Goal: Check status: Check status

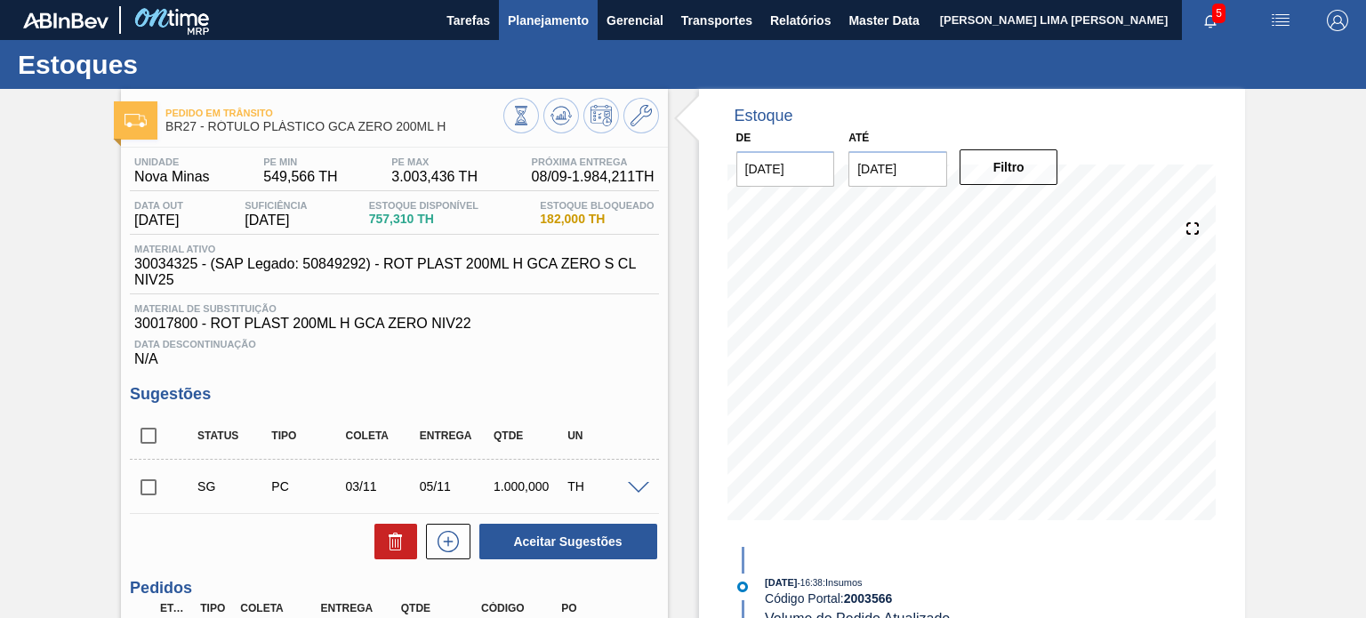
scroll to position [1024, 0]
click at [551, 31] on button "Planejamento" at bounding box center [548, 20] width 99 height 40
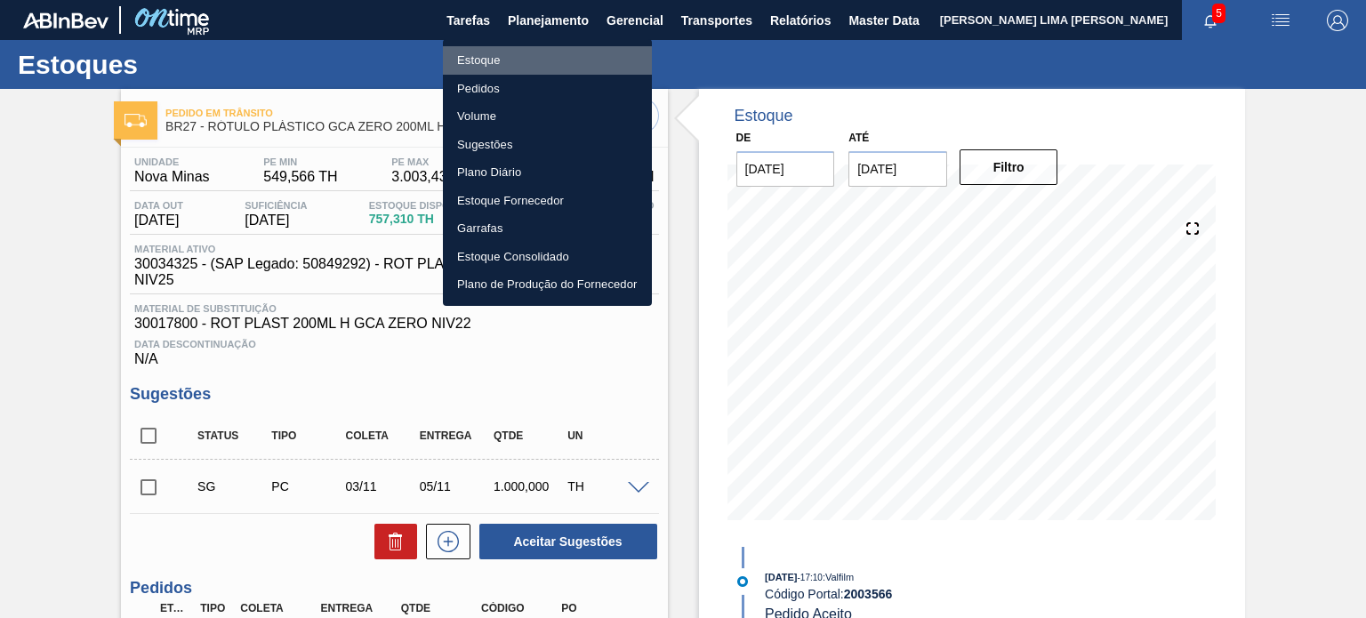
click at [528, 48] on li "Estoque" at bounding box center [547, 60] width 209 height 28
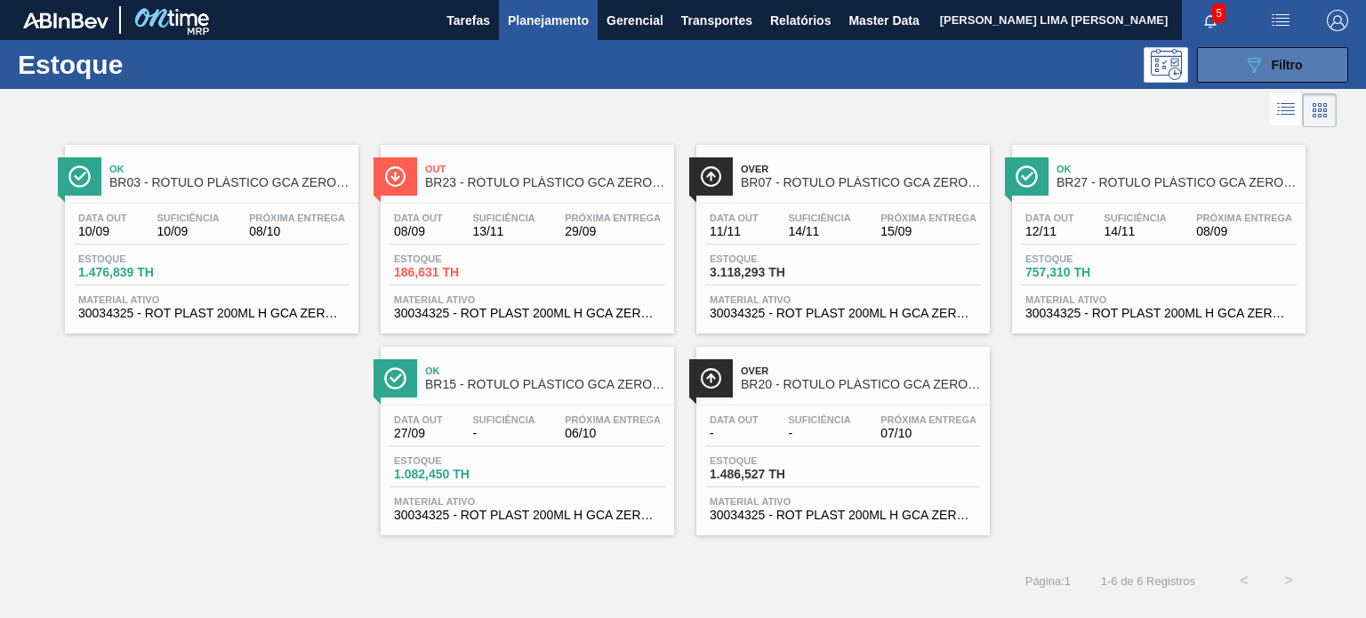
click at [1234, 60] on button "089F7B8B-B2A5-4AFE-B5C0-19BA573D28AC Filtro" at bounding box center [1272, 65] width 151 height 36
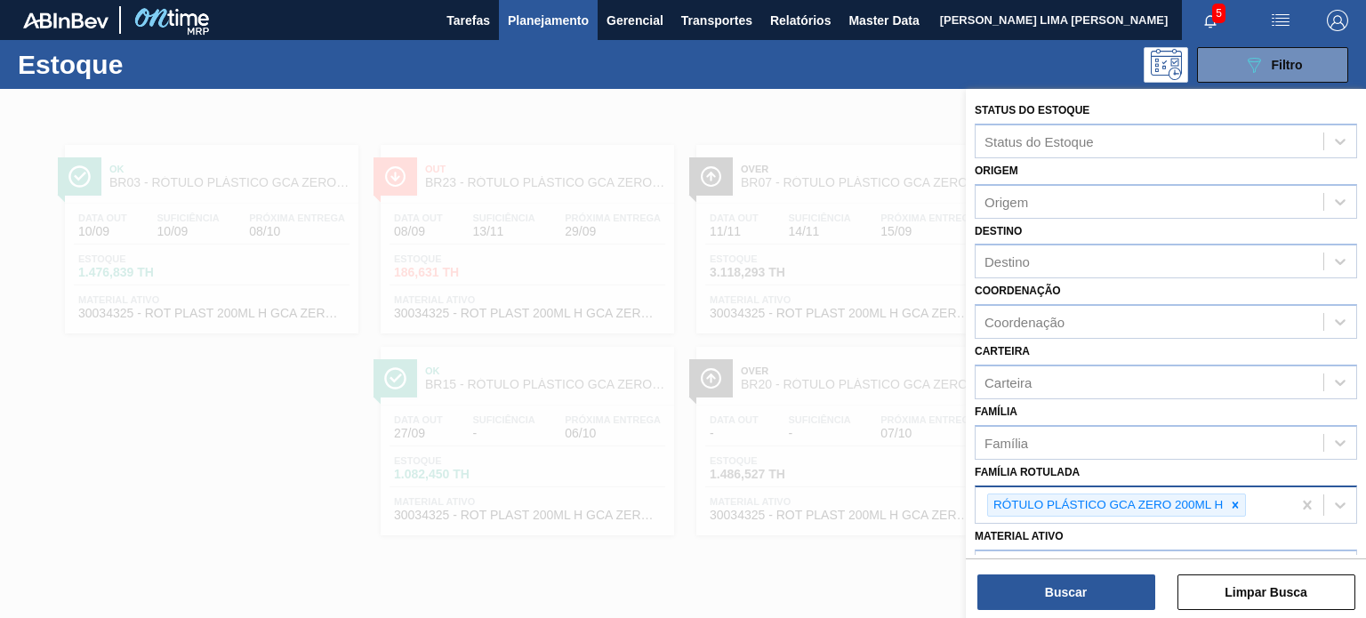
click at [1234, 514] on div "RÓTULO PLÁSTICO GCA ZERO 200ML H" at bounding box center [1133, 505] width 316 height 36
click at [1231, 503] on icon at bounding box center [1235, 505] width 12 height 12
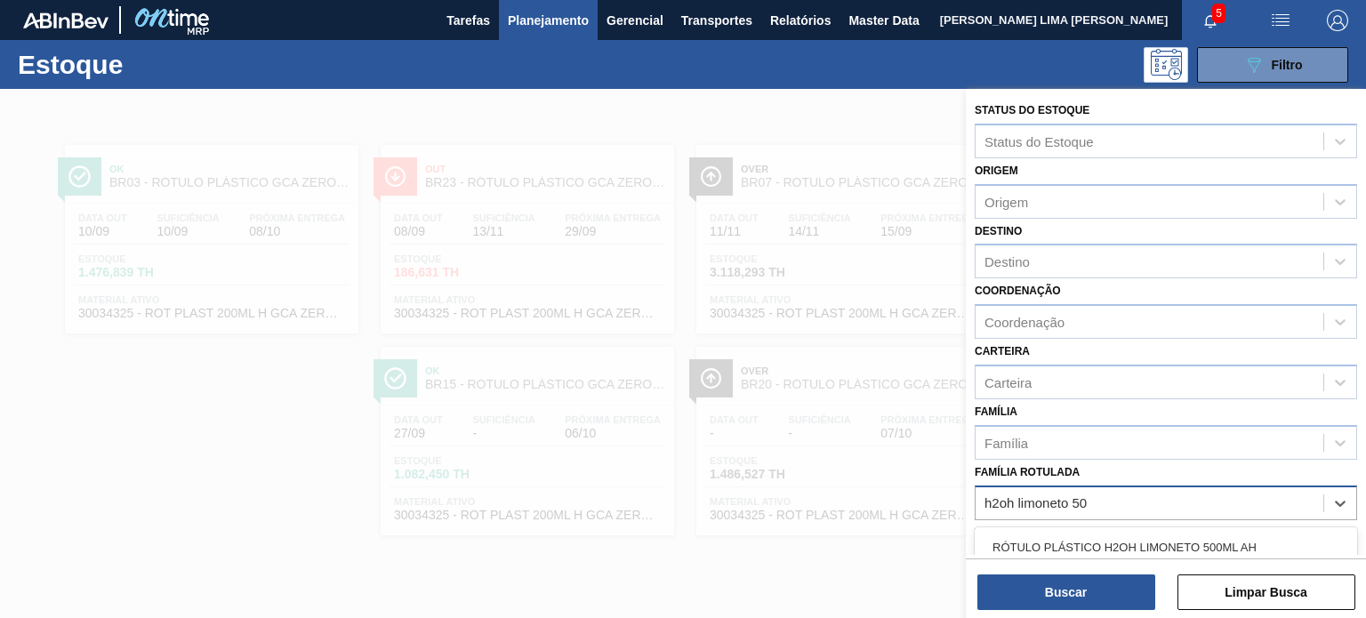
type Rotulada "h2oh limoneto 500"
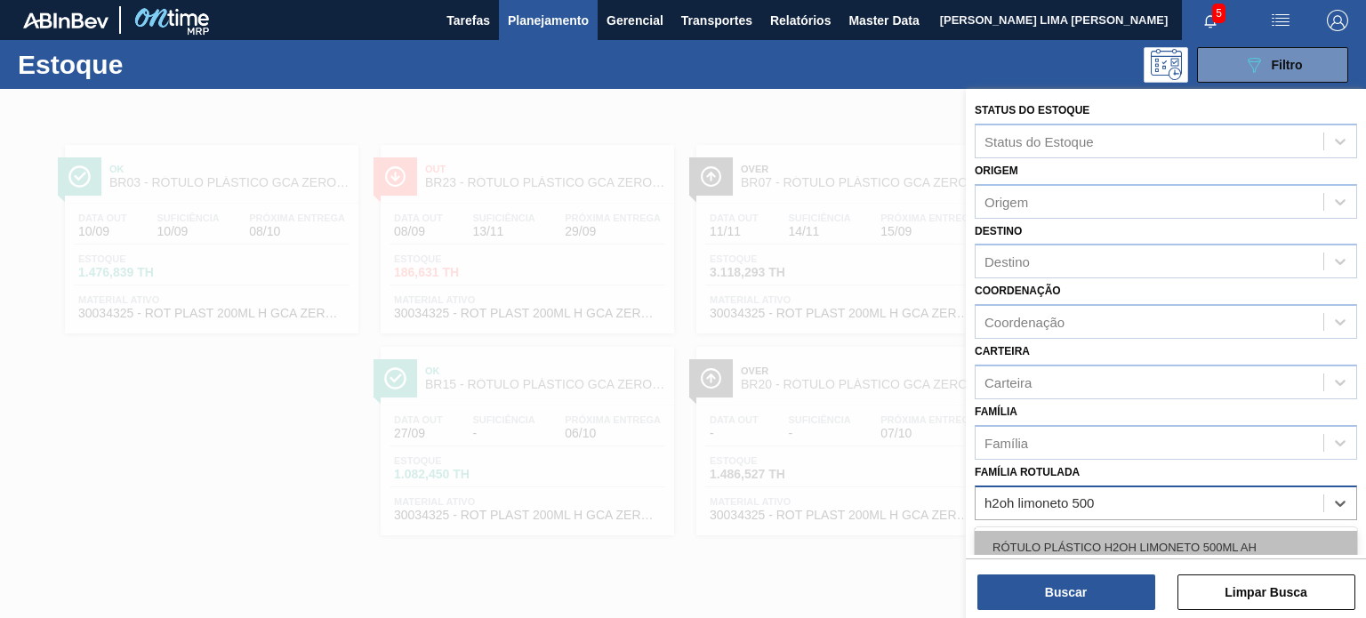
click at [1164, 554] on div "RÓTULO PLÁSTICO H2OH LIMONETO 500ML AH" at bounding box center [1166, 547] width 382 height 33
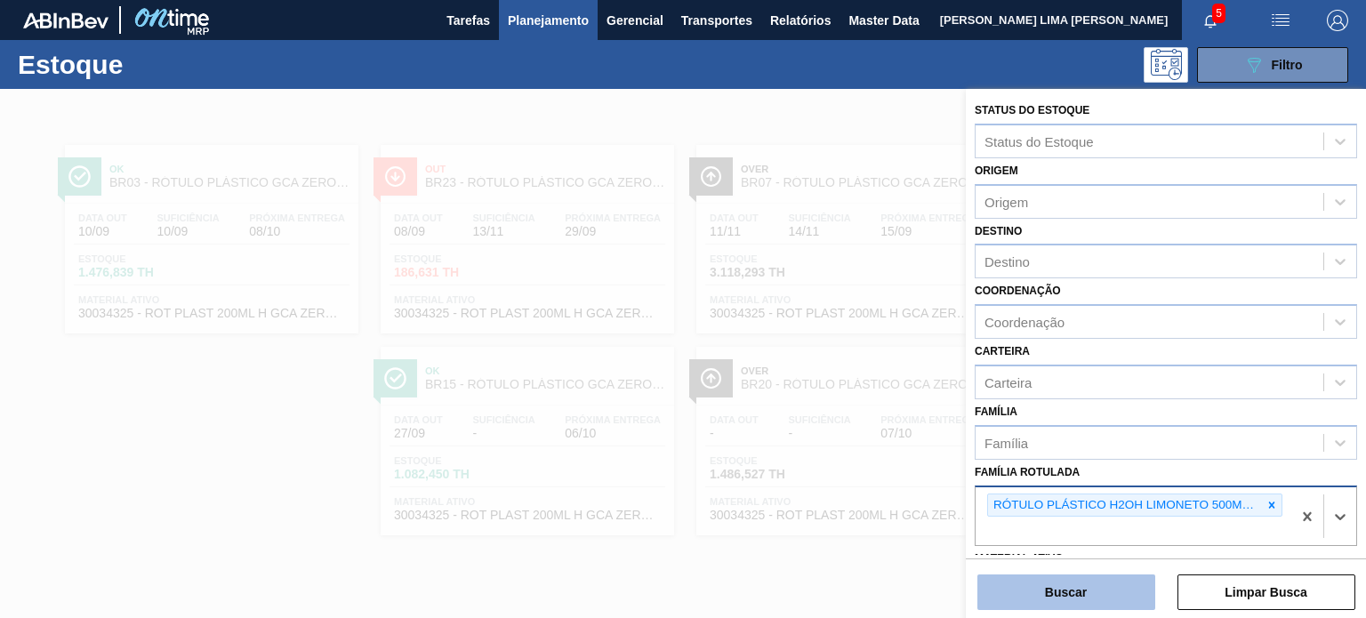
click at [1122, 580] on button "Buscar" at bounding box center [1066, 592] width 178 height 36
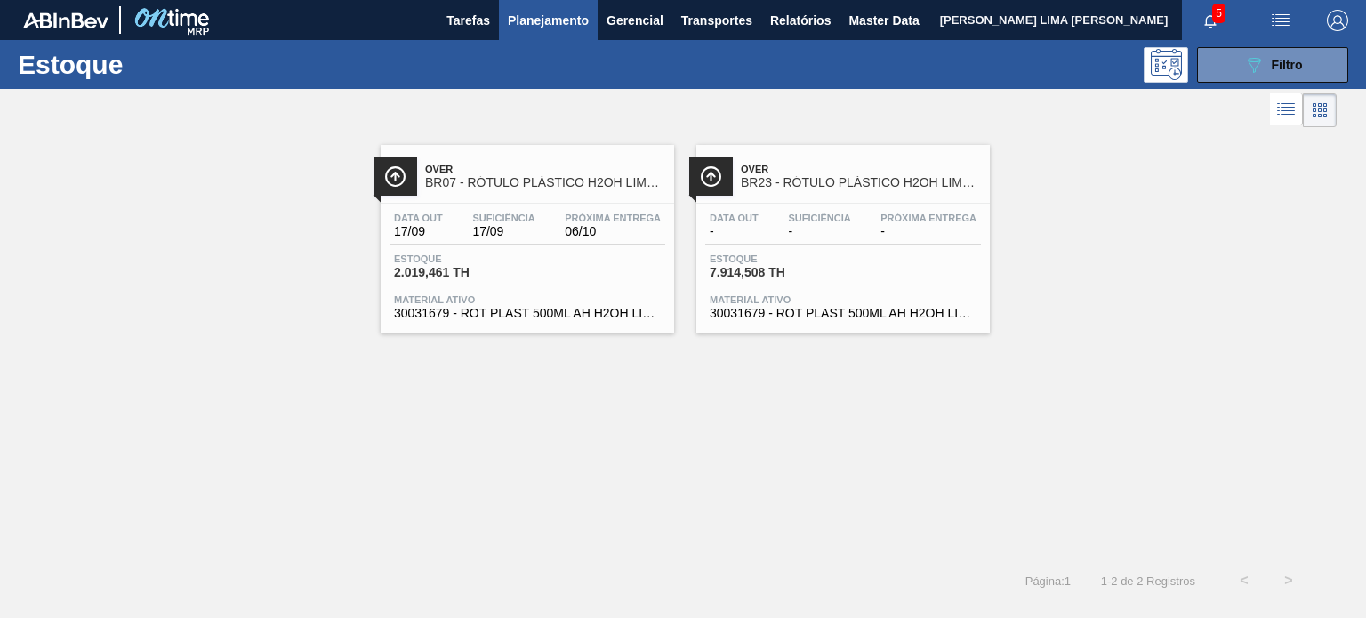
click at [549, 210] on div "Data out 17/09 Suficiência 17/09 Próxima Entrega 06/10 Estoque 2.019,461 TH Mat…" at bounding box center [527, 264] width 293 height 121
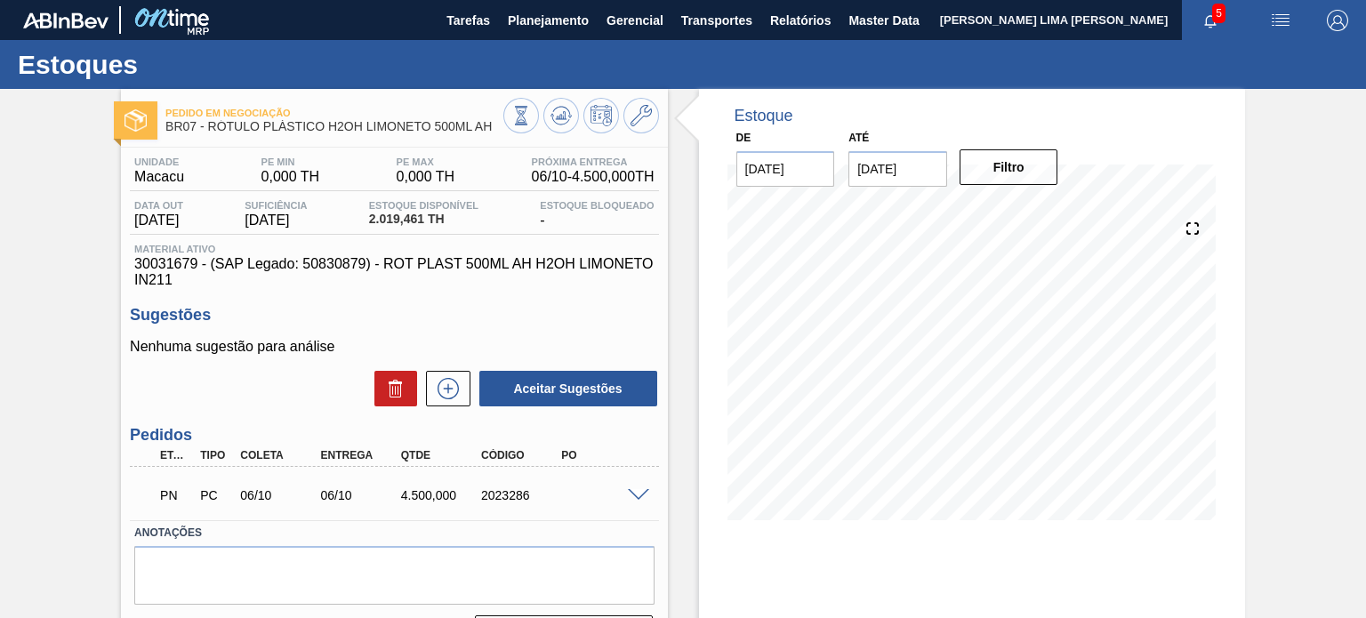
click at [643, 499] on span at bounding box center [638, 495] width 21 height 13
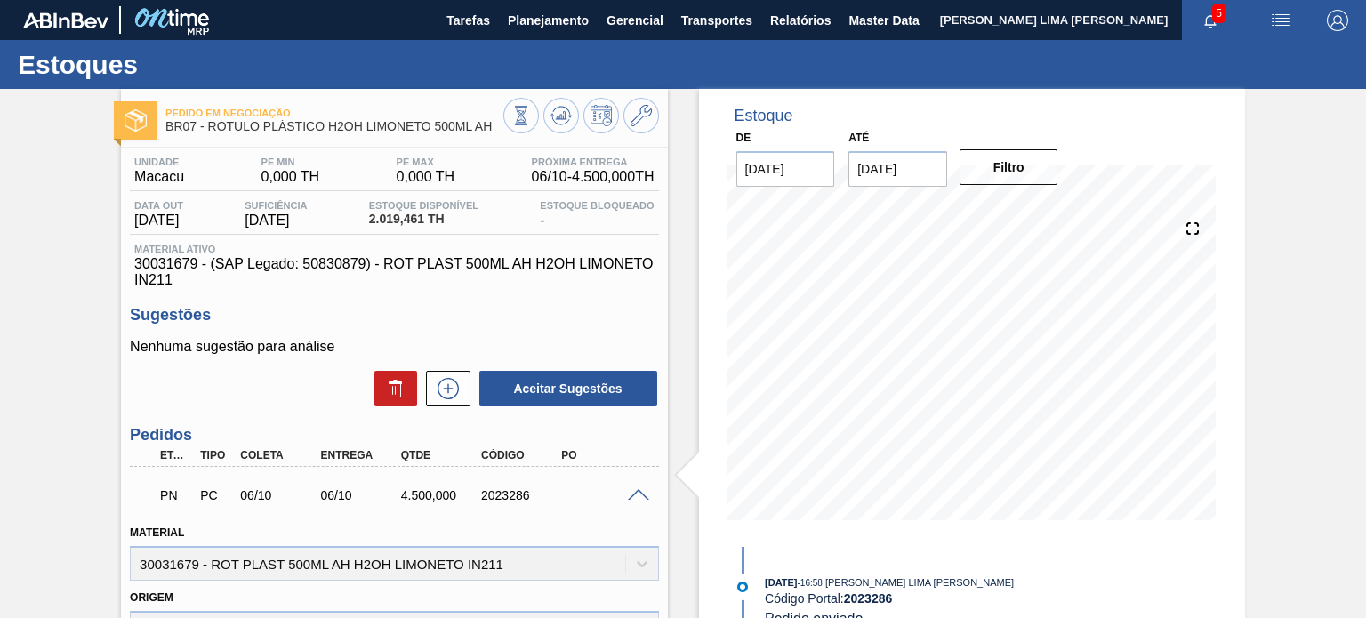
click at [488, 495] on div "2023286" at bounding box center [521, 495] width 88 height 14
copy div "2023286"
click at [538, 31] on button "Planejamento" at bounding box center [548, 20] width 99 height 40
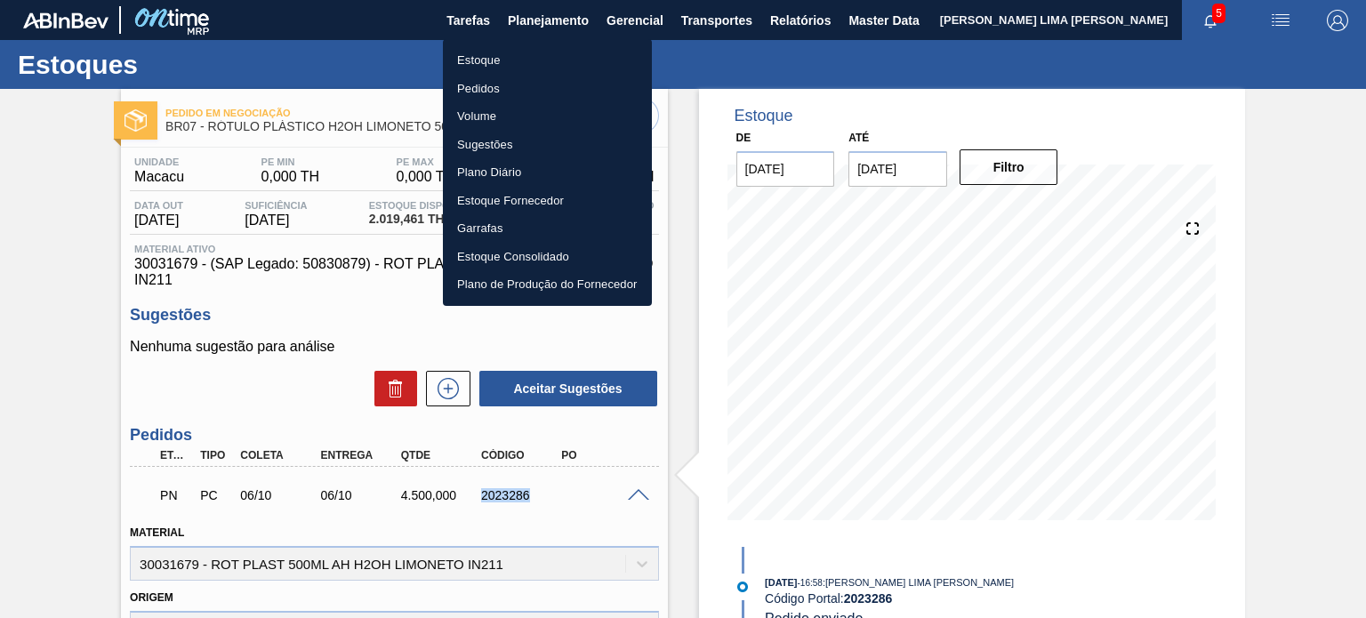
click at [498, 92] on li "Pedidos" at bounding box center [547, 89] width 209 height 28
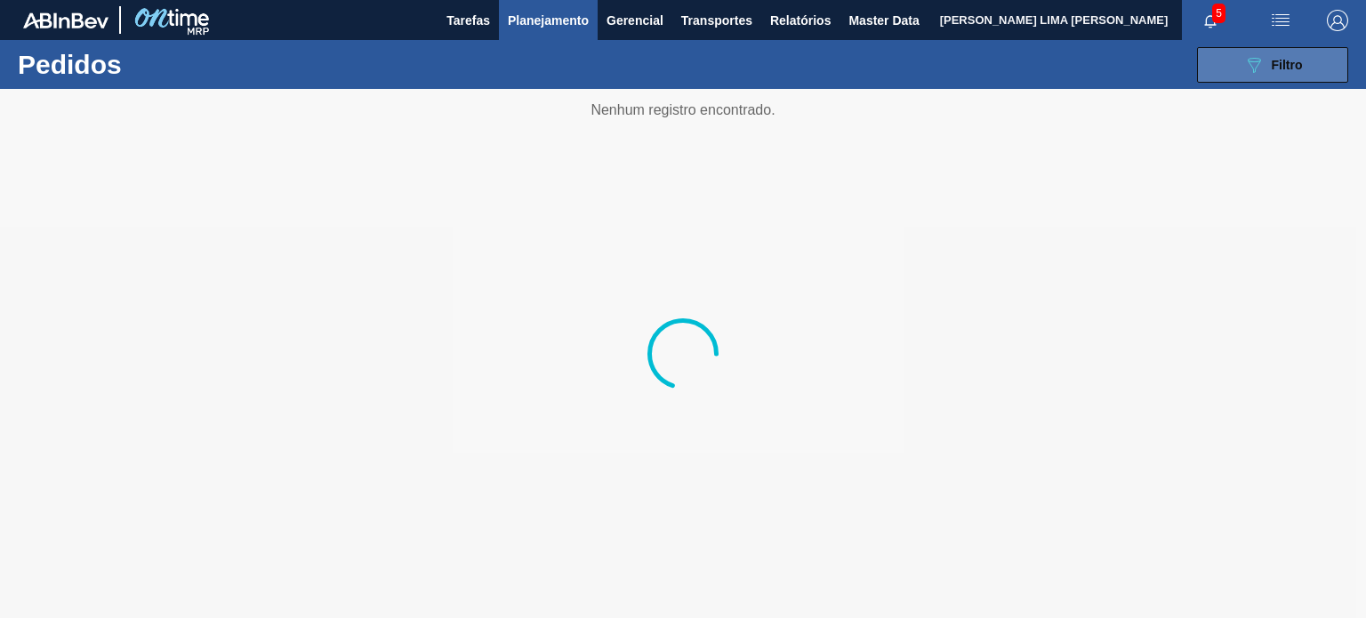
click at [1209, 77] on button "089F7B8B-B2A5-4AFE-B5C0-19BA573D28AC Filtro" at bounding box center [1272, 65] width 151 height 36
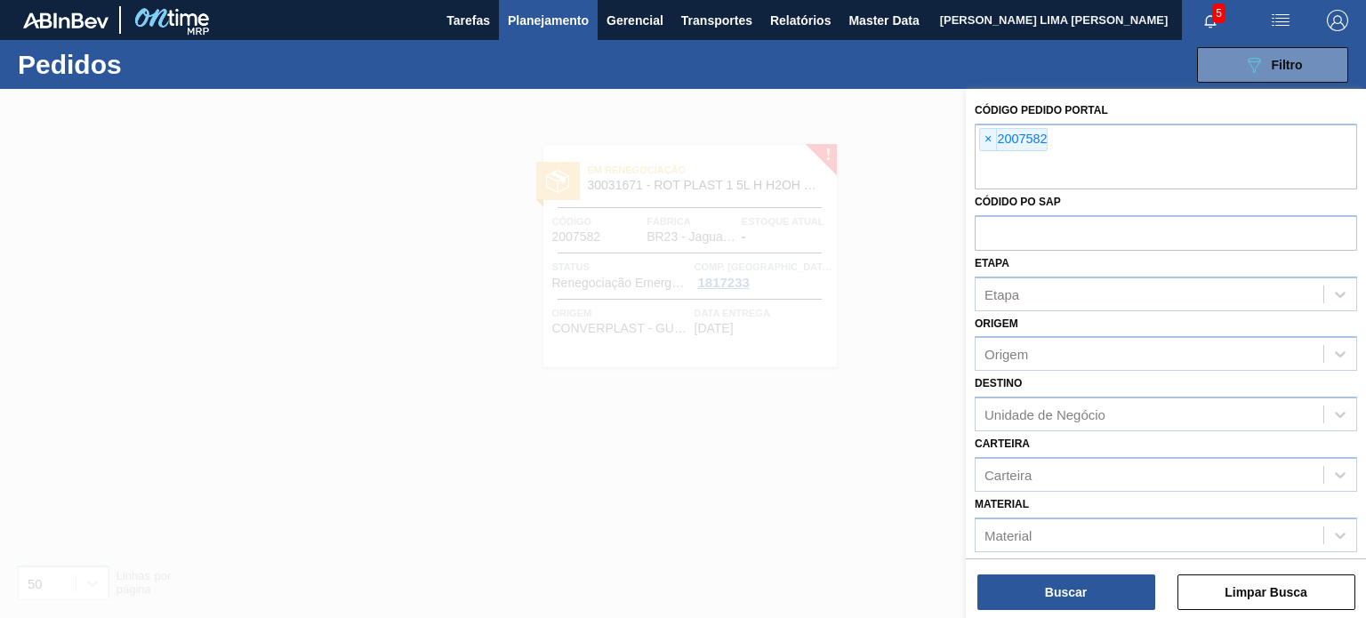
click at [1017, 142] on div "× 2007582" at bounding box center [1013, 139] width 68 height 23
click at [990, 139] on span "×" at bounding box center [988, 139] width 17 height 21
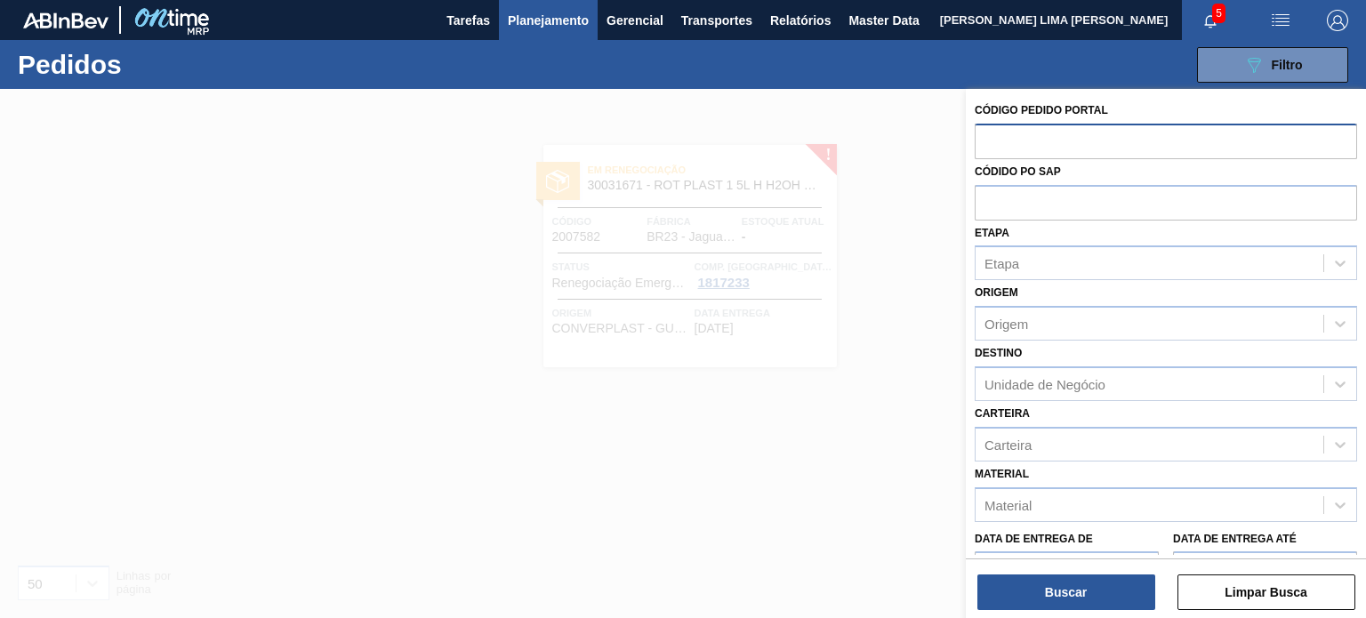
paste input "2003555"
type input "2003555"
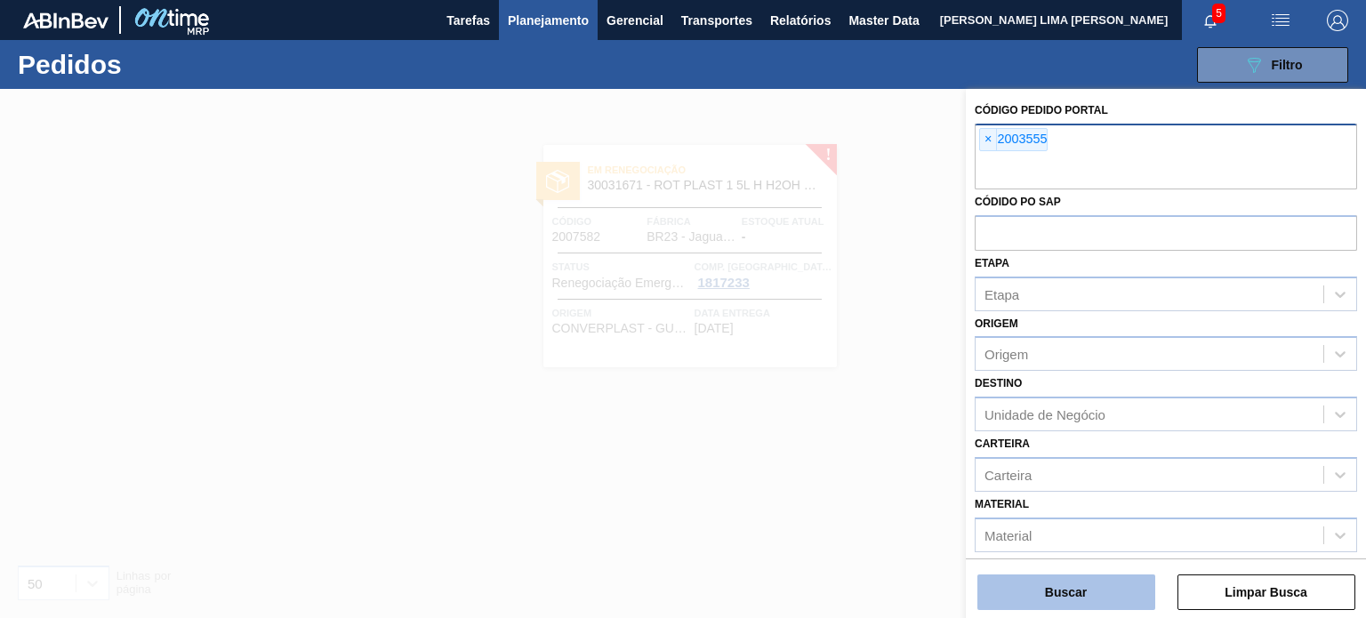
click at [1107, 595] on button "Buscar" at bounding box center [1066, 592] width 178 height 36
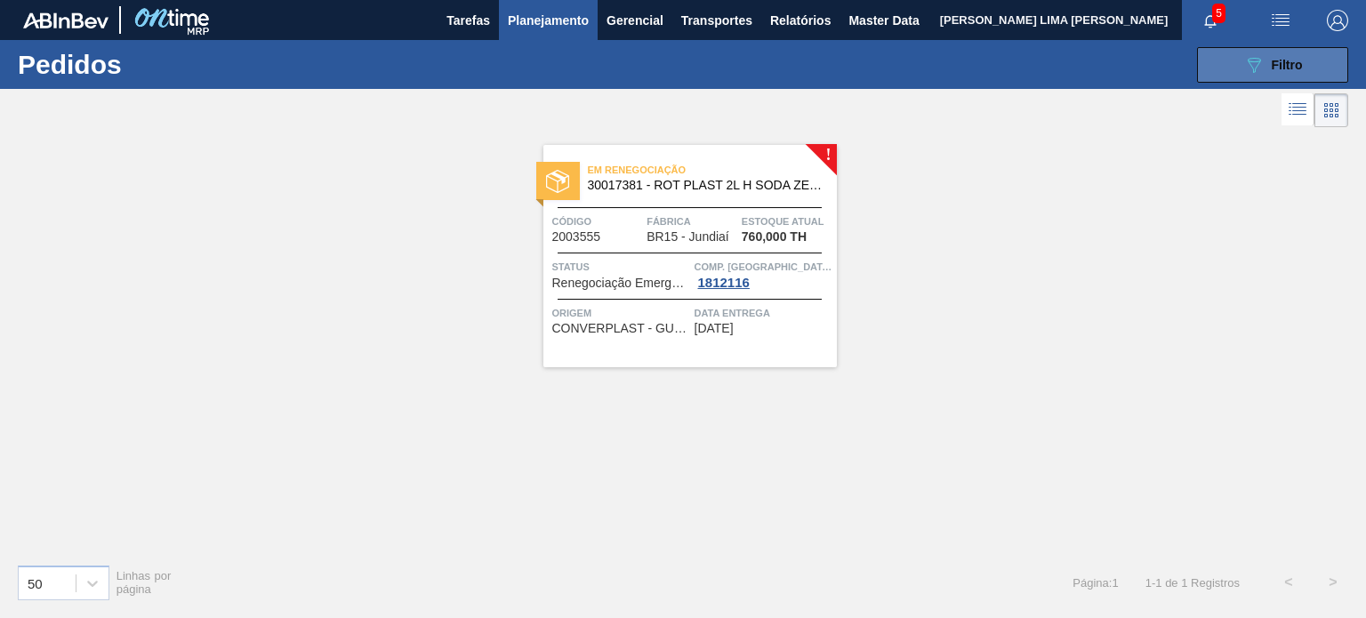
click at [1226, 70] on button "089F7B8B-B2A5-4AFE-B5C0-19BA573D28AC Filtro" at bounding box center [1272, 65] width 151 height 36
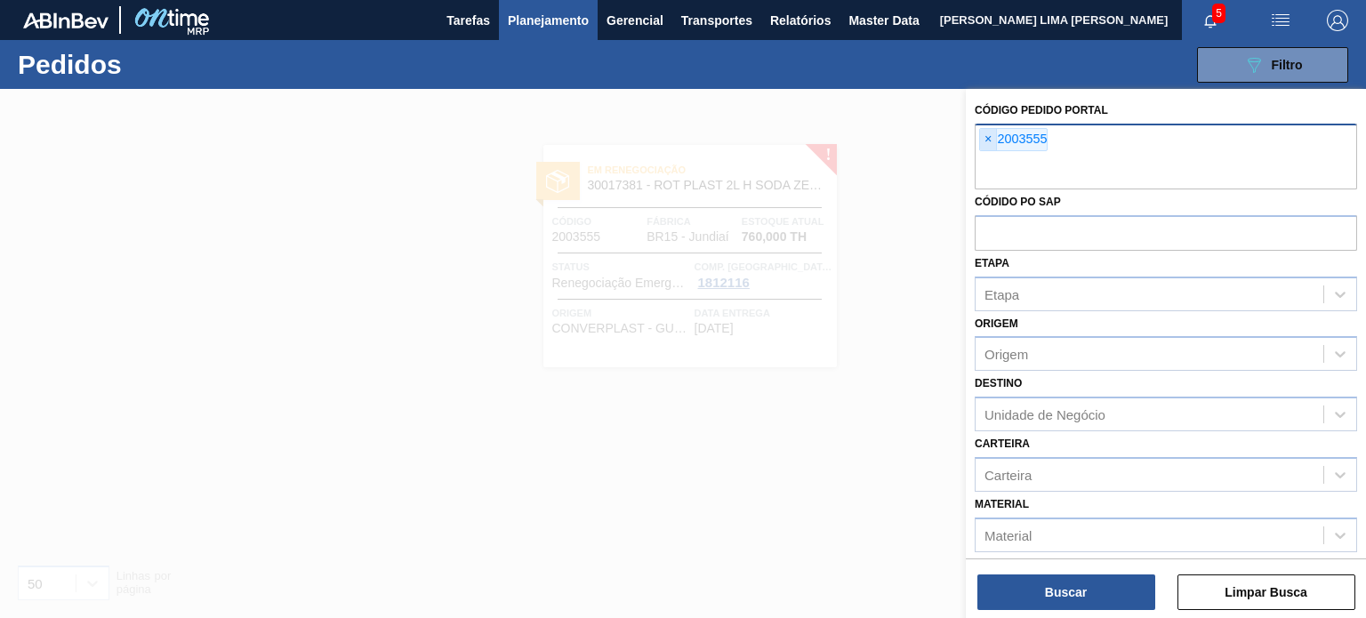
click at [986, 144] on span "×" at bounding box center [988, 139] width 17 height 21
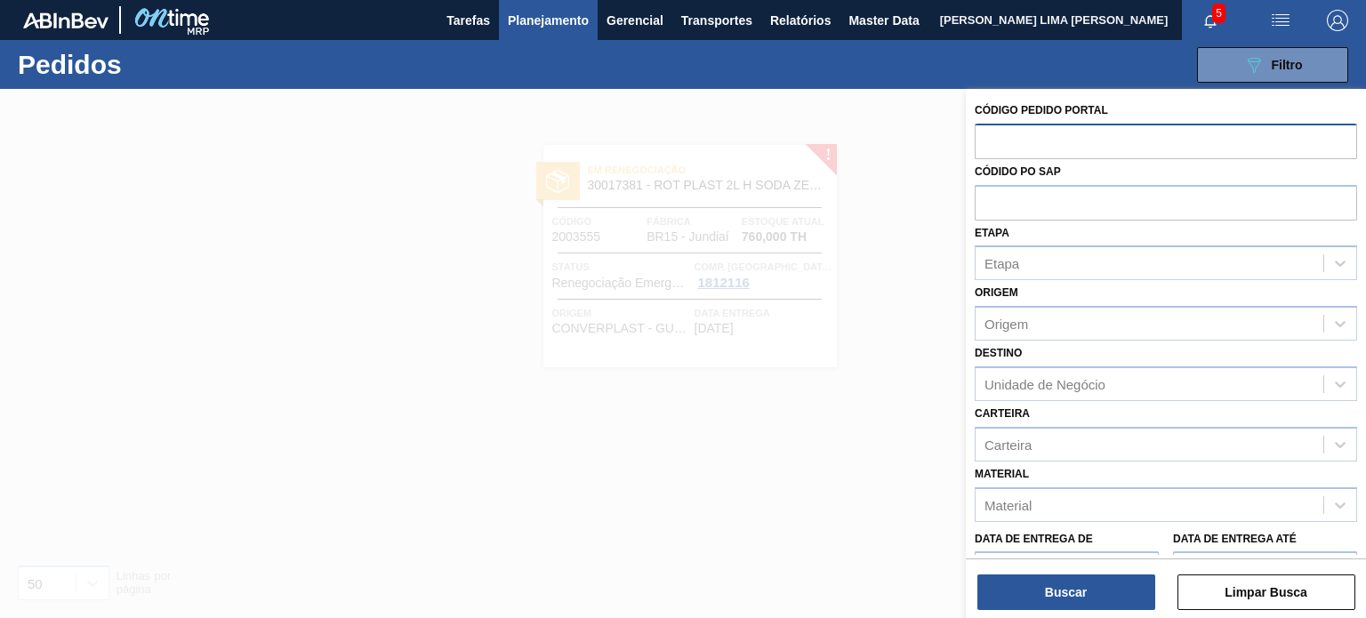
paste input "2012832"
type input "2012832"
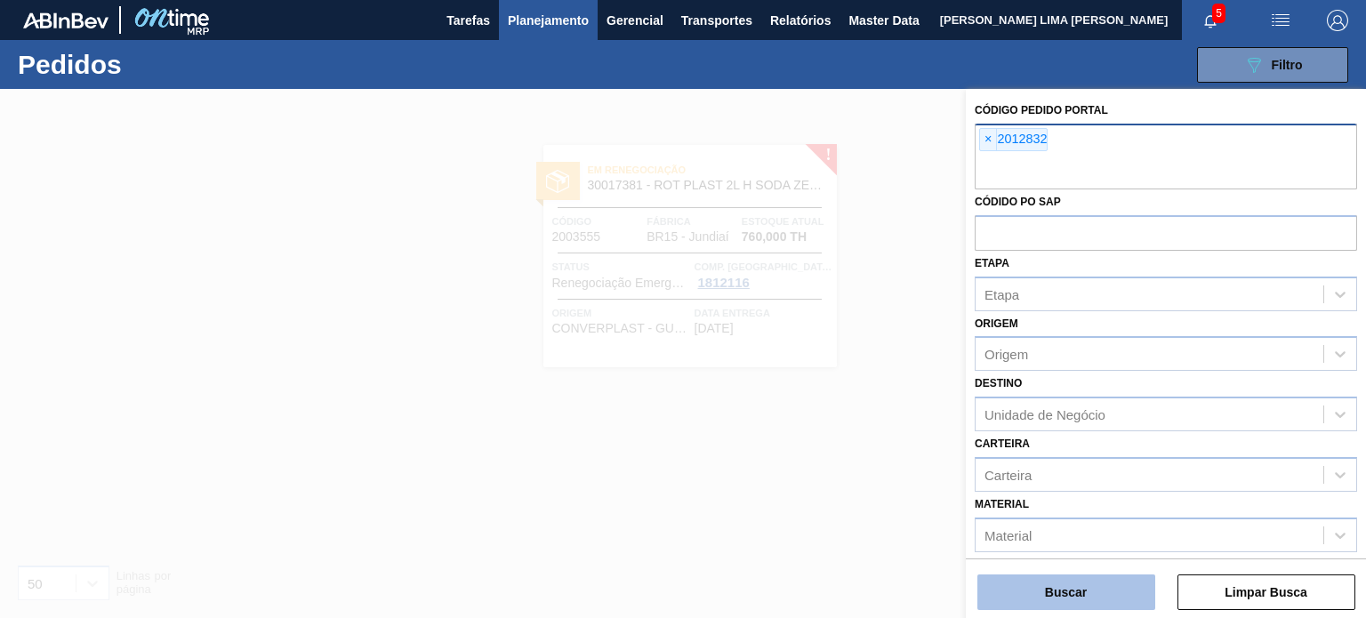
click at [1076, 582] on button "Buscar" at bounding box center [1066, 592] width 178 height 36
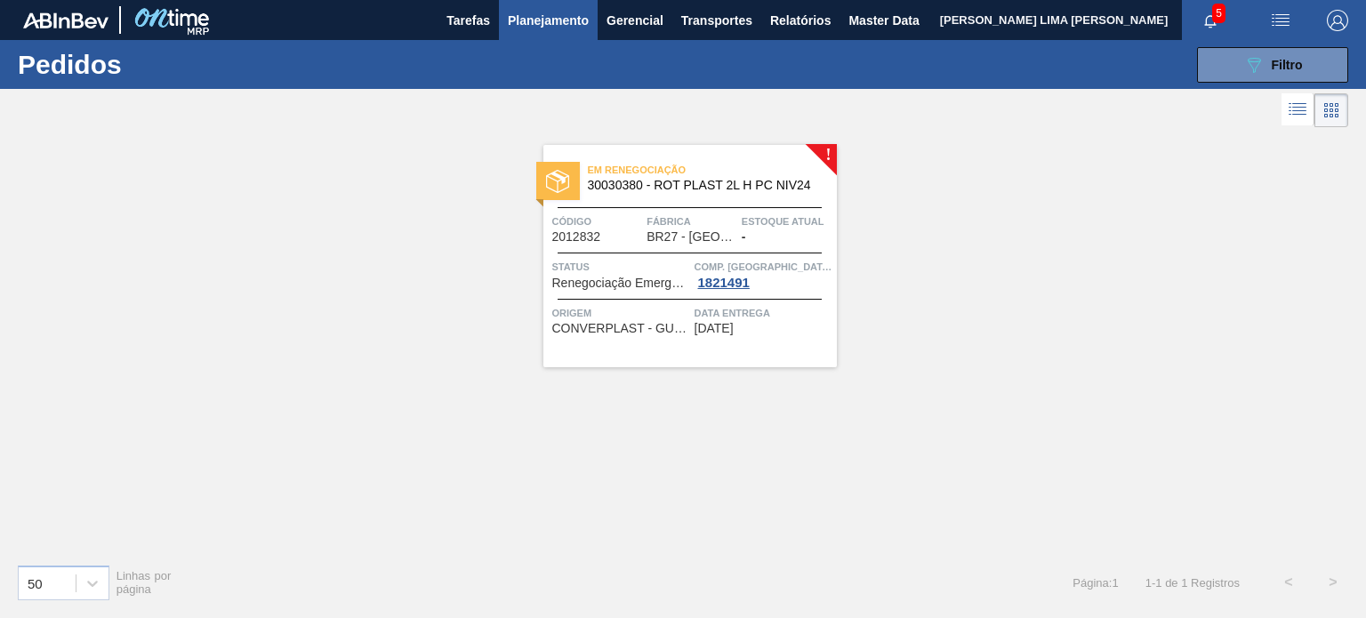
click at [1227, 86] on div "089F7B8B-B2A5-4AFE-B5C0-19BA573D28AC Filtro Código Pedido Portal × 2012832 Códi…" at bounding box center [815, 64] width 1084 height 53
click at [1220, 68] on button "089F7B8B-B2A5-4AFE-B5C0-19BA573D28AC Filtro" at bounding box center [1272, 65] width 151 height 36
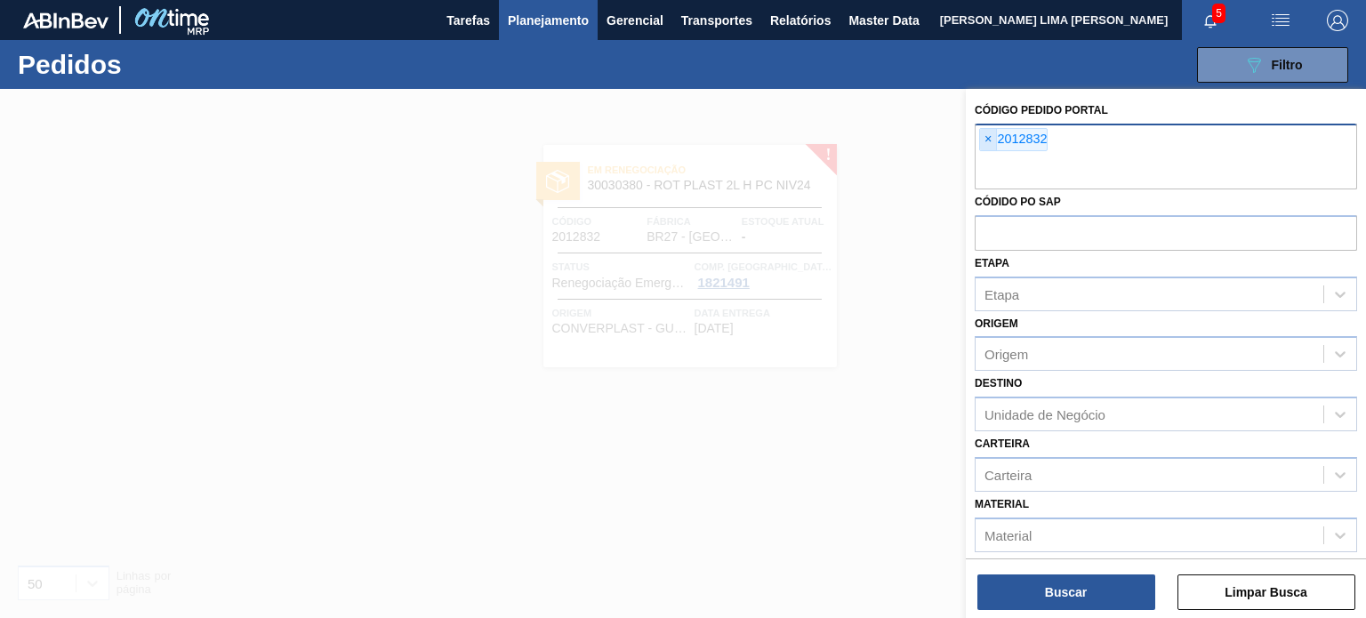
click at [991, 140] on span "×" at bounding box center [988, 139] width 17 height 21
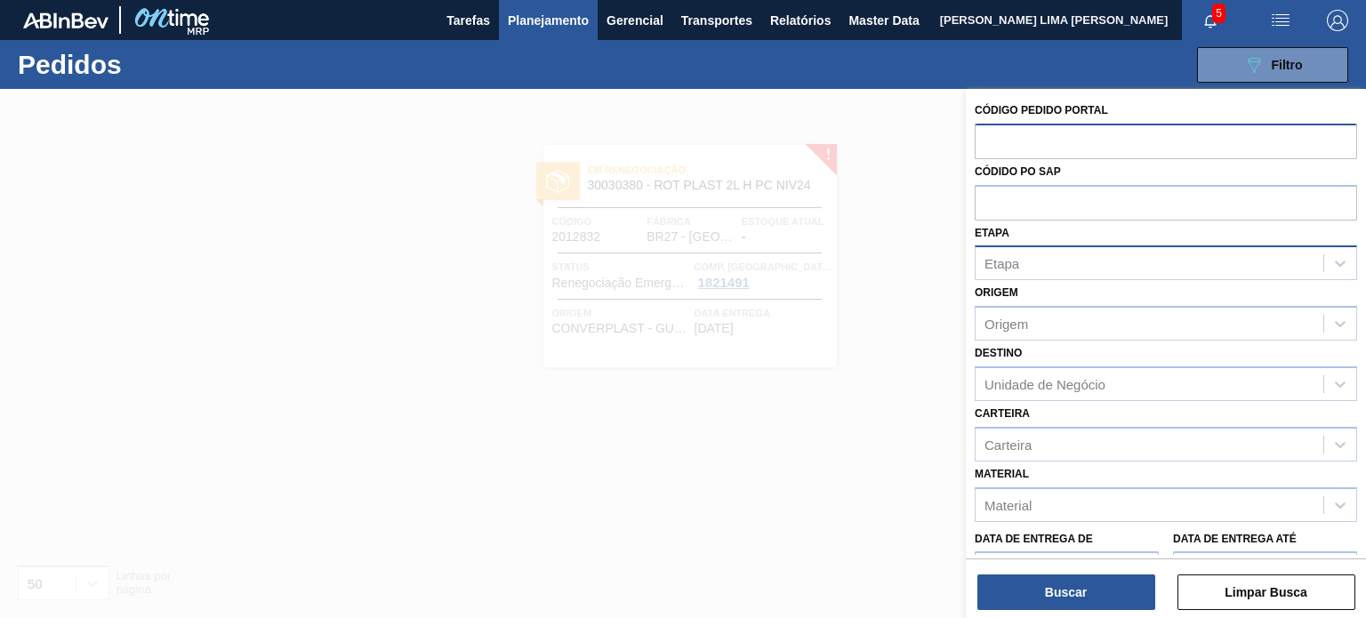
paste input "2015088"
type input "2015088"
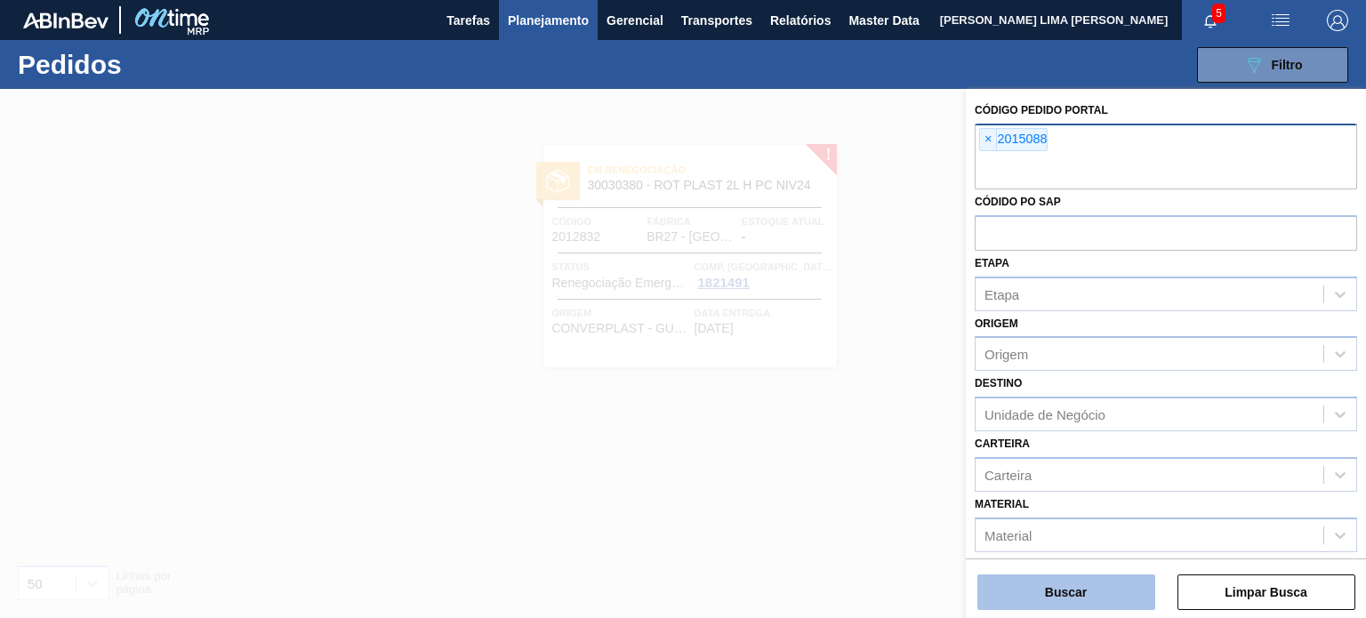
click at [1079, 582] on button "Buscar" at bounding box center [1066, 592] width 178 height 36
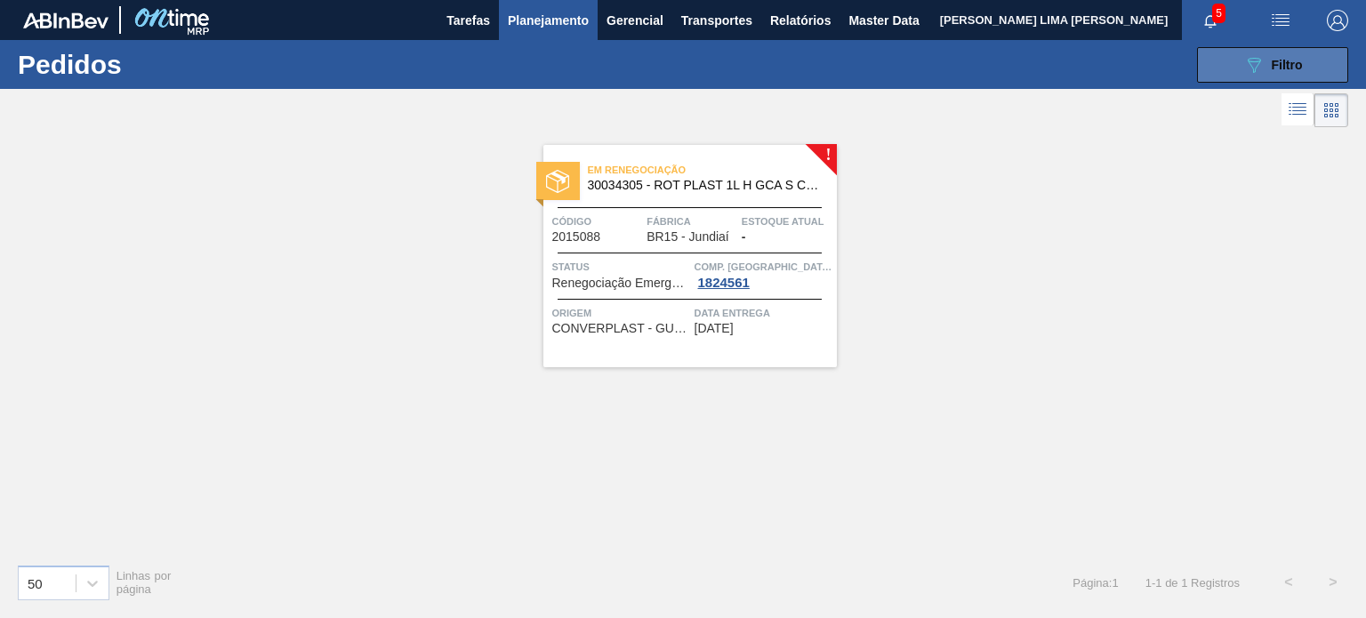
click at [1288, 68] on span "Filtro" at bounding box center [1286, 65] width 31 height 14
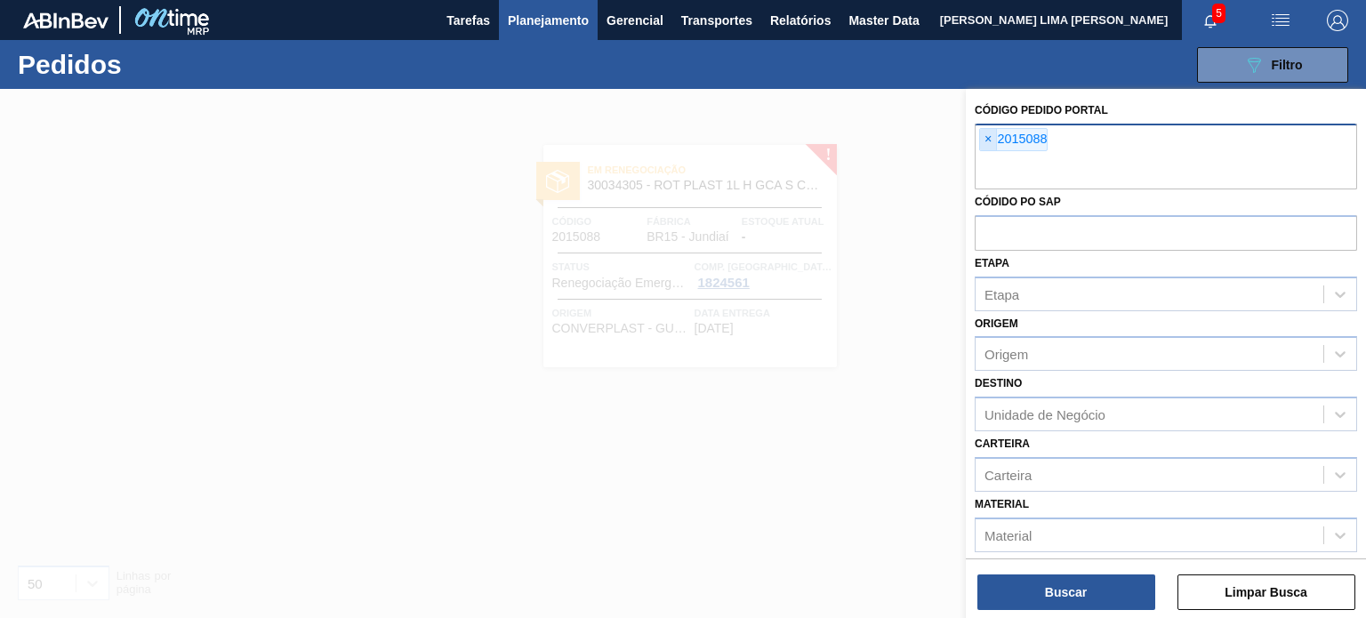
click at [981, 144] on span "×" at bounding box center [988, 139] width 17 height 21
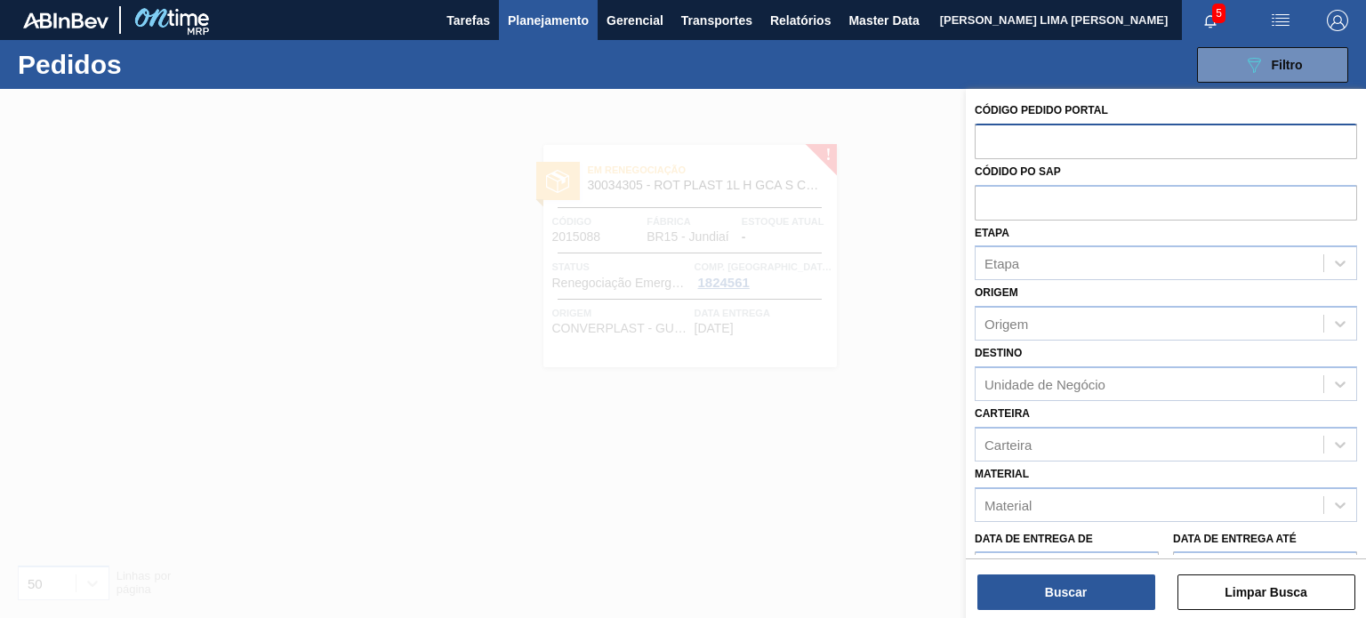
paste input "2018120"
type input "2018120"
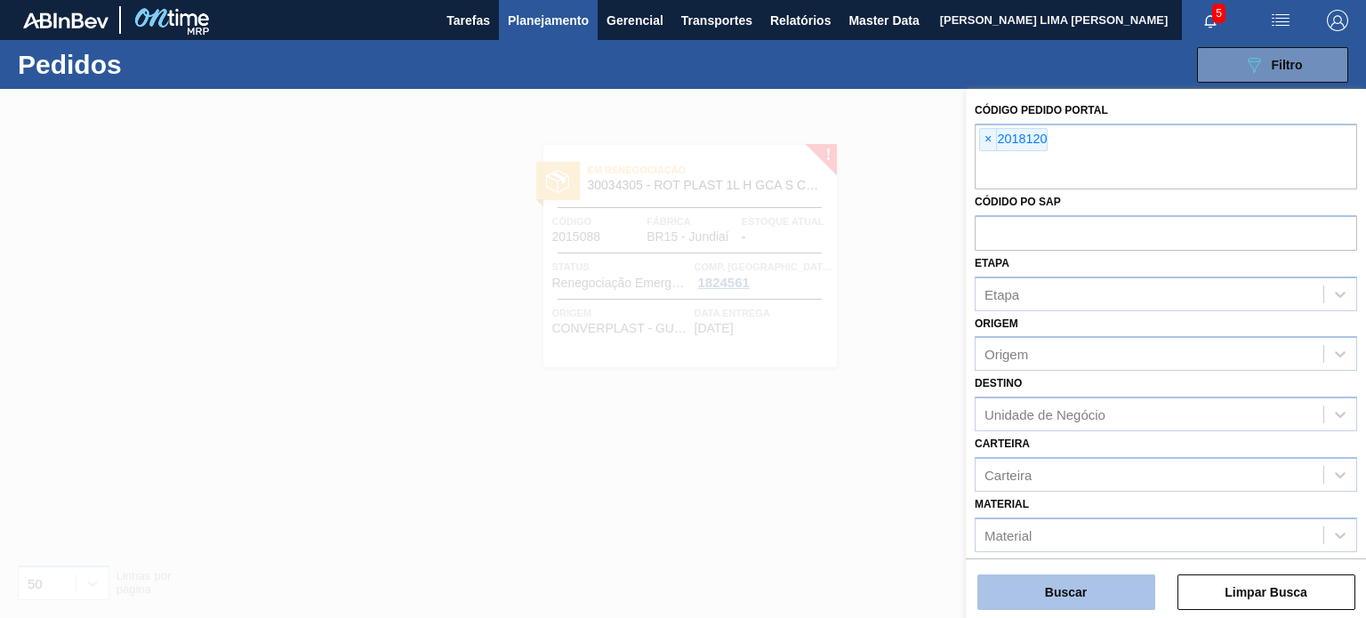
click at [1127, 591] on button "Buscar" at bounding box center [1066, 592] width 178 height 36
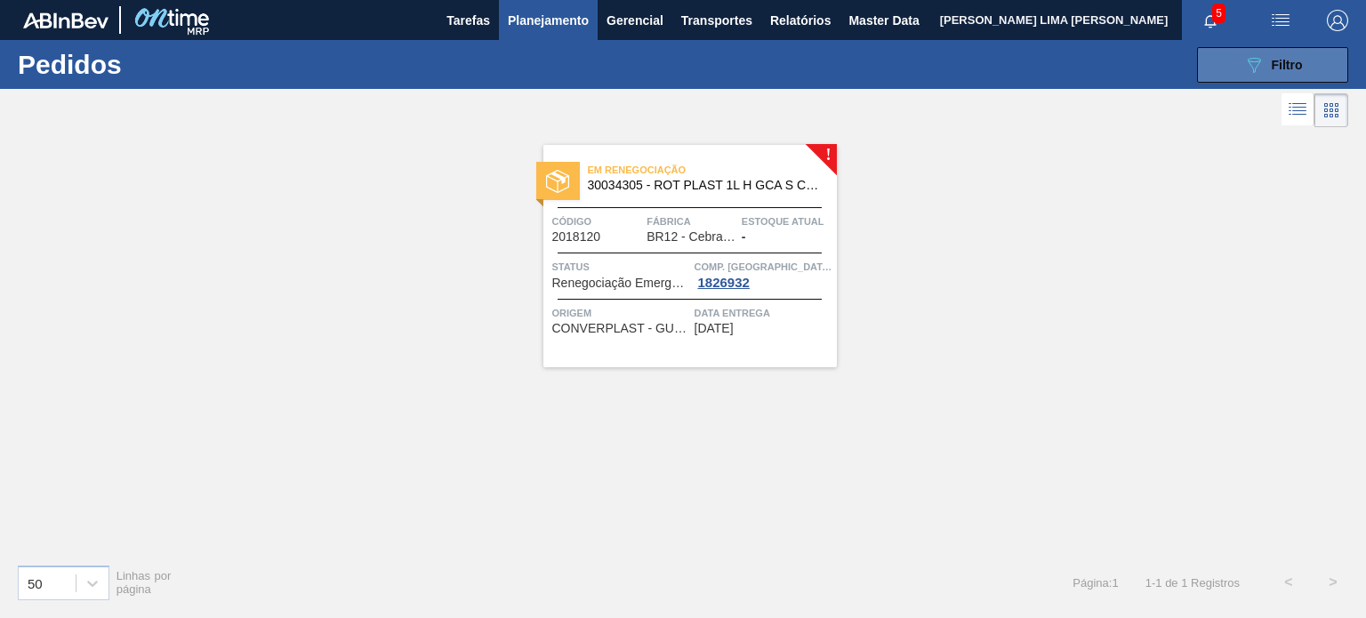
click at [1219, 59] on button "089F7B8B-B2A5-4AFE-B5C0-19BA573D28AC Filtro" at bounding box center [1272, 65] width 151 height 36
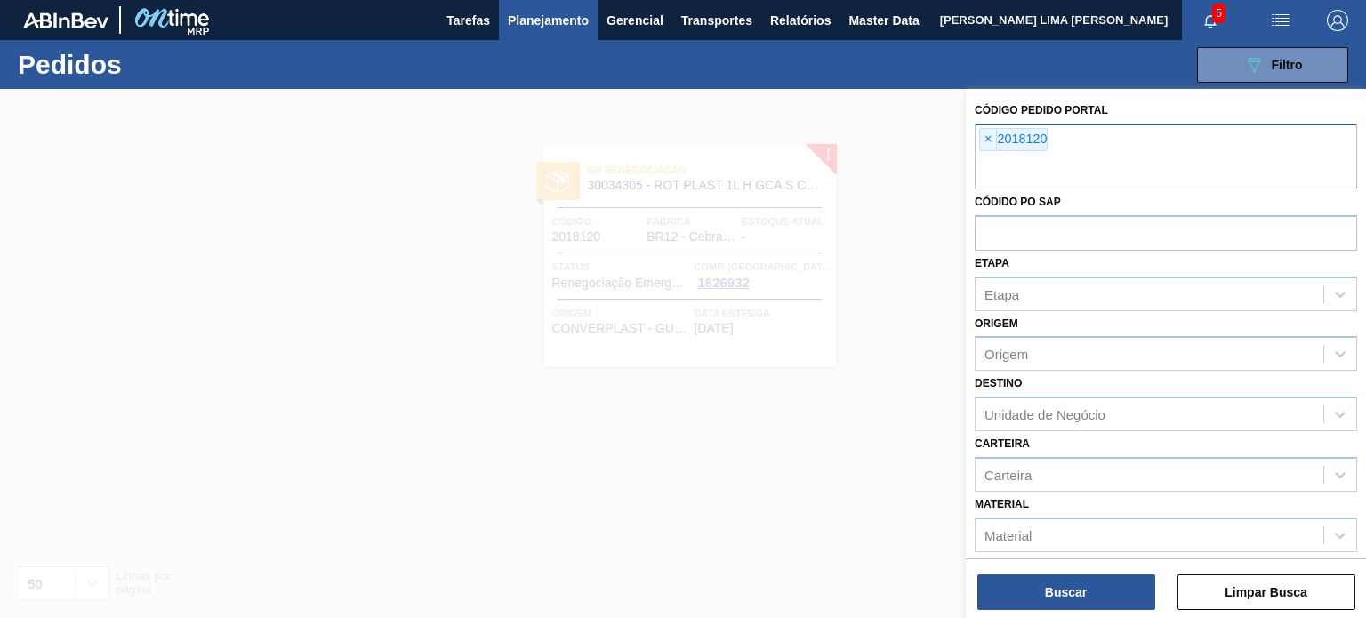
click at [975, 145] on div "× 2018120" at bounding box center [1166, 157] width 382 height 66
click at [987, 142] on span "×" at bounding box center [988, 139] width 17 height 21
paste input "2012508"
type input "2012508"
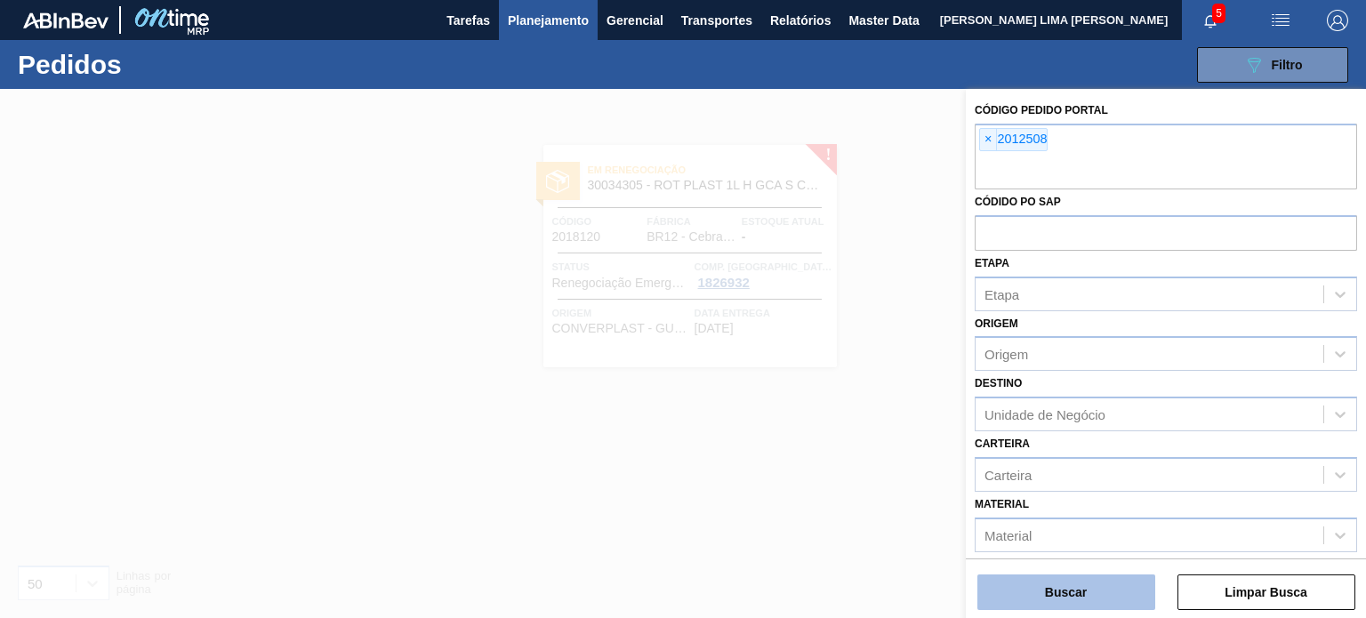
click at [1085, 605] on button "Buscar" at bounding box center [1066, 592] width 178 height 36
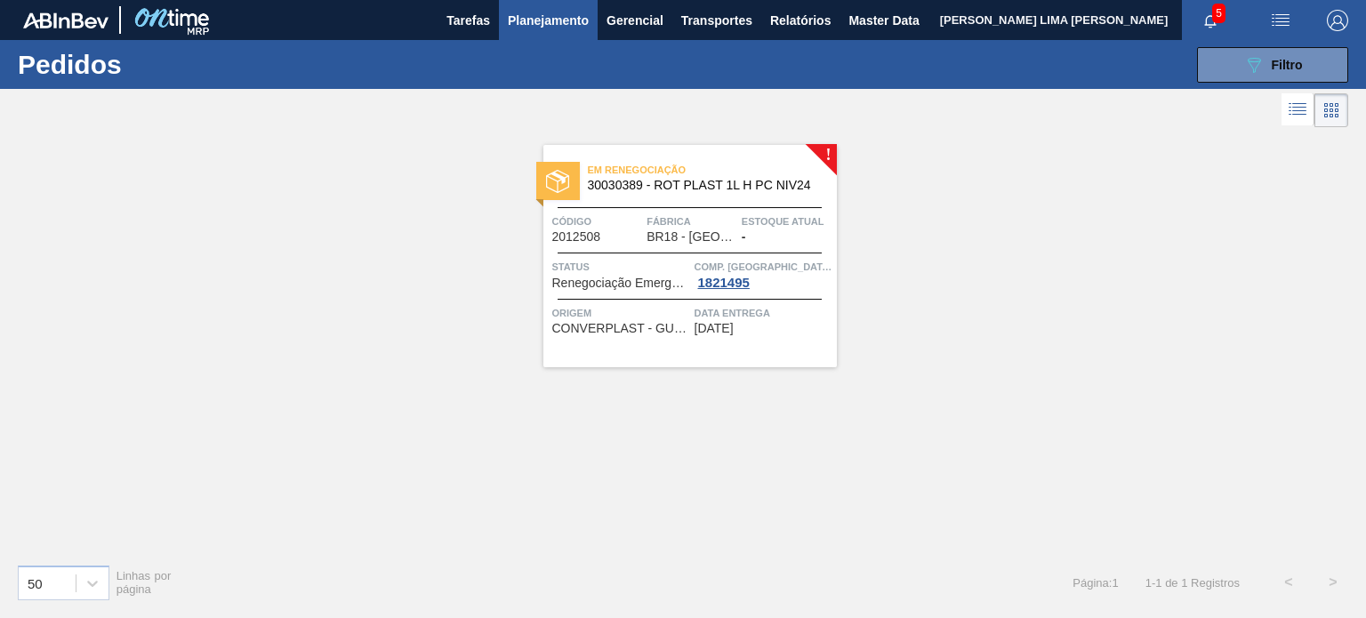
drag, startPoint x: 706, startPoint y: 229, endPoint x: 599, endPoint y: 255, distance: 109.8
click at [1245, 61] on icon "089F7B8B-B2A5-4AFE-B5C0-19BA573D28AC" at bounding box center [1253, 64] width 21 height 21
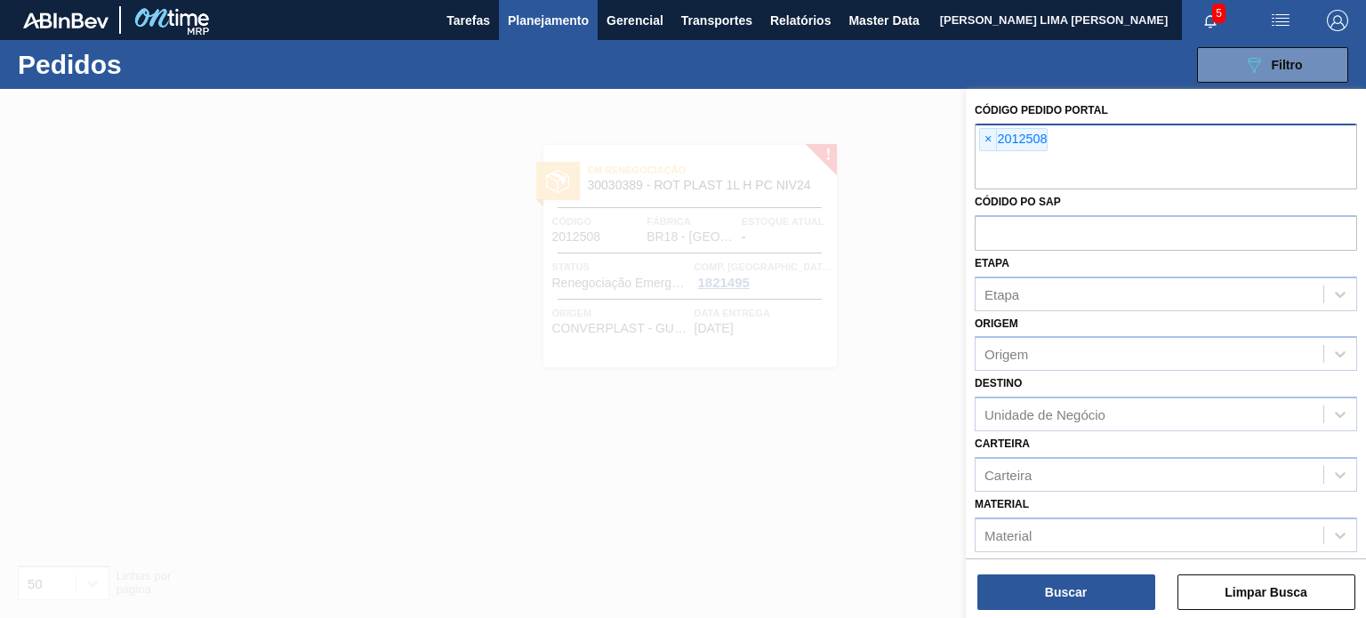
click at [997, 142] on div "× 2012508" at bounding box center [1013, 139] width 68 height 23
click at [997, 143] on div "× 2012508" at bounding box center [1013, 139] width 68 height 23
paste input "2012833"
type input "2012833"
click at [993, 140] on span "×" at bounding box center [988, 139] width 17 height 21
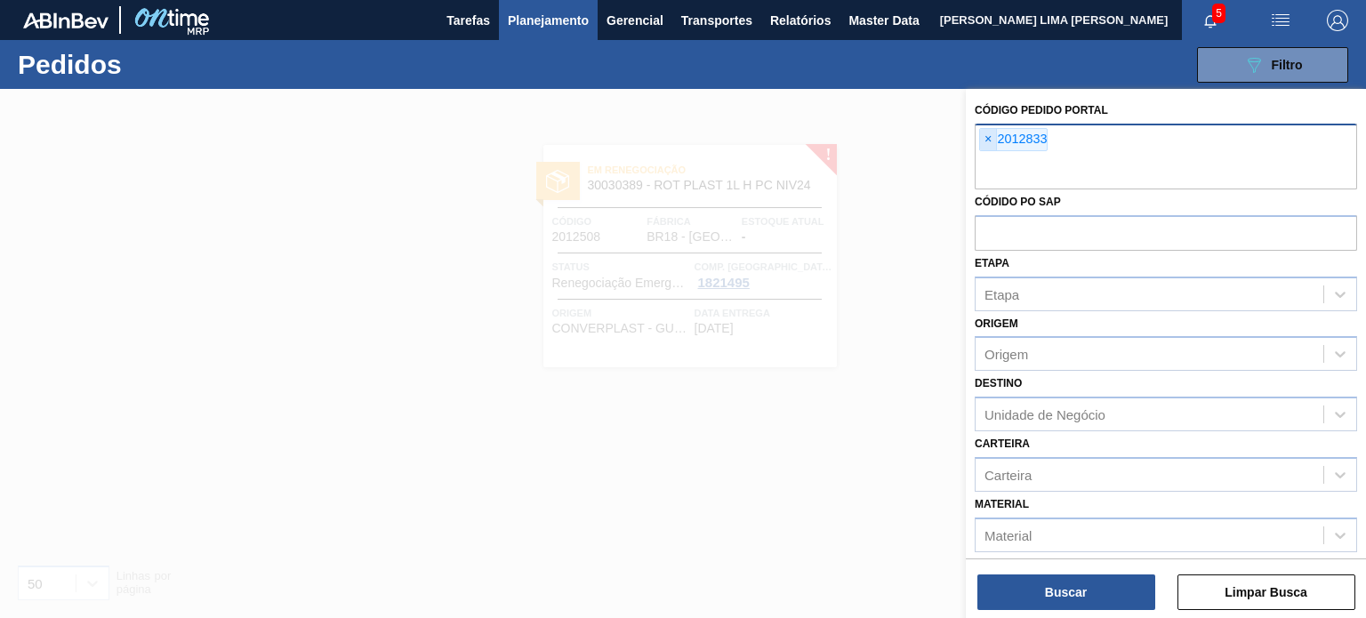
click at [986, 138] on span "×" at bounding box center [988, 139] width 17 height 21
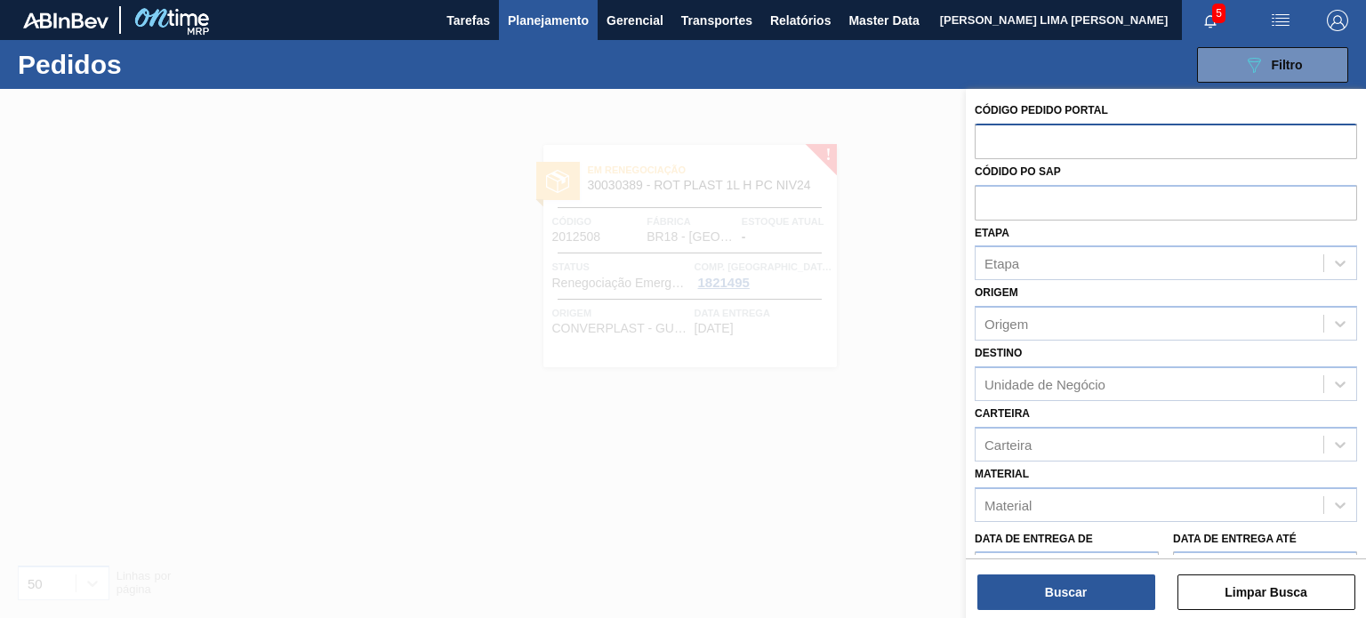
paste input "2012833"
type input "2012833"
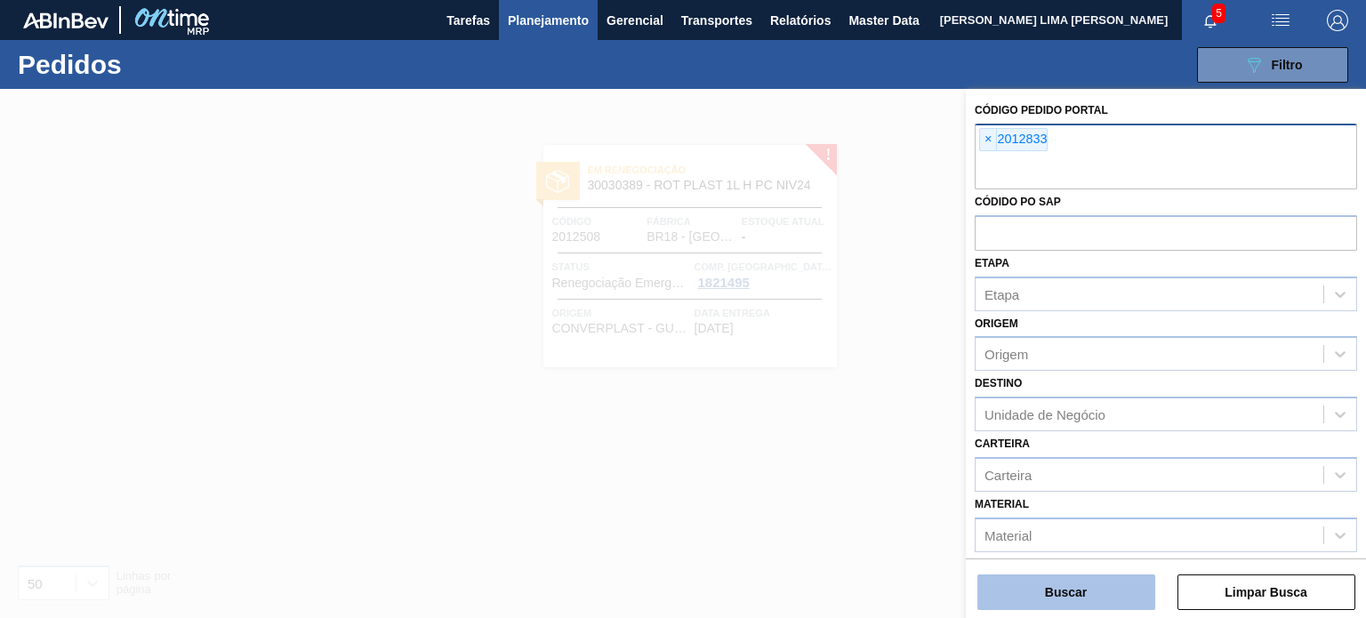
click at [1039, 585] on button "Buscar" at bounding box center [1066, 592] width 178 height 36
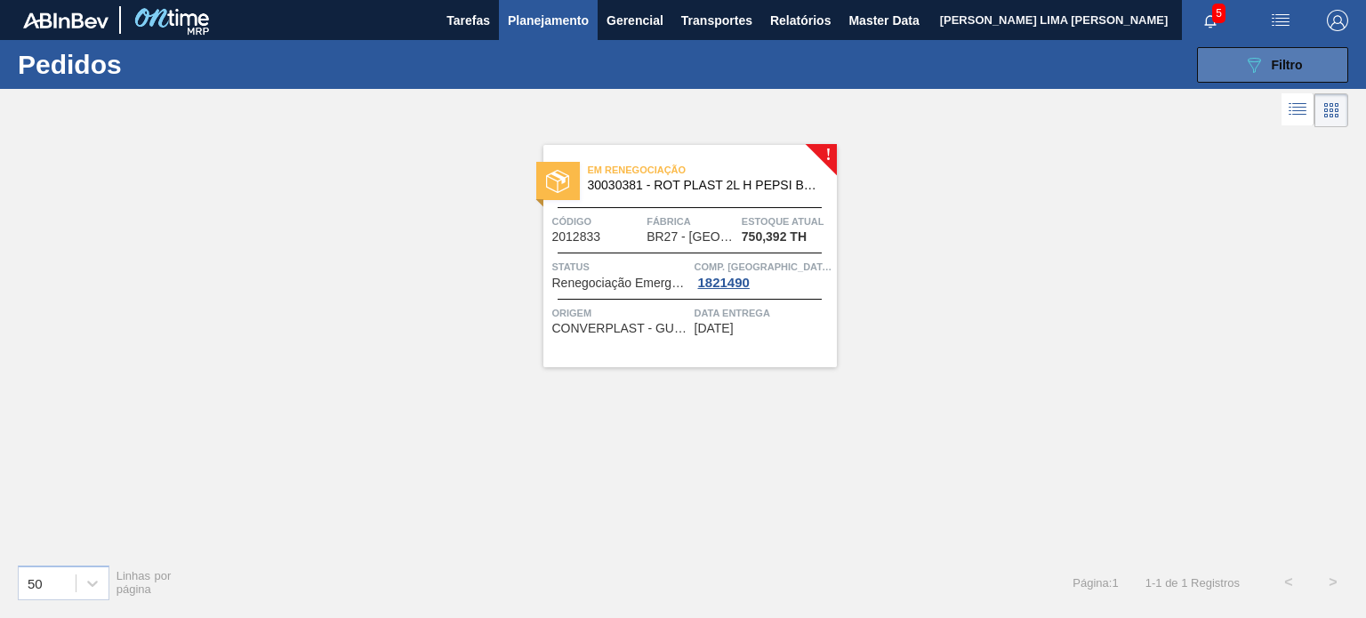
click at [1207, 52] on button "089F7B8B-B2A5-4AFE-B5C0-19BA573D28AC Filtro" at bounding box center [1272, 65] width 151 height 36
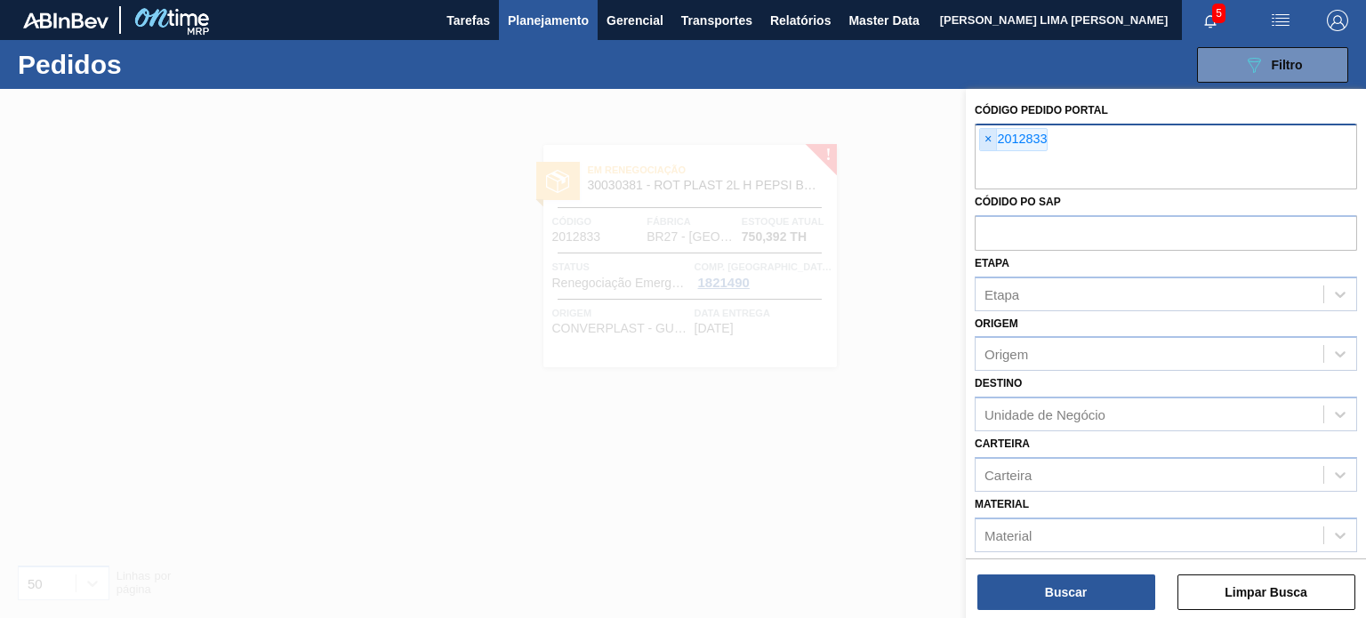
click at [989, 140] on span "×" at bounding box center [988, 139] width 17 height 21
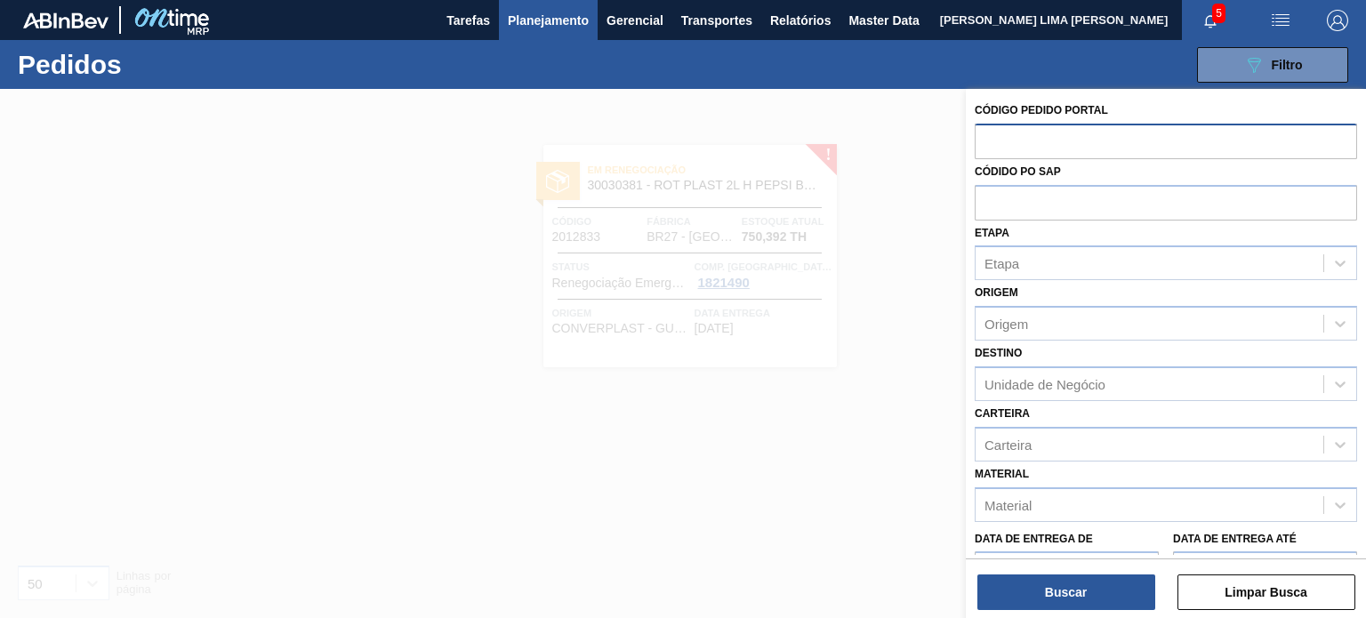
paste input "2003137"
type input "2003137"
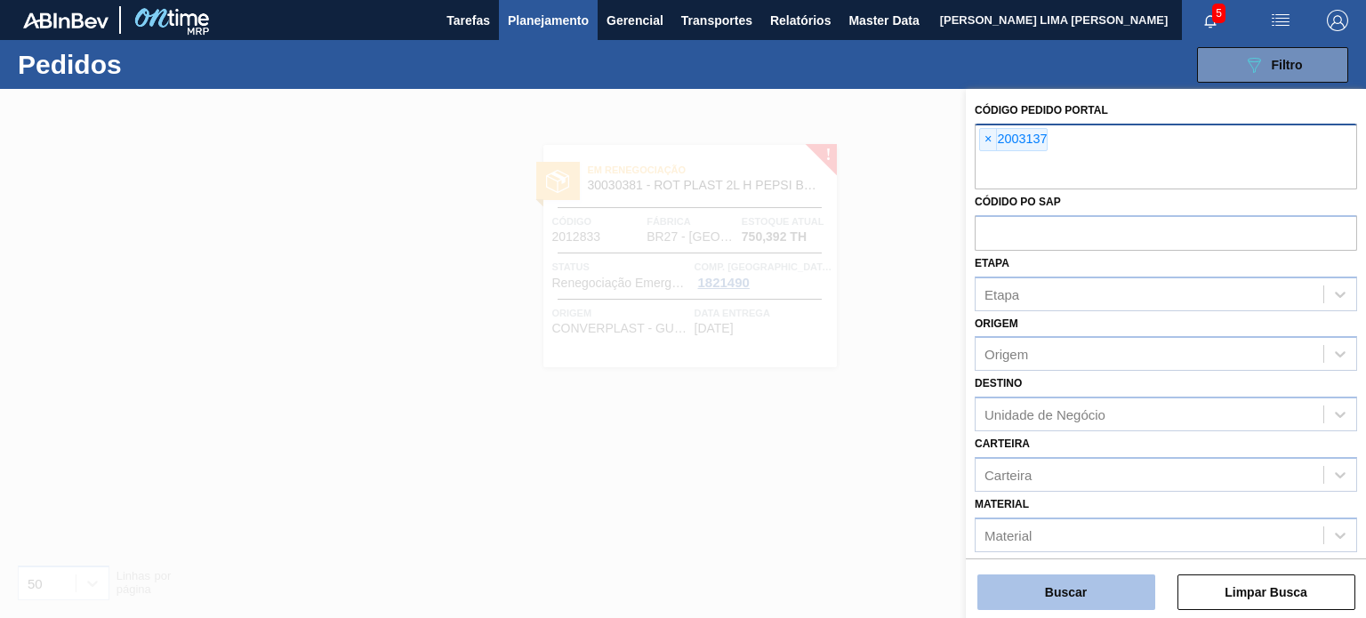
click at [1070, 604] on button "Buscar" at bounding box center [1066, 592] width 178 height 36
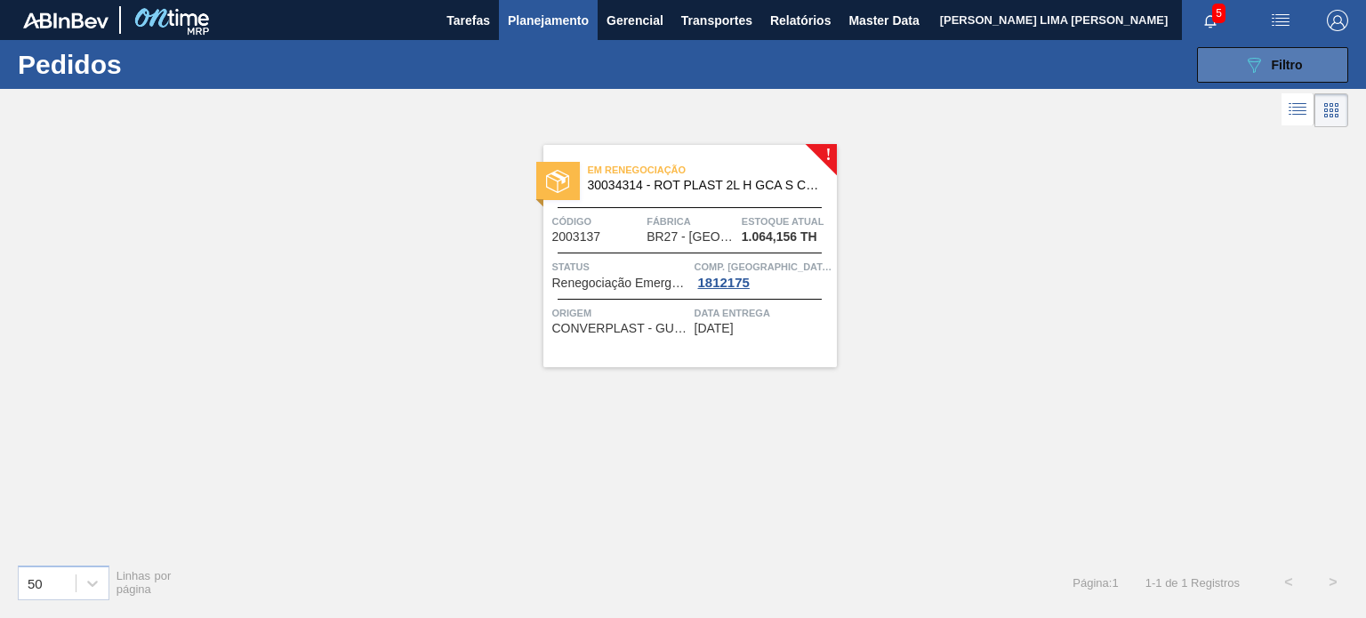
click at [1208, 77] on button "089F7B8B-B2A5-4AFE-B5C0-19BA573D28AC Filtro" at bounding box center [1272, 65] width 151 height 36
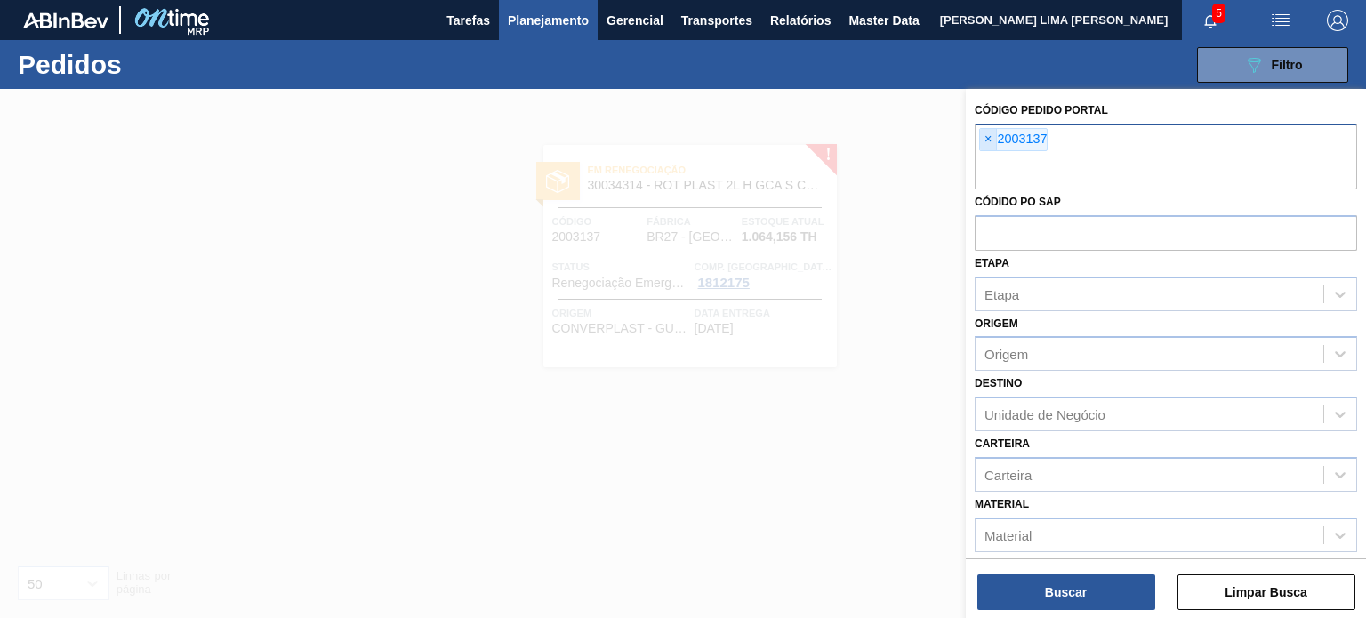
click at [997, 135] on div "× 2003137" at bounding box center [1013, 139] width 68 height 23
click at [990, 134] on span "×" at bounding box center [988, 139] width 17 height 21
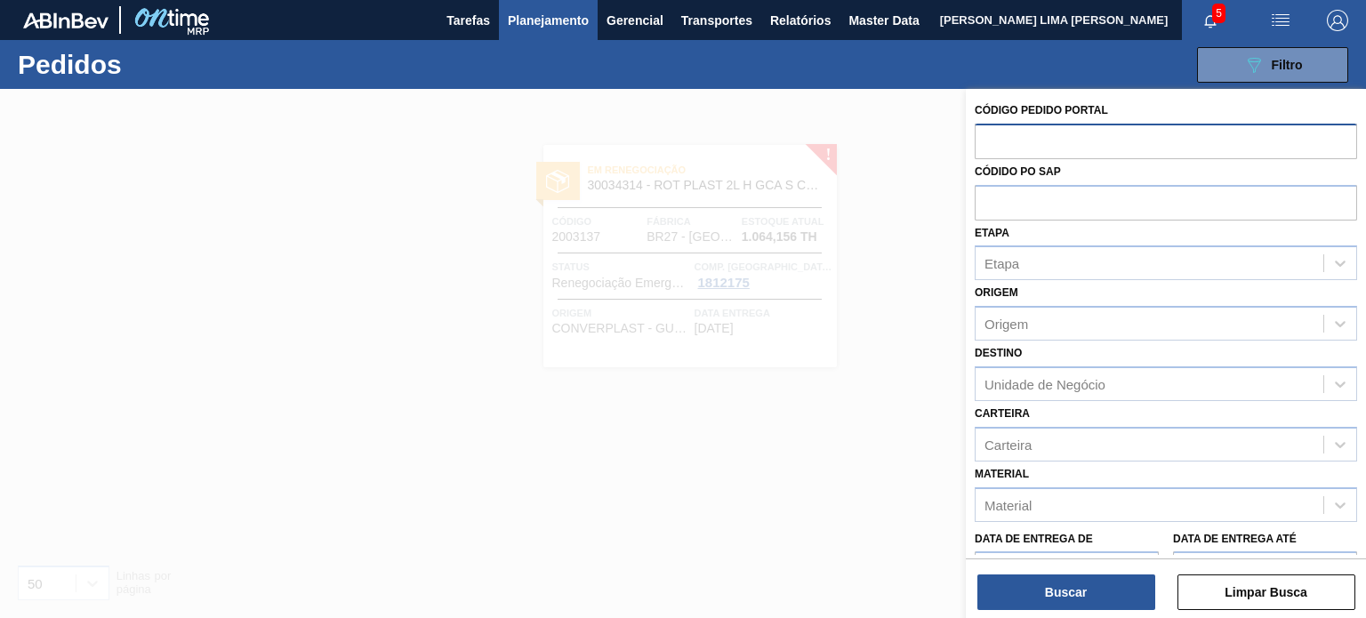
paste input "2010908"
type input "2010908"
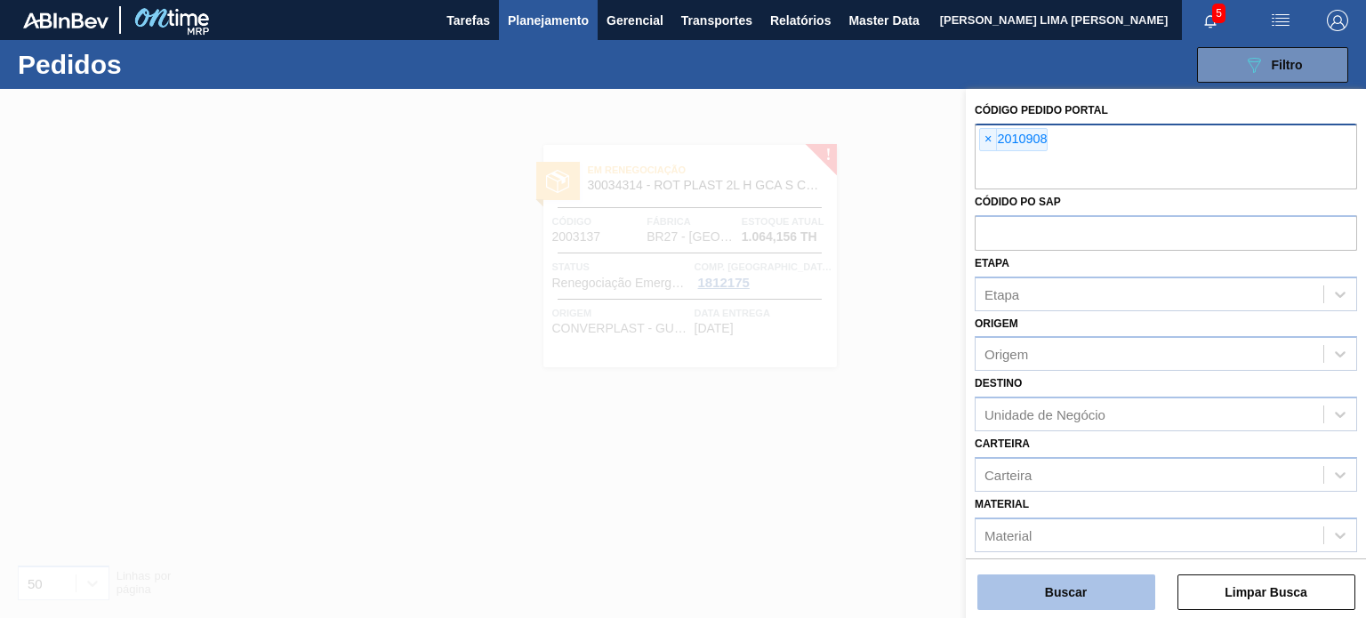
click at [1055, 605] on button "Buscar" at bounding box center [1066, 592] width 178 height 36
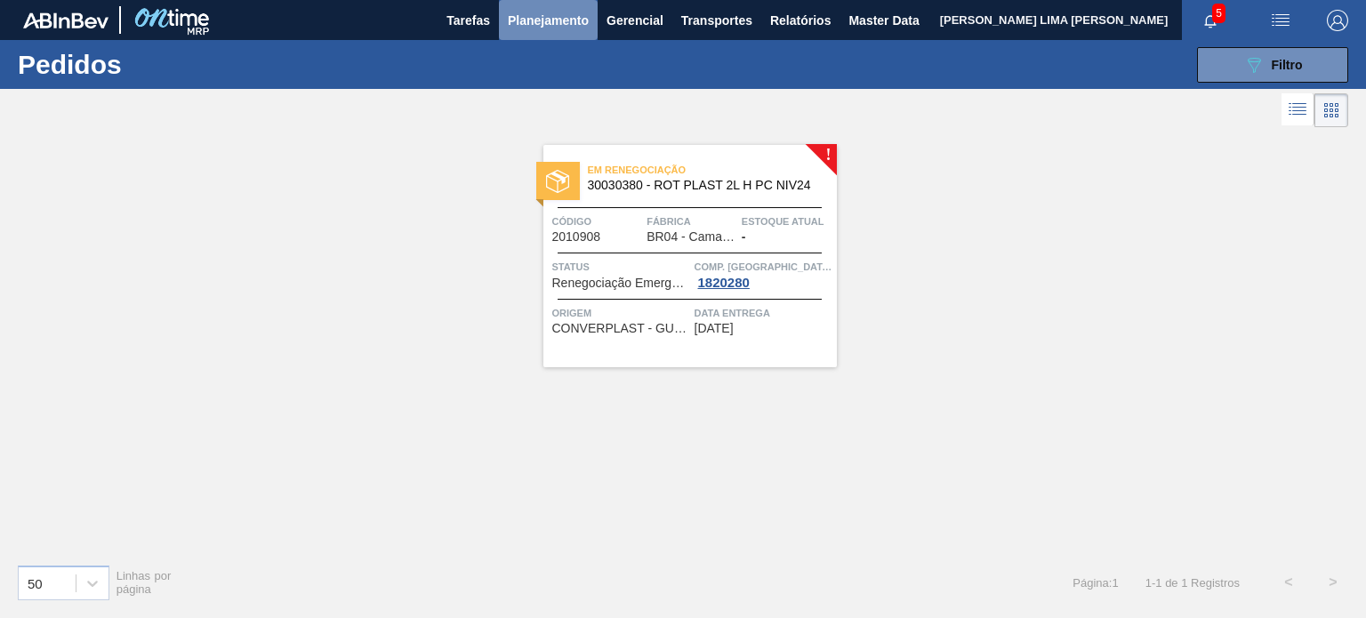
click at [580, 30] on span "Planejamento" at bounding box center [548, 20] width 81 height 21
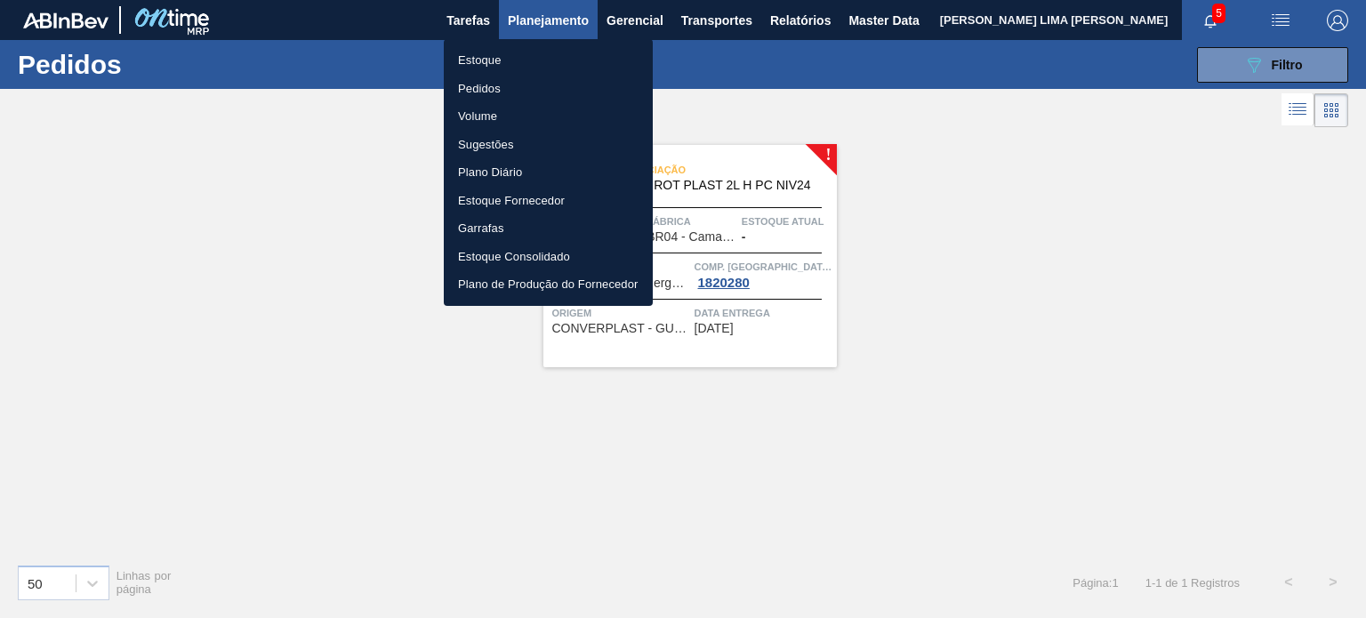
click at [567, 42] on ul "Estoque Pedidos Volume Sugestões Plano Diário Estoque Fornecedor Garrafas Estoq…" at bounding box center [548, 172] width 209 height 267
click at [565, 45] on ul "Estoque Pedidos Volume Sugestões Plano Diário Estoque Fornecedor Garrafas Estoq…" at bounding box center [548, 172] width 209 height 267
click at [573, 55] on li "Estoque" at bounding box center [548, 60] width 209 height 28
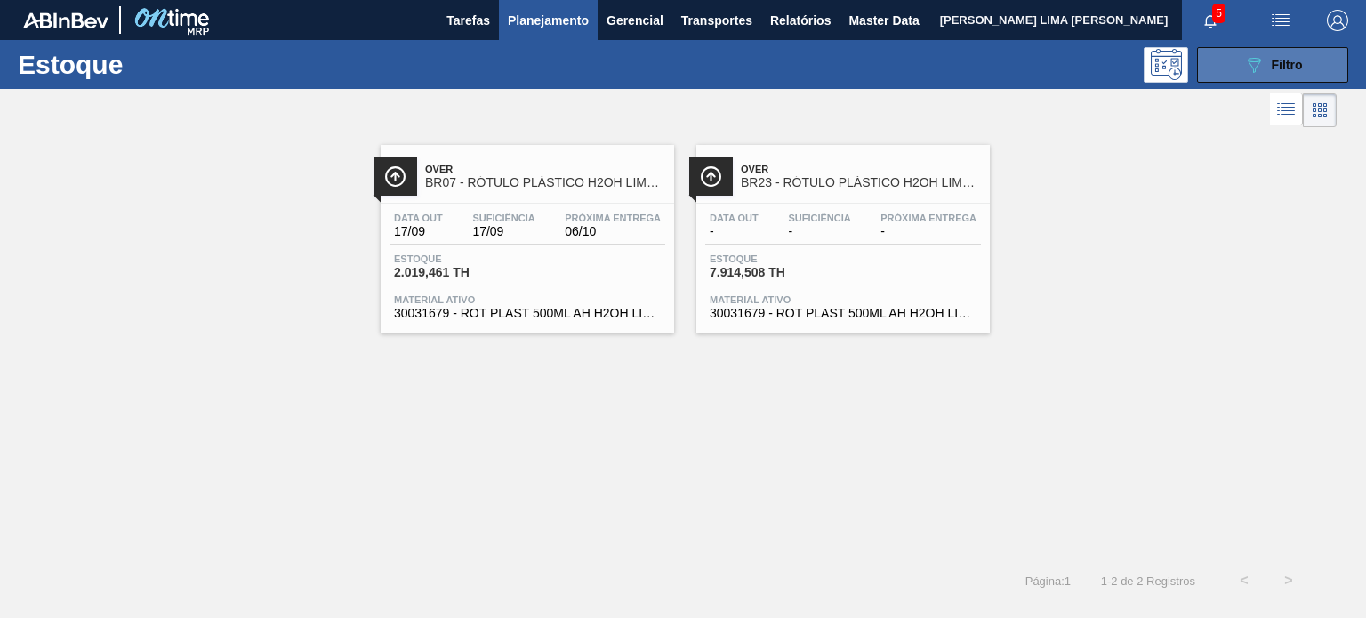
click at [1273, 76] on button "089F7B8B-B2A5-4AFE-B5C0-19BA573D28AC Filtro" at bounding box center [1272, 65] width 151 height 36
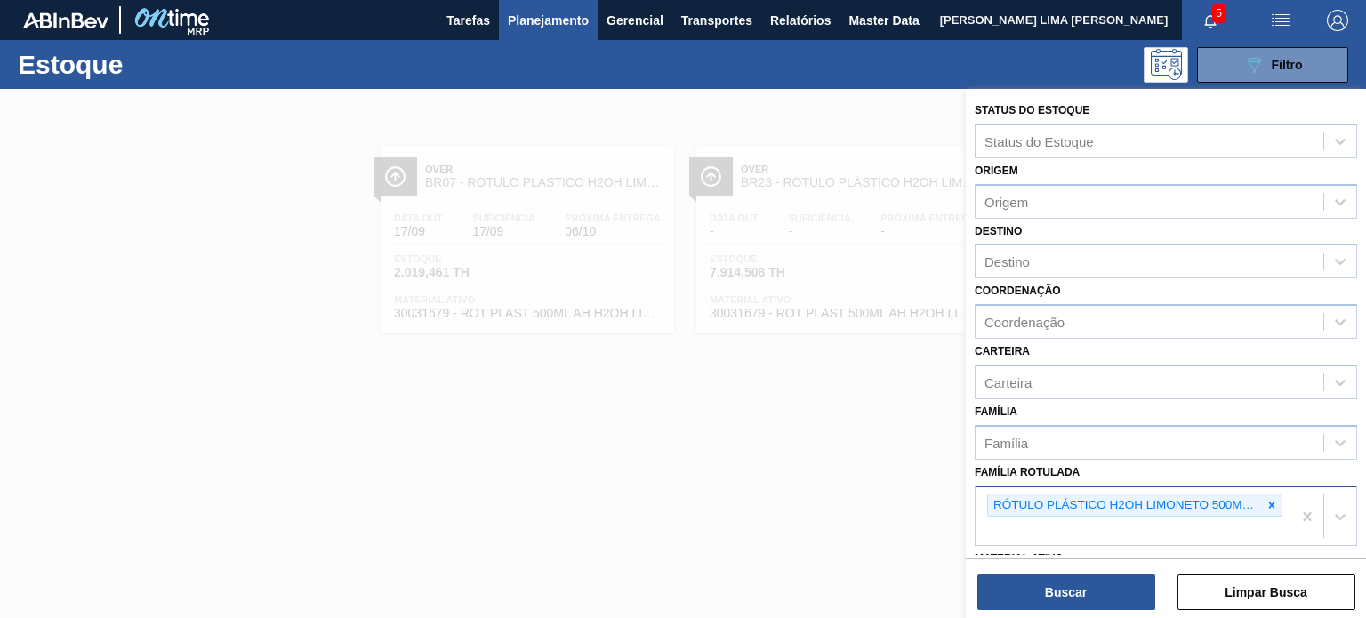
click at [1262, 498] on div at bounding box center [1272, 505] width 20 height 22
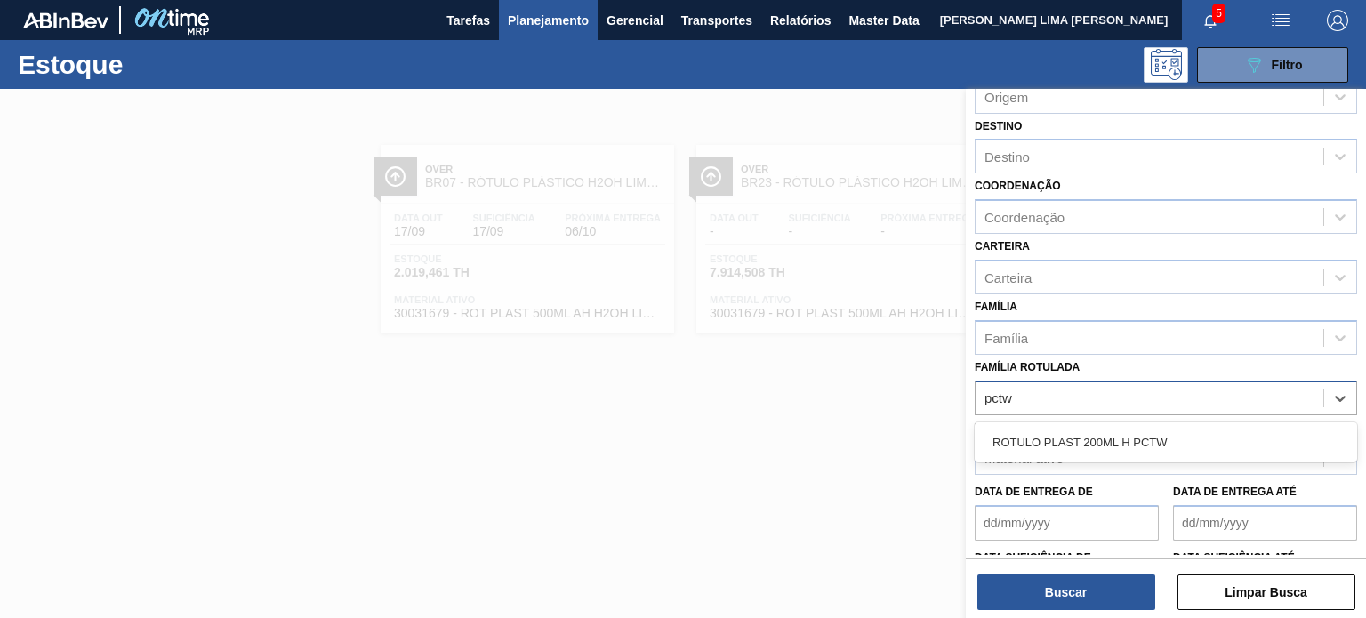
scroll to position [227, 0]
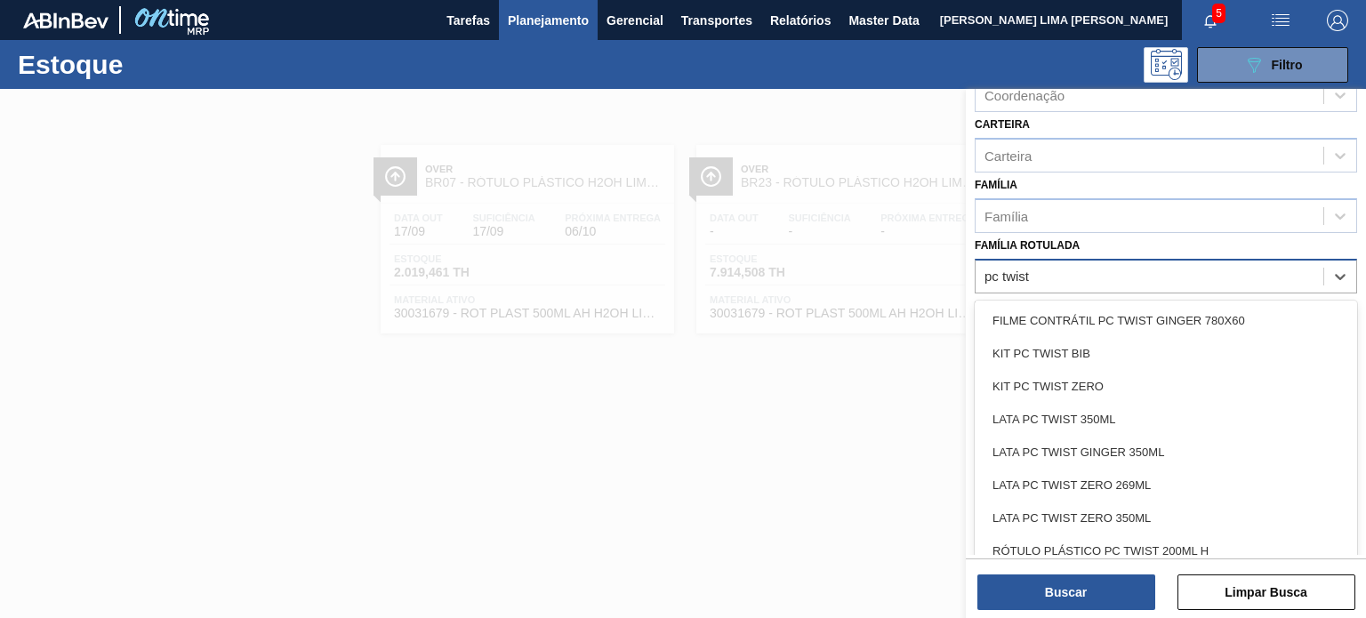
type Rotulada "pc twist 2"
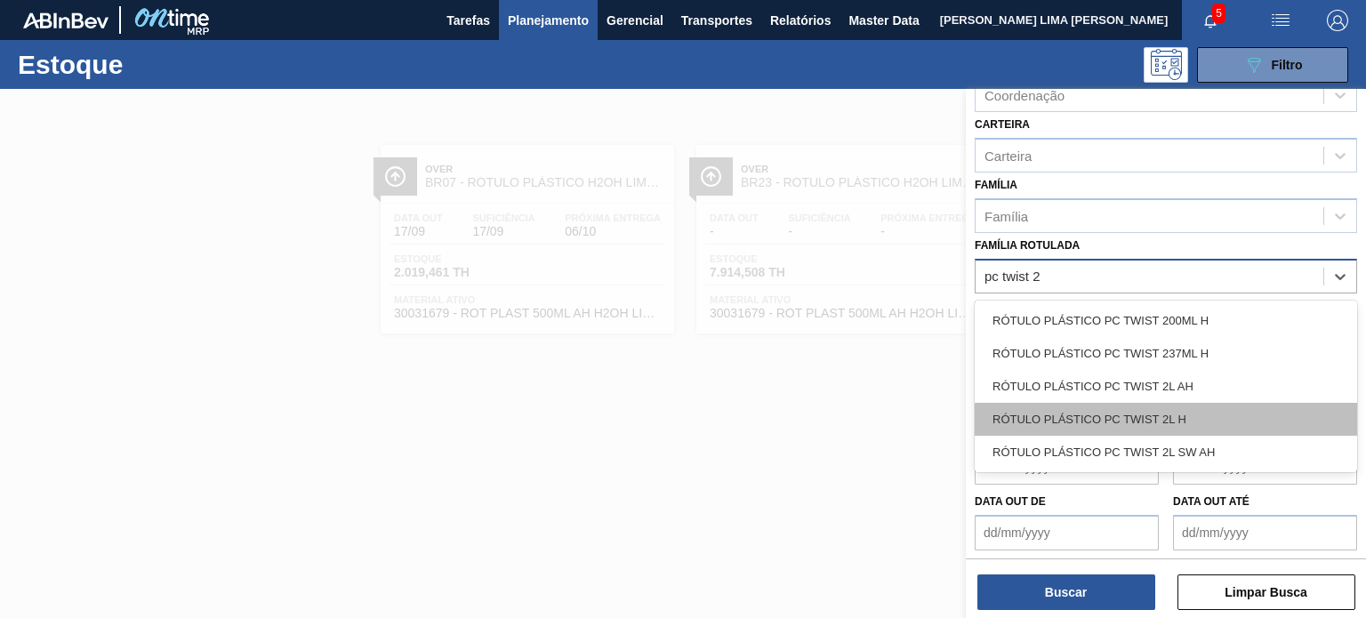
click at [1159, 422] on div "RÓTULO PLÁSTICO PC TWIST 2L H" at bounding box center [1166, 419] width 382 height 33
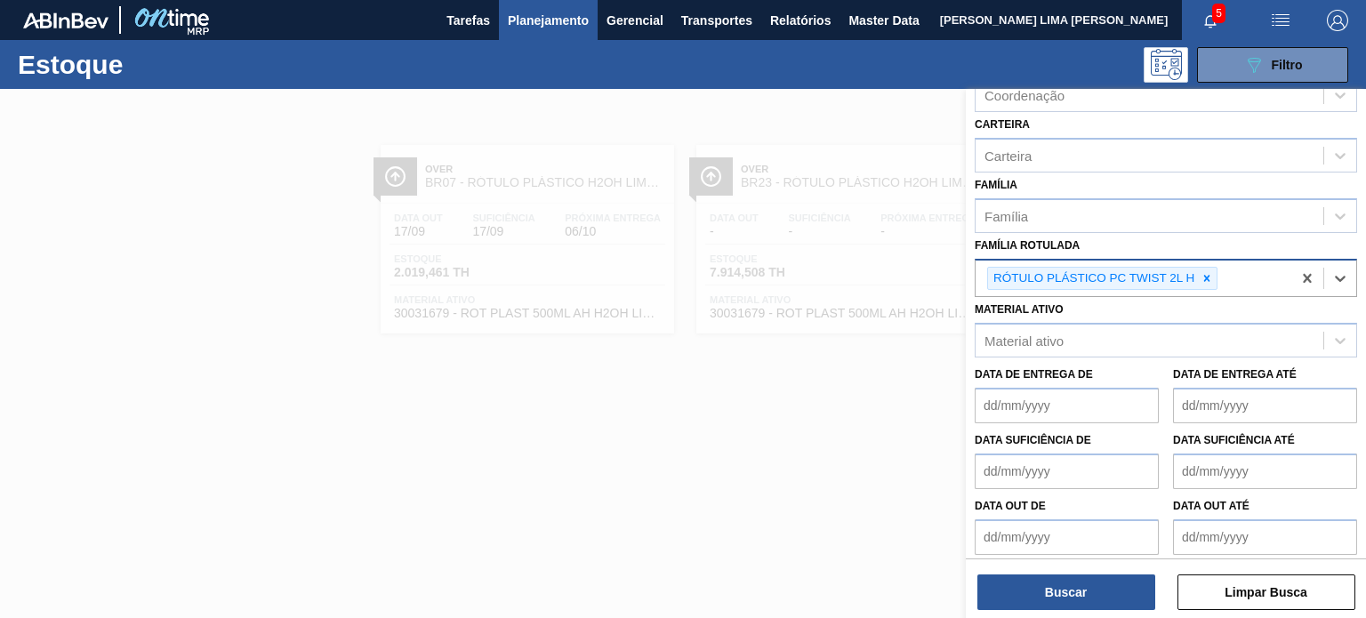
click at [1119, 570] on div "Buscar Limpar Busca" at bounding box center [1166, 583] width 400 height 50
click at [1106, 583] on button "Buscar" at bounding box center [1066, 592] width 178 height 36
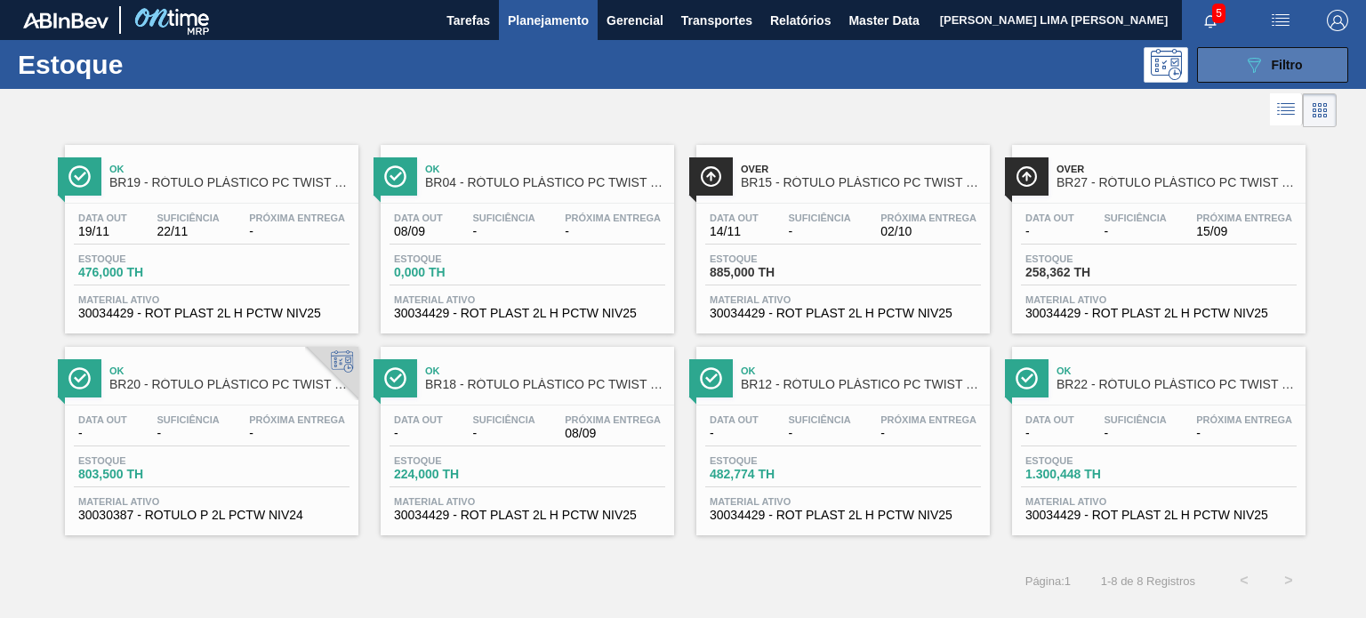
click at [1236, 71] on button "089F7B8B-B2A5-4AFE-B5C0-19BA573D28AC Filtro" at bounding box center [1272, 65] width 151 height 36
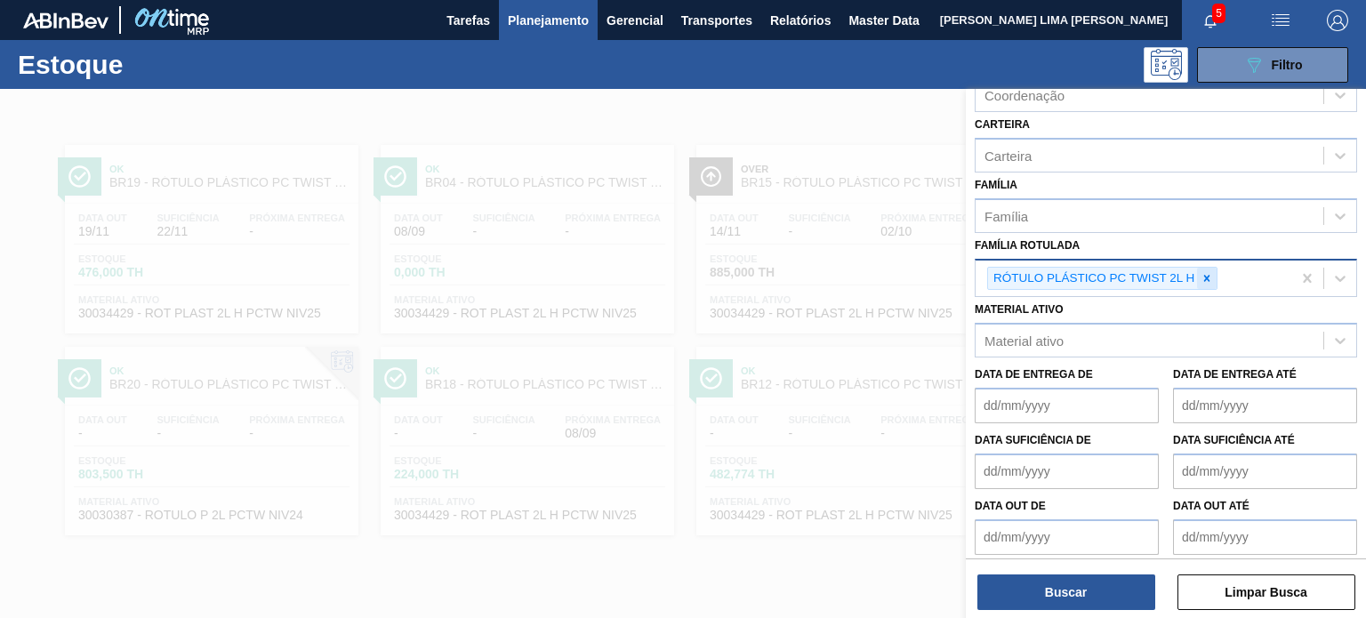
click at [1197, 270] on div at bounding box center [1207, 279] width 20 height 22
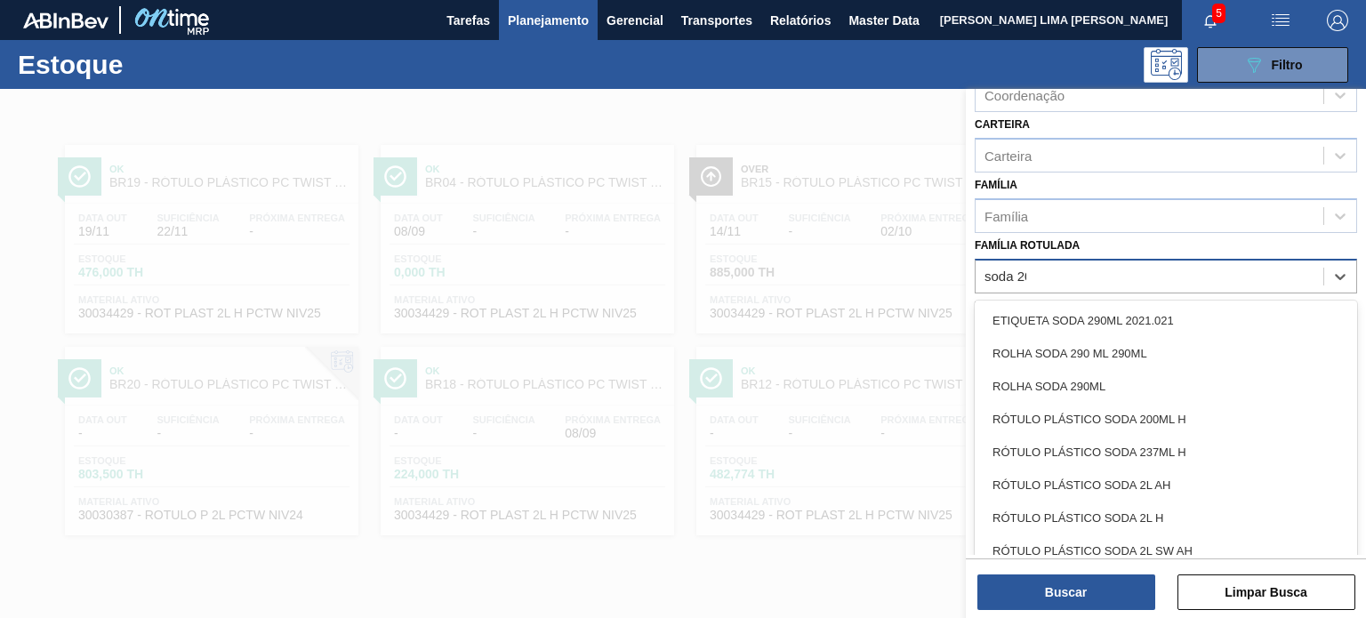
type Rotulada "soda 200"
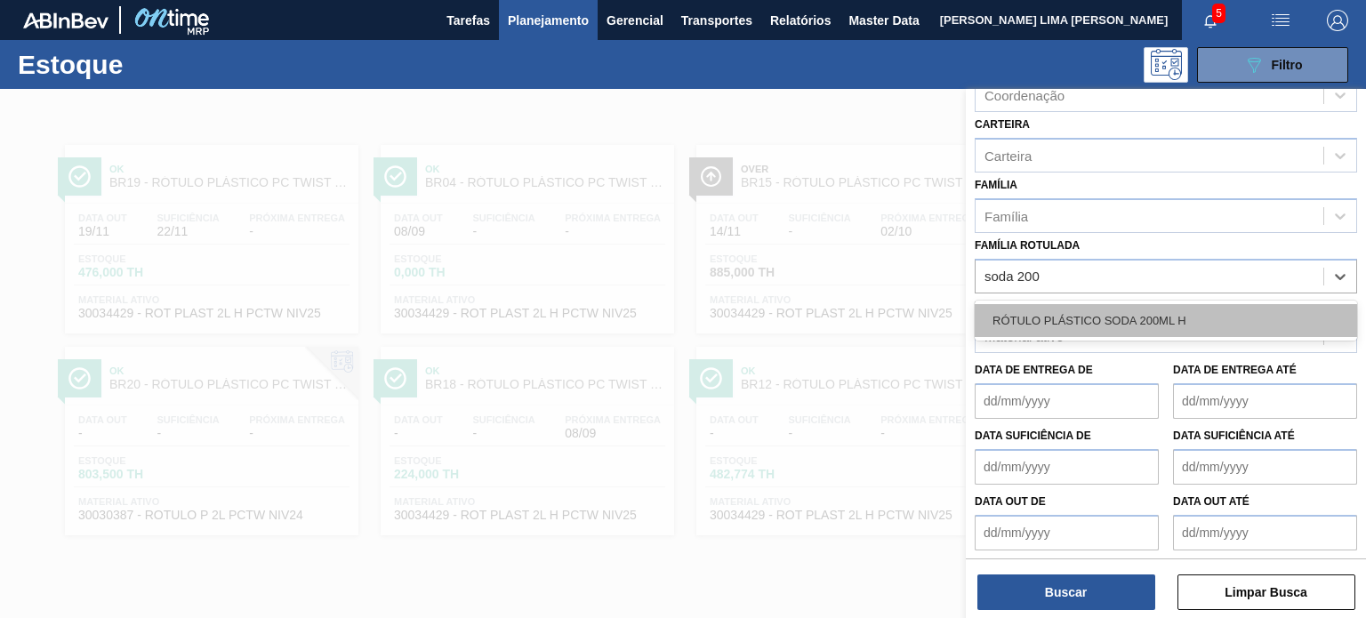
click at [1188, 305] on div "RÓTULO PLÁSTICO SODA 200ML H" at bounding box center [1166, 320] width 382 height 33
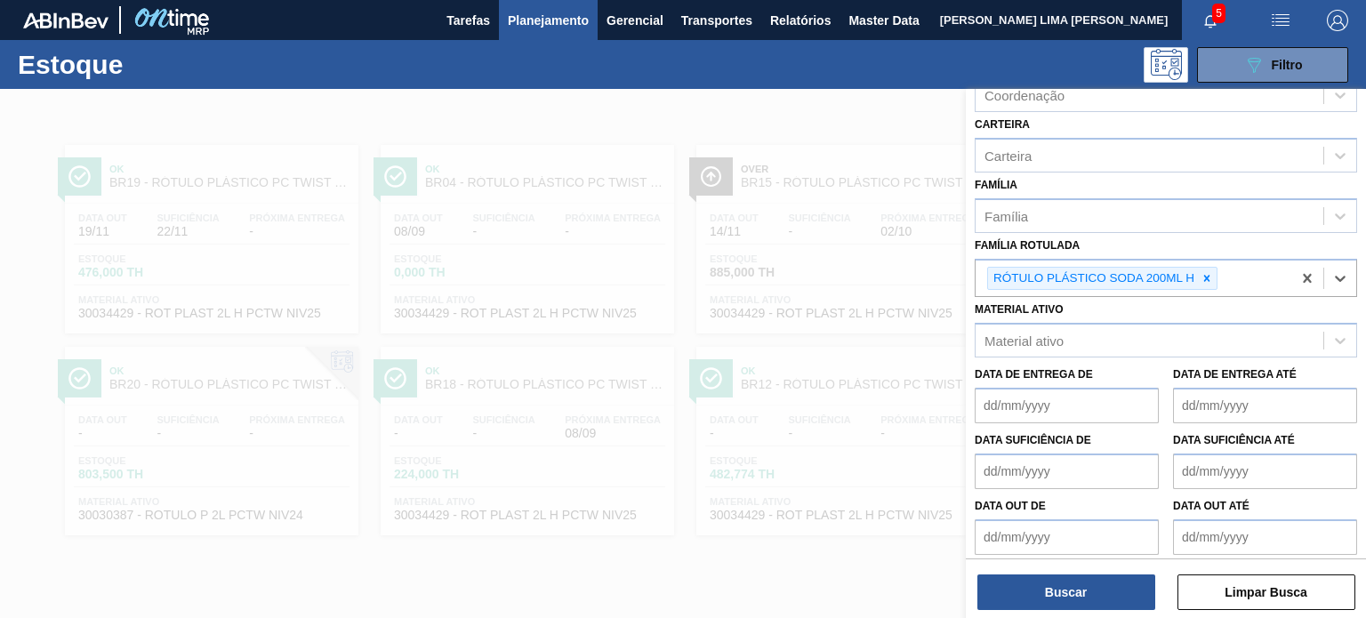
click at [1119, 614] on div "Status do Estoque Status do Estoque Origem Origem Destino Destino Coordenação C…" at bounding box center [1166, 355] width 400 height 533
click at [1117, 604] on button "Buscar" at bounding box center [1066, 592] width 178 height 36
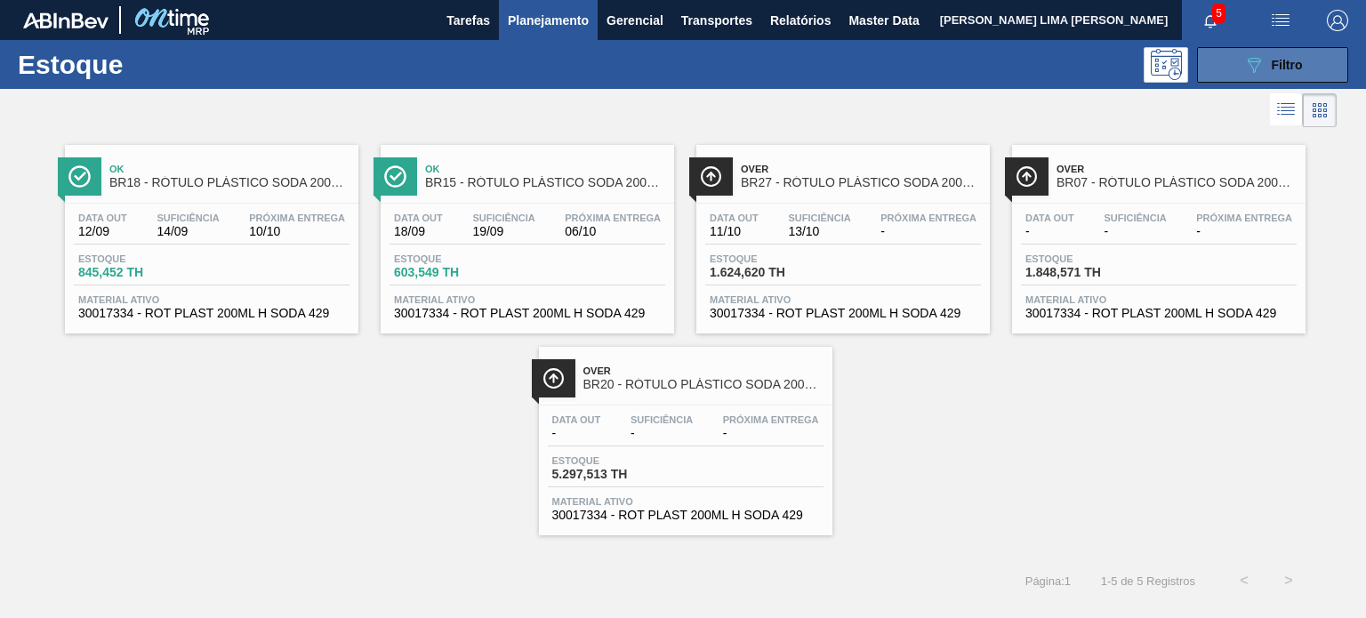
click at [1248, 78] on button "089F7B8B-B2A5-4AFE-B5C0-19BA573D28AC Filtro" at bounding box center [1272, 65] width 151 height 36
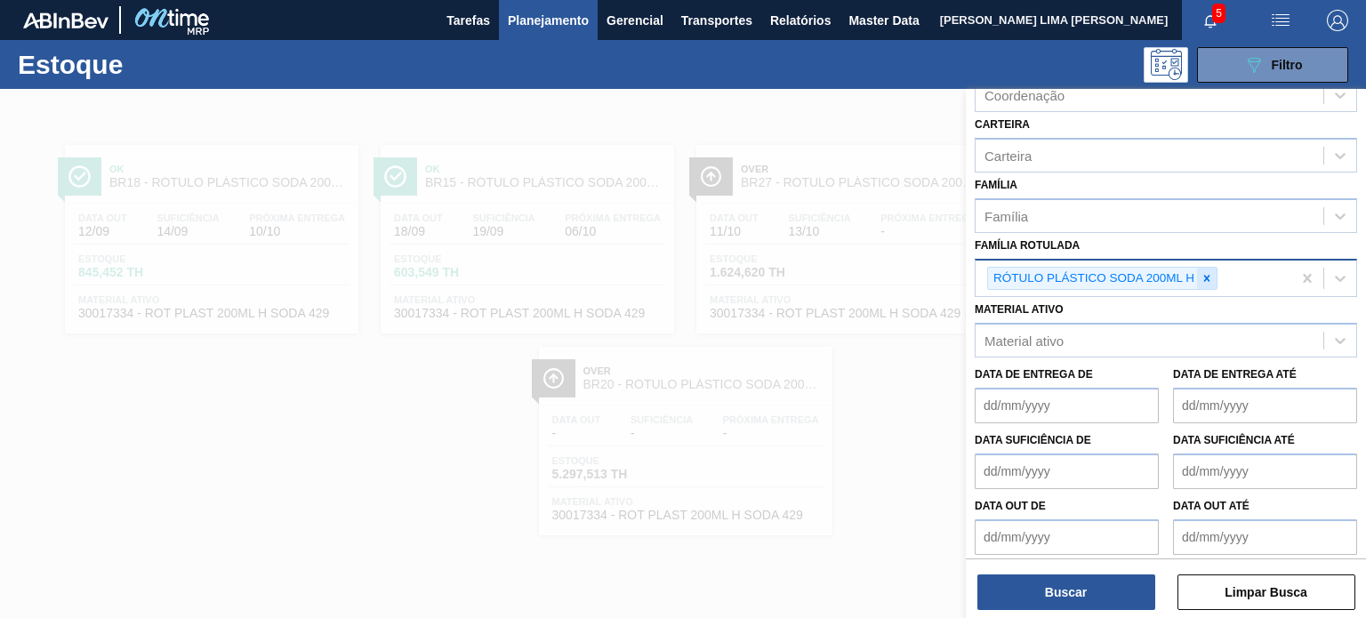
click at [1204, 281] on div at bounding box center [1207, 279] width 20 height 22
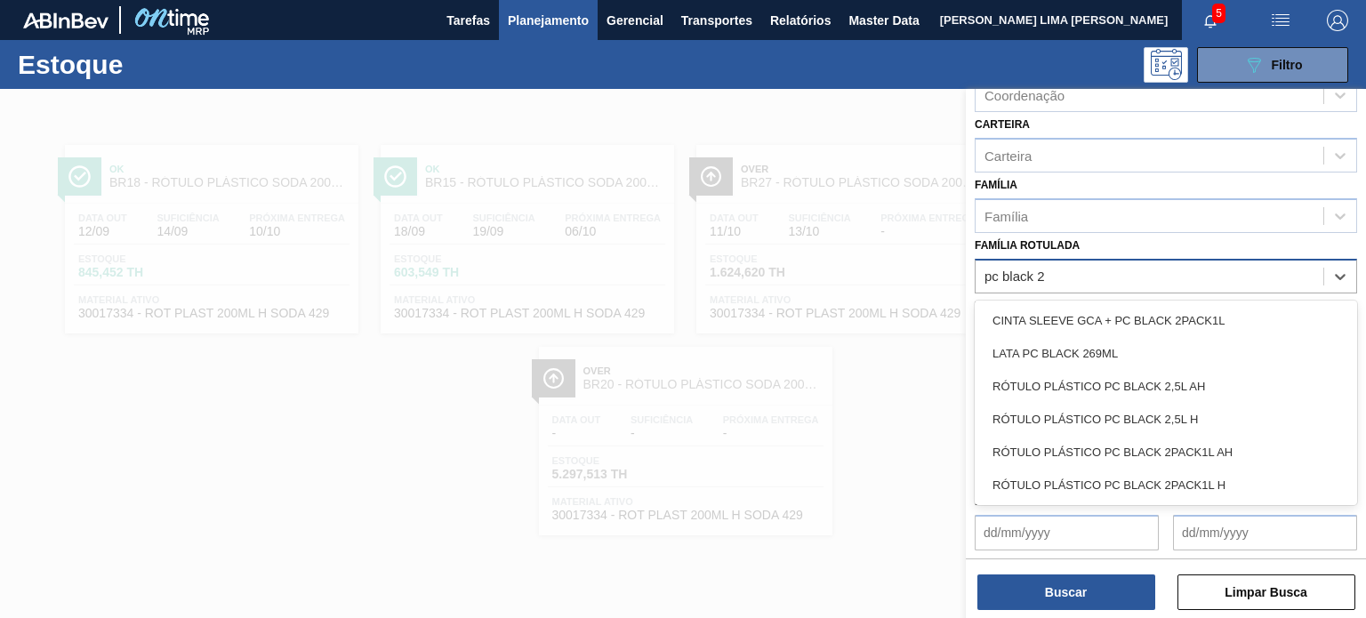
click at [1022, 269] on Rotulada "pc black 2" at bounding box center [1015, 276] width 62 height 15
type Rotulada "pc black 2"
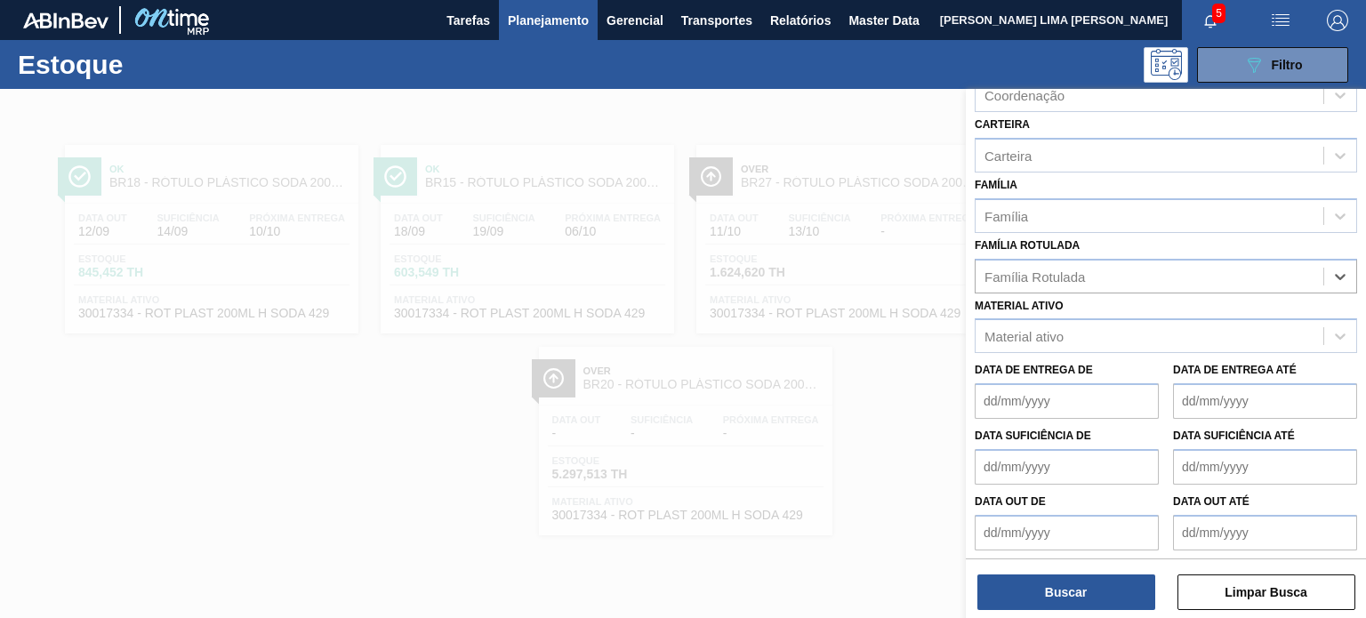
click at [1049, 311] on div "Material ativo Material ativo" at bounding box center [1166, 323] width 382 height 60
click at [1049, 329] on div "Material ativo" at bounding box center [1023, 336] width 79 height 15
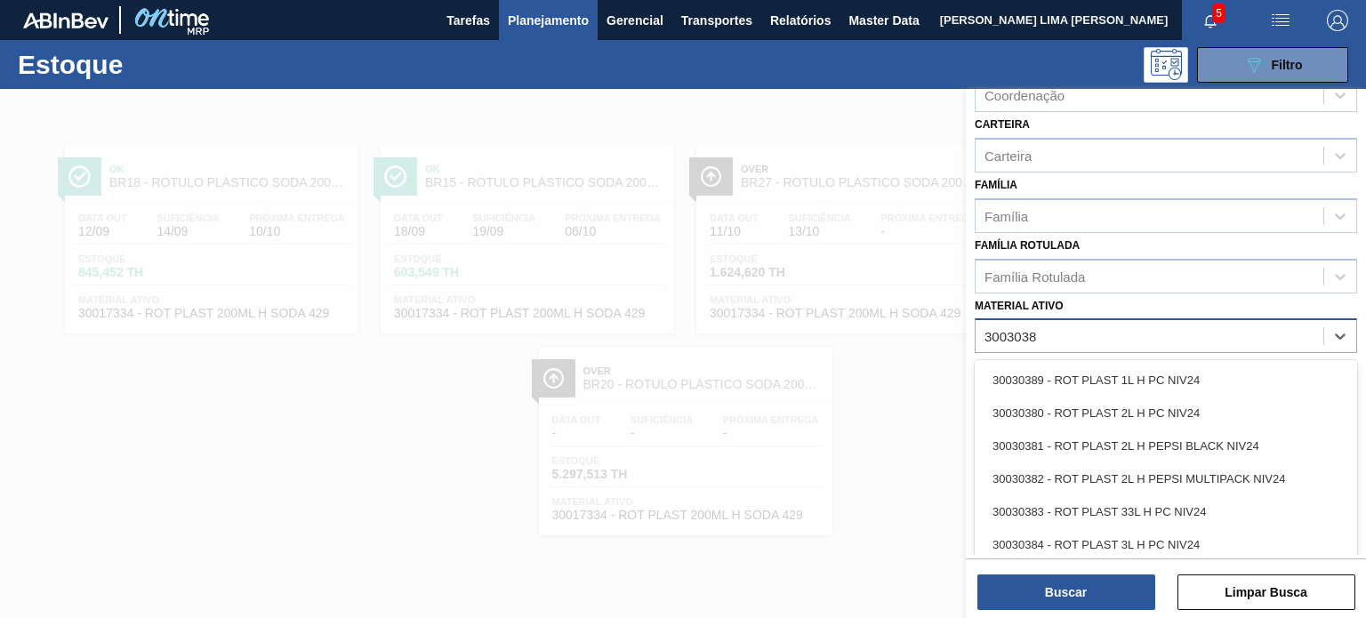
type ativo "30030381"
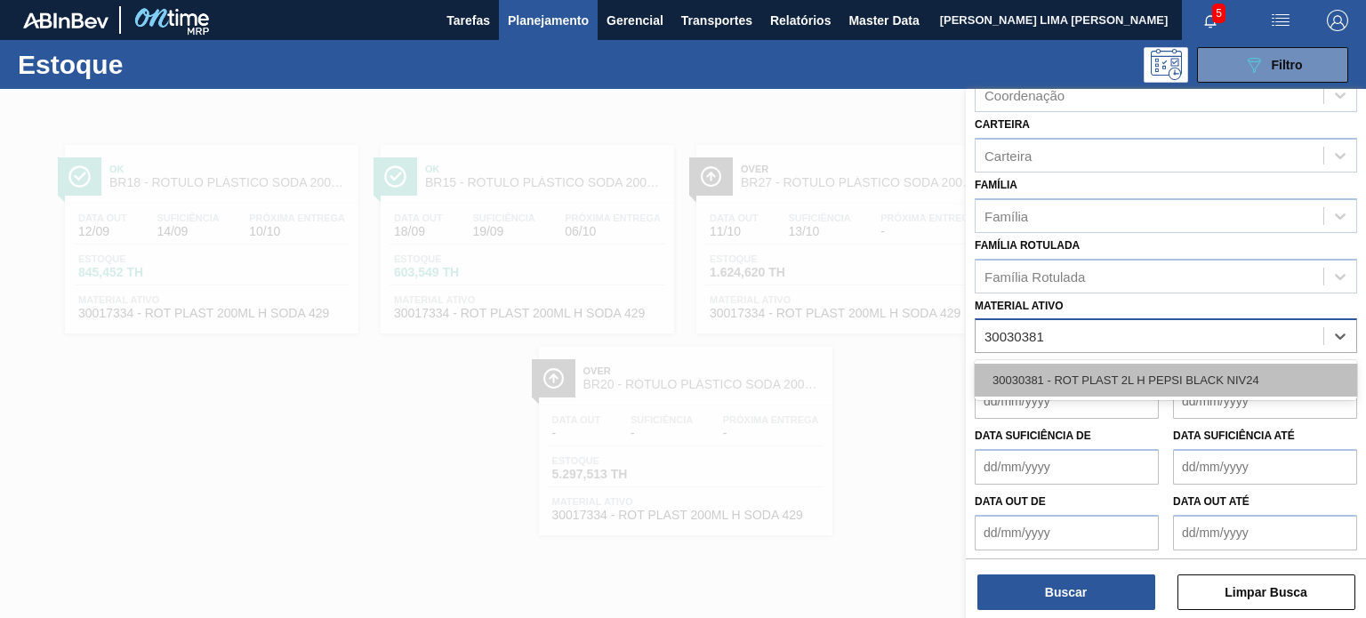
click at [1081, 366] on div "30030381 - ROT PLAST 2L H PEPSI BLACK NIV24" at bounding box center [1166, 380] width 382 height 33
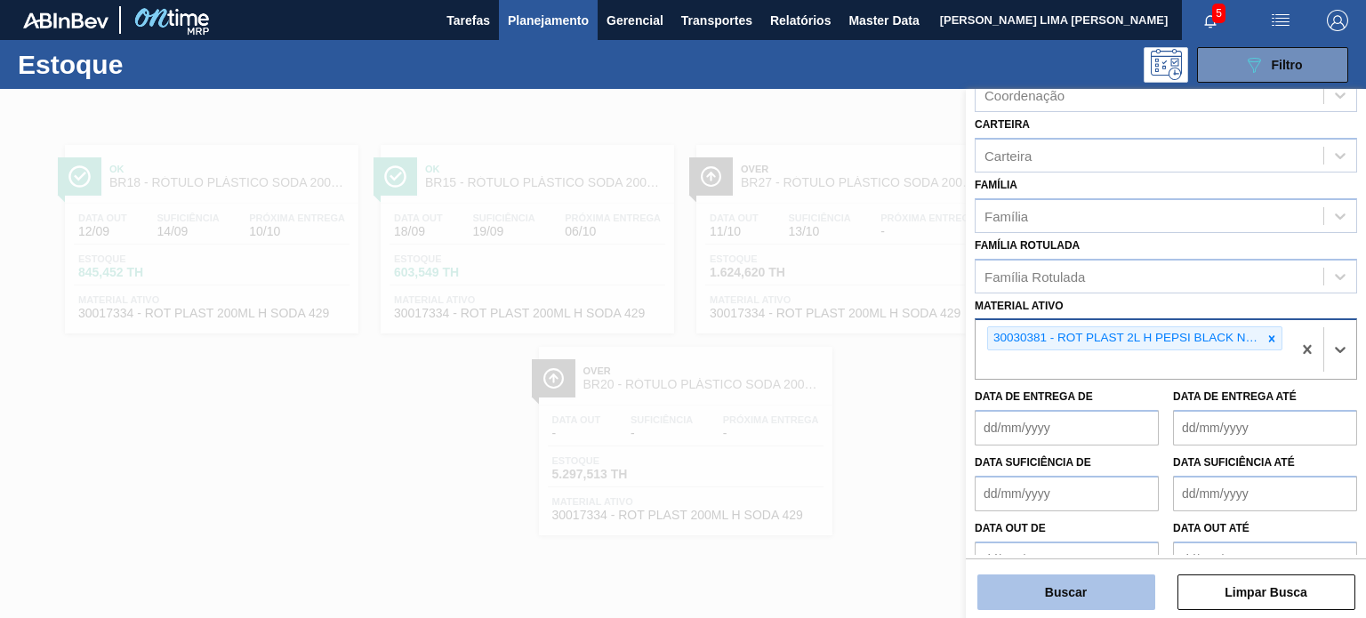
click at [1090, 594] on button "Buscar" at bounding box center [1066, 592] width 178 height 36
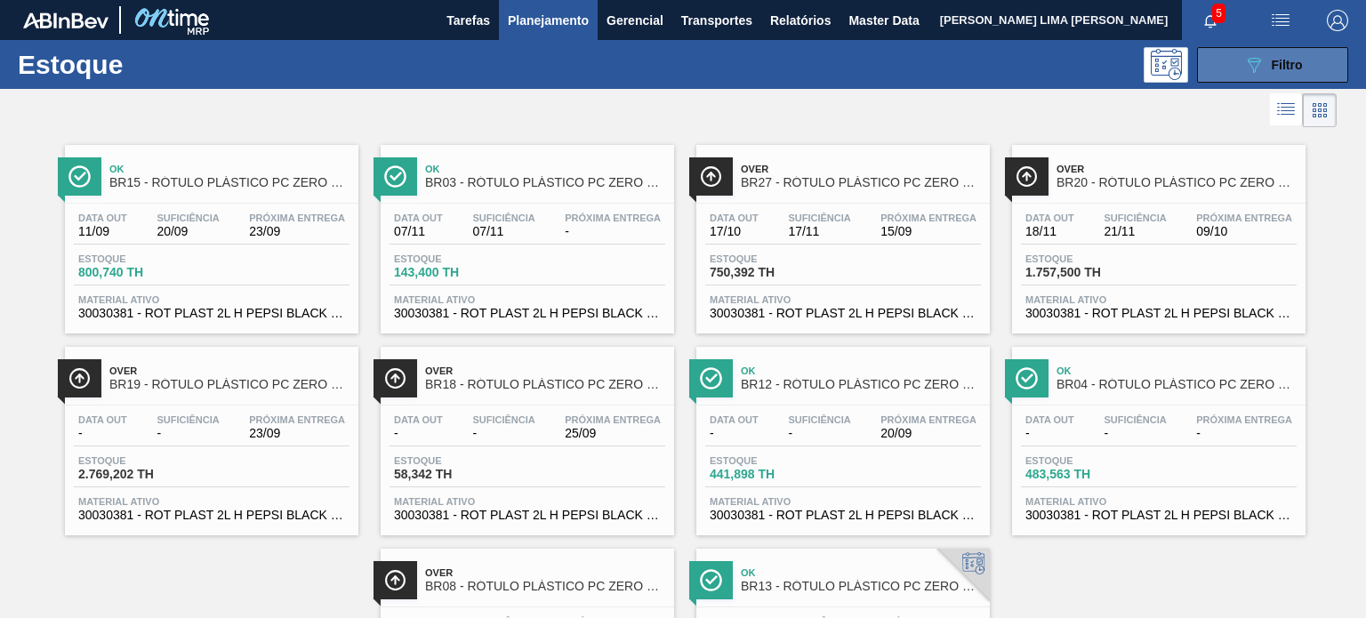
click at [1251, 70] on icon "089F7B8B-B2A5-4AFE-B5C0-19BA573D28AC" at bounding box center [1253, 64] width 21 height 21
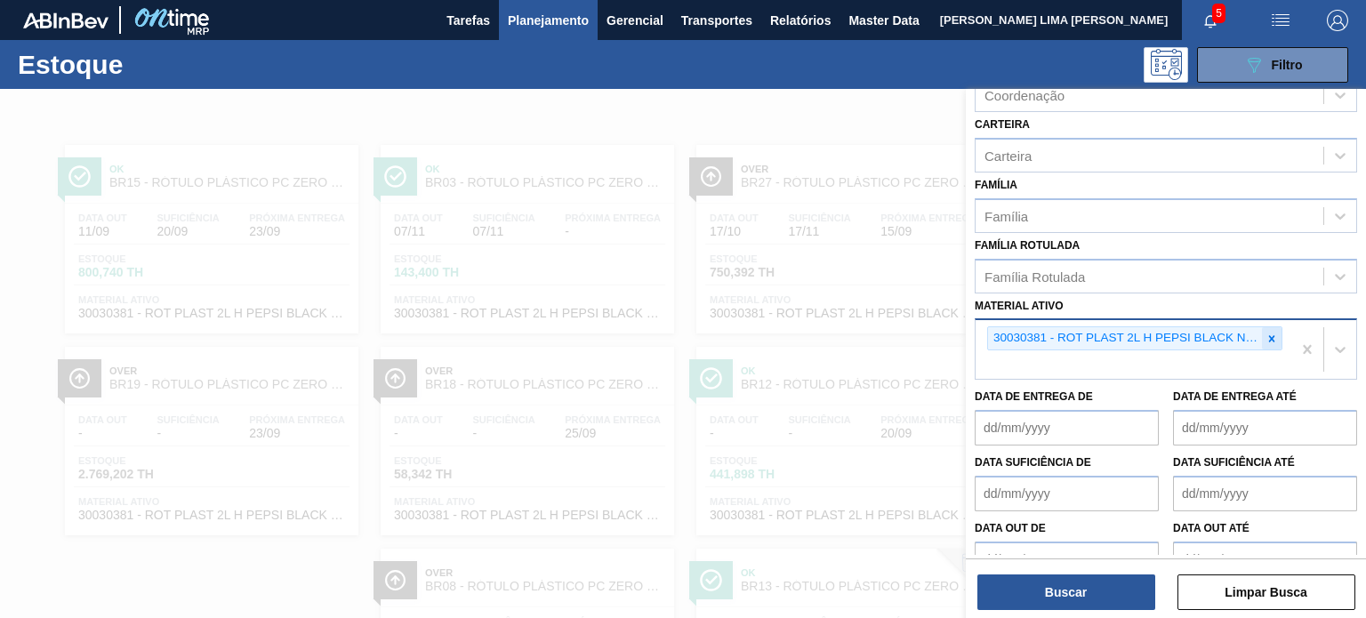
click at [1266, 333] on icon at bounding box center [1271, 339] width 12 height 12
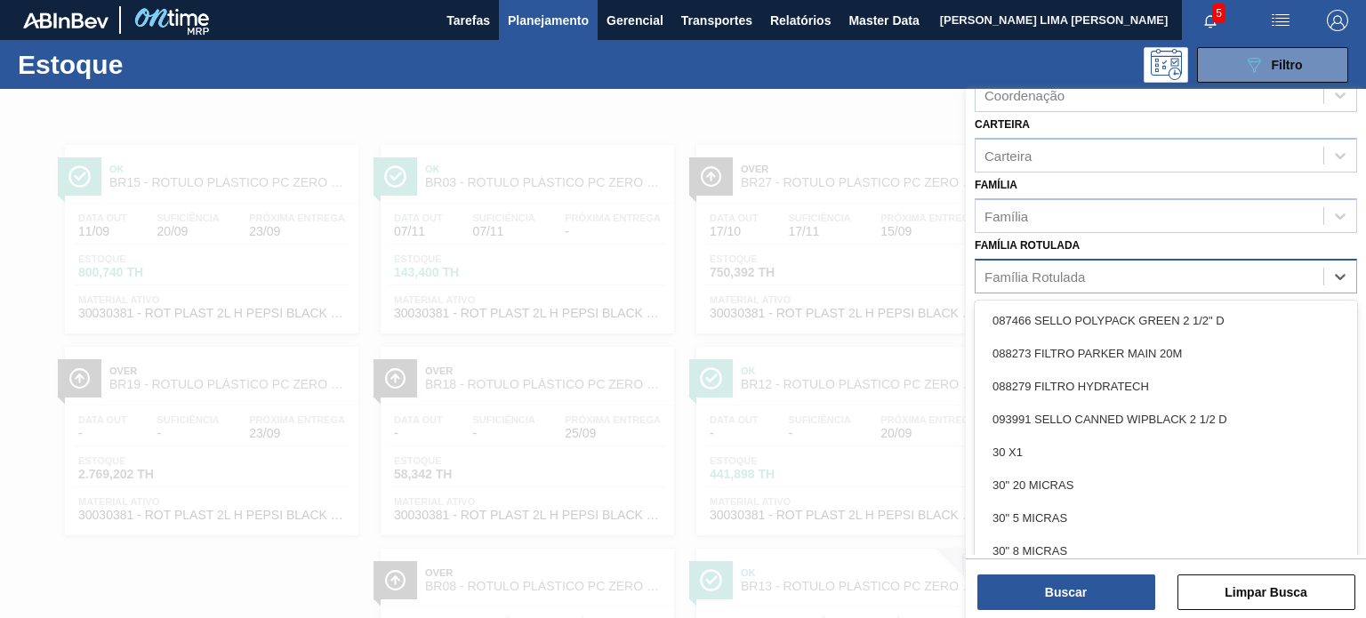
click at [1177, 272] on div "Família Rotulada" at bounding box center [1149, 276] width 348 height 26
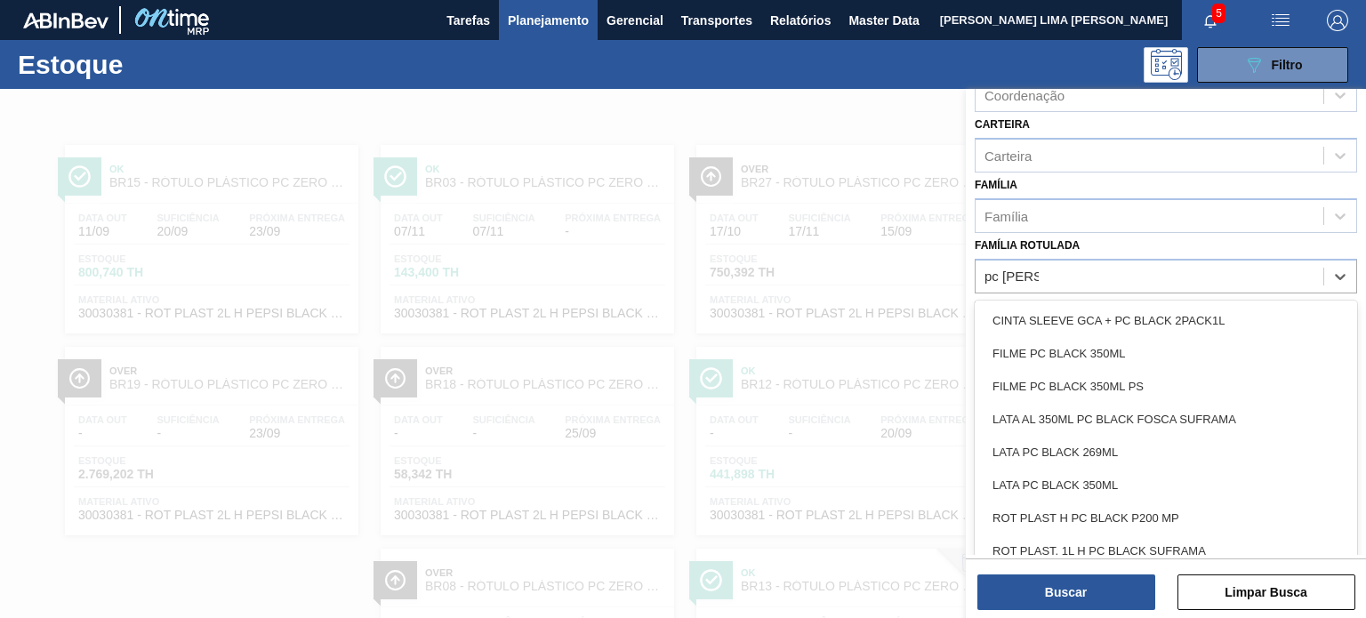
type Rotulada "pc black"
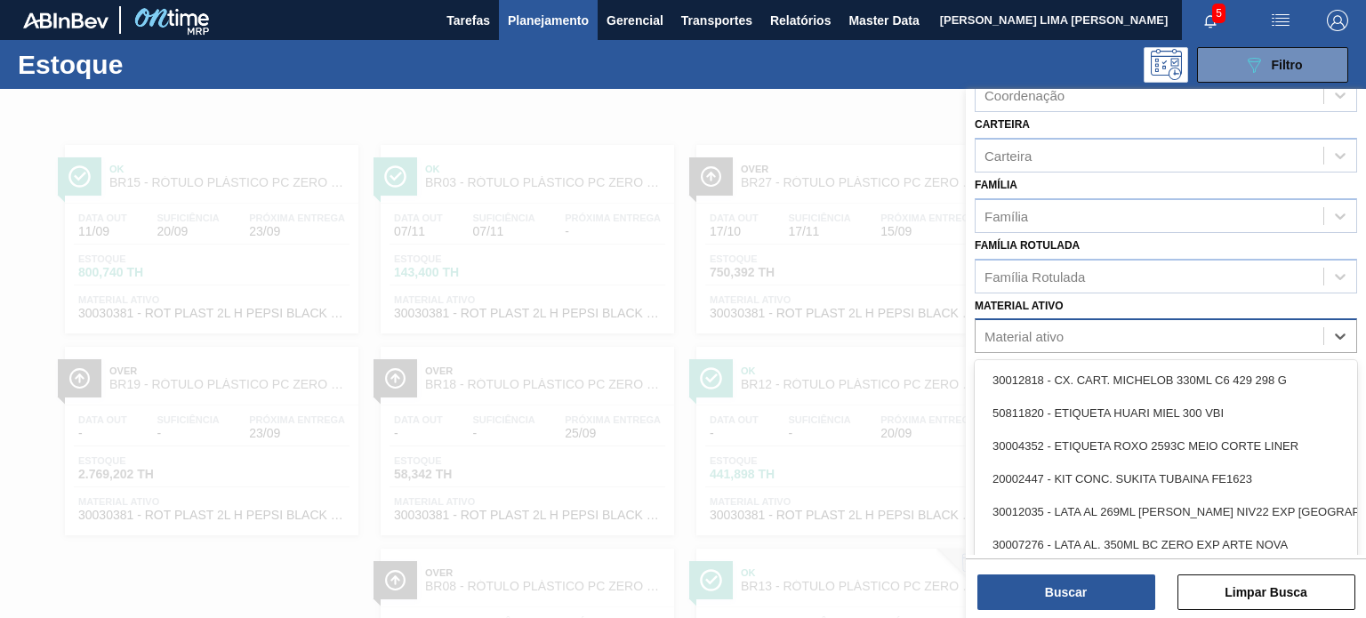
click at [1039, 329] on div "Material ativo" at bounding box center [1023, 336] width 79 height 15
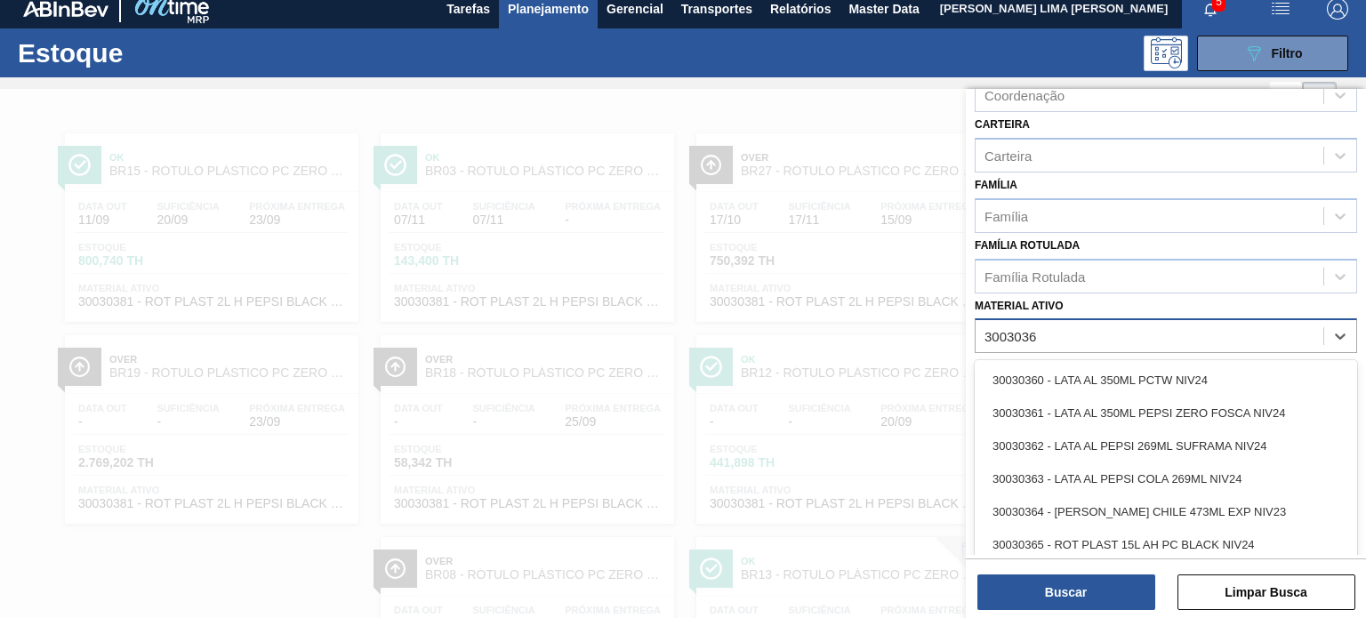
type ativo "30030365"
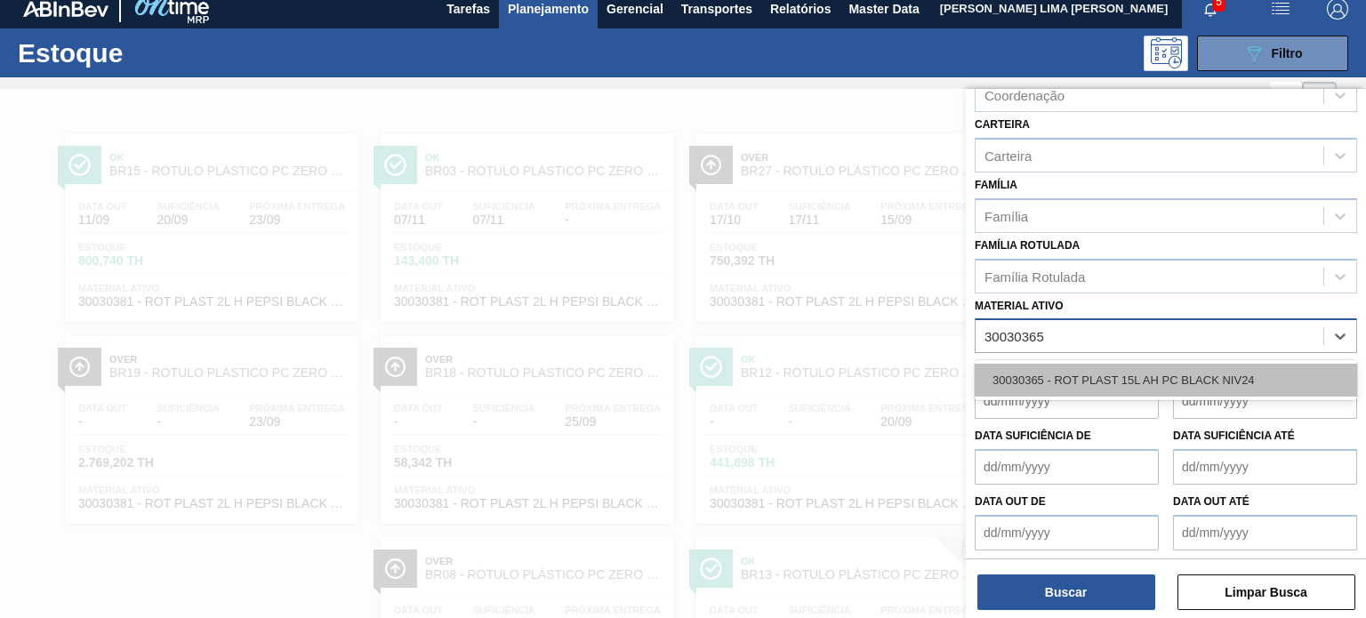
click at [1098, 389] on div "30030365 - ROT PLAST 15L AH PC BLACK NIV24" at bounding box center [1166, 380] width 382 height 33
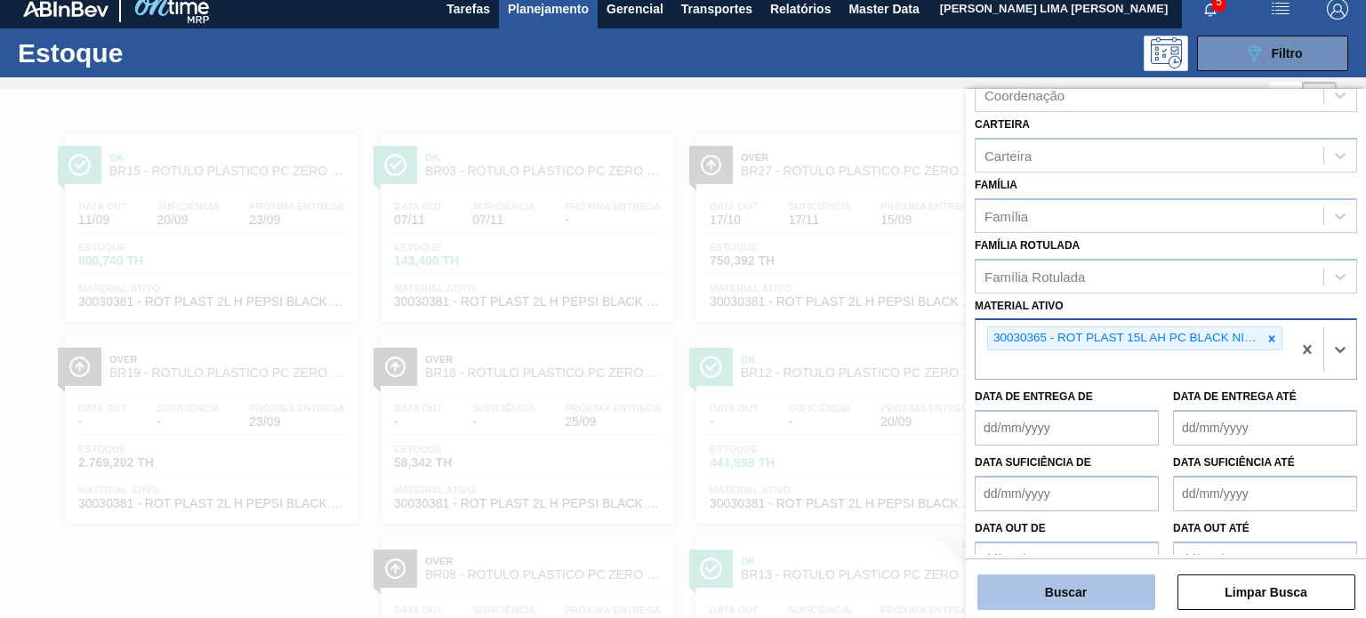
click at [1085, 575] on button "Buscar" at bounding box center [1066, 592] width 178 height 36
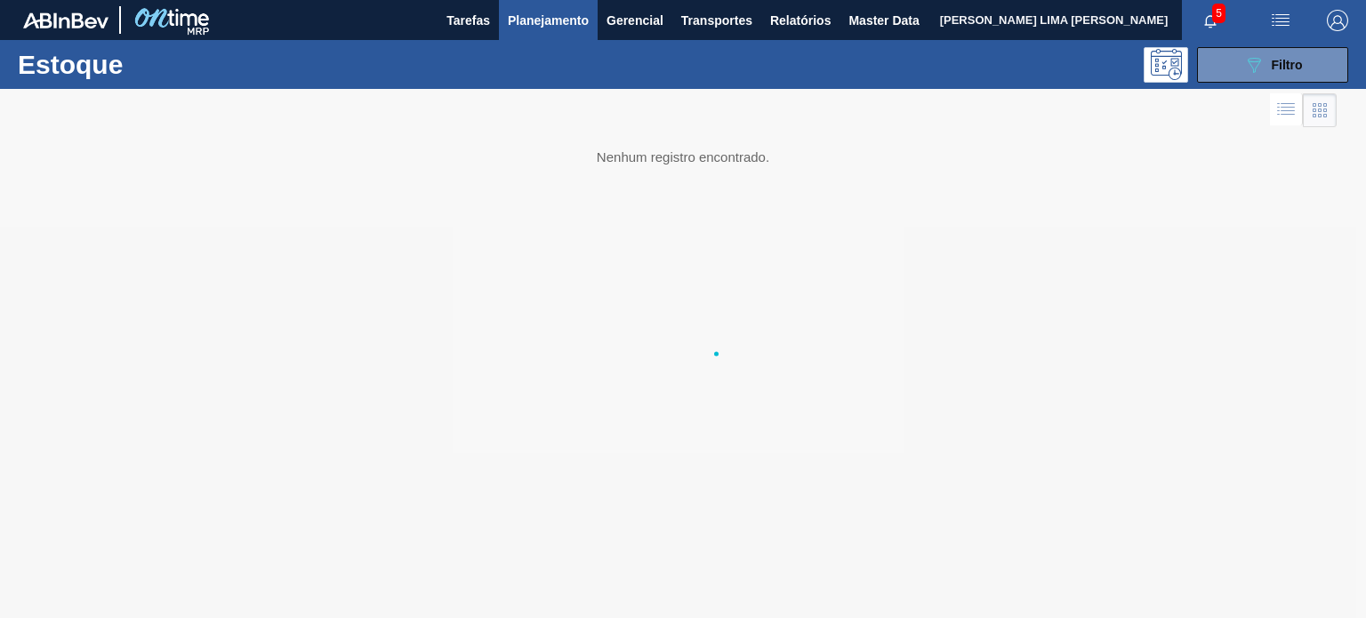
scroll to position [0, 0]
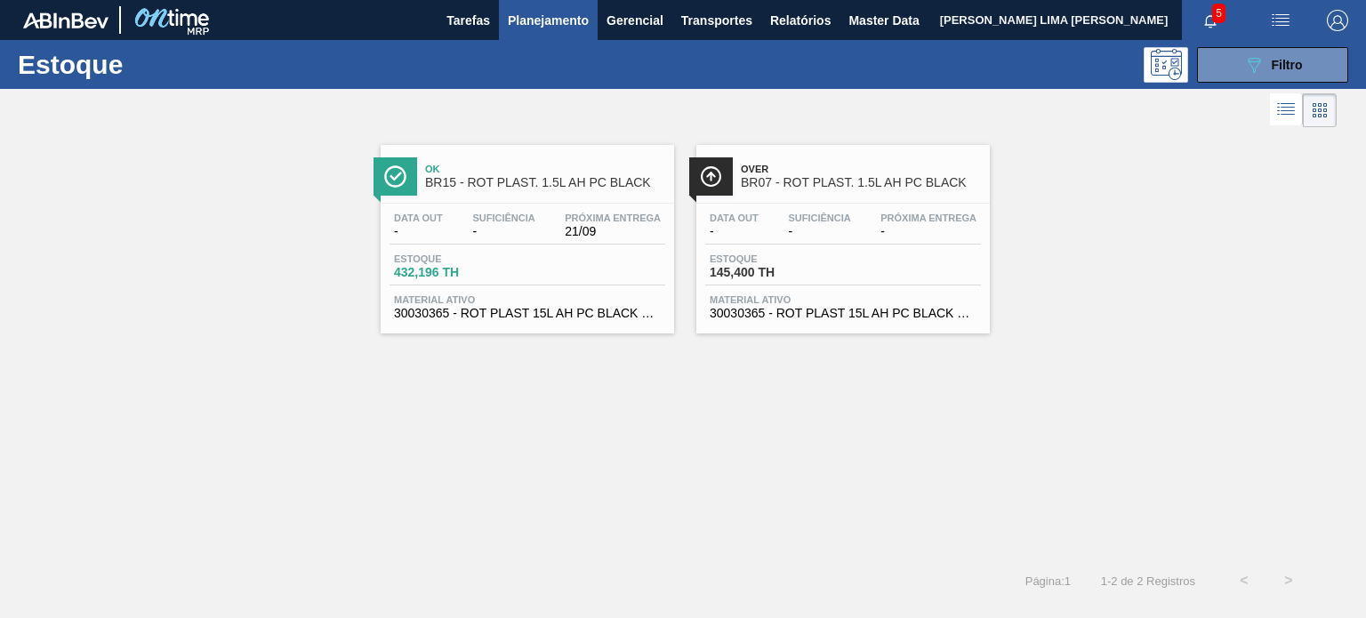
click at [577, 19] on span "Planejamento" at bounding box center [548, 20] width 81 height 21
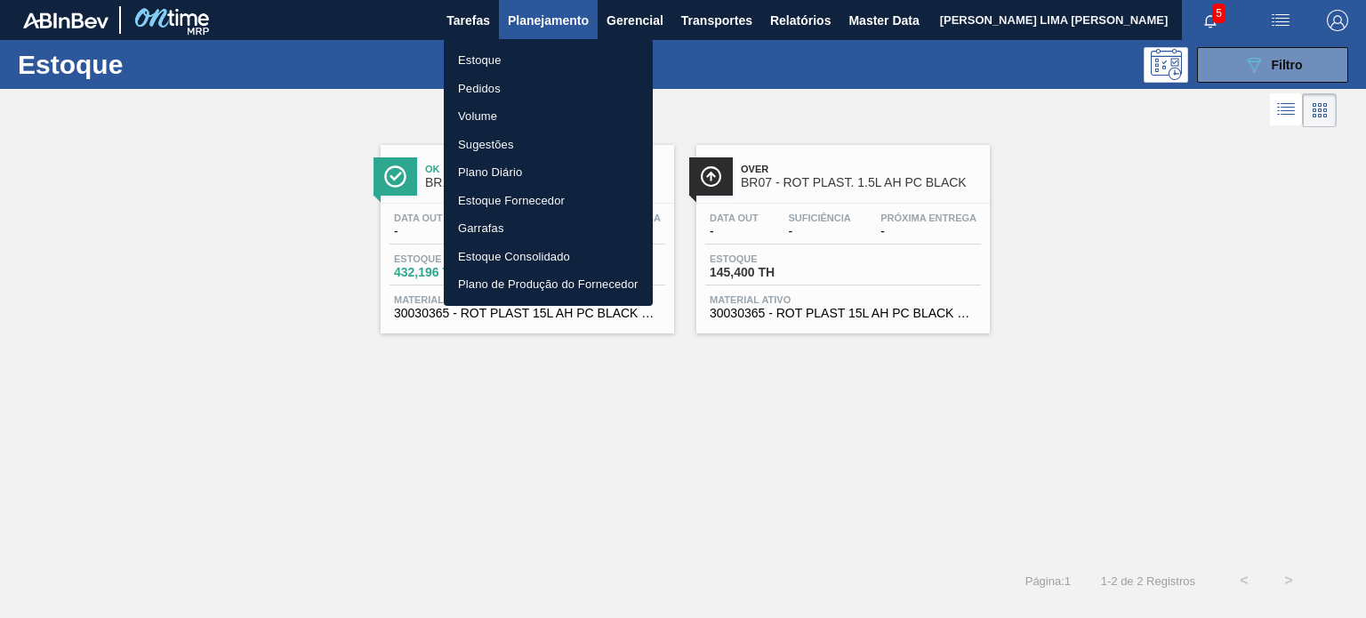
click at [523, 85] on li "Pedidos" at bounding box center [548, 89] width 209 height 28
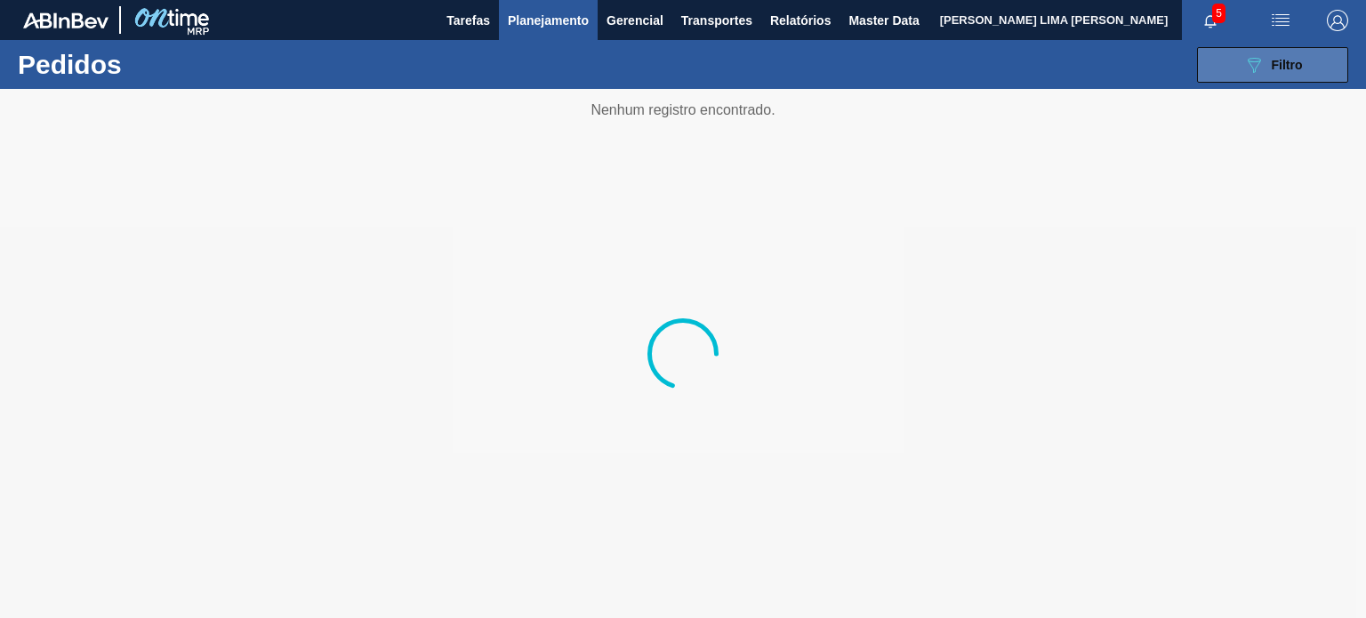
click at [1230, 74] on button "089F7B8B-B2A5-4AFE-B5C0-19BA573D28AC Filtro" at bounding box center [1272, 65] width 151 height 36
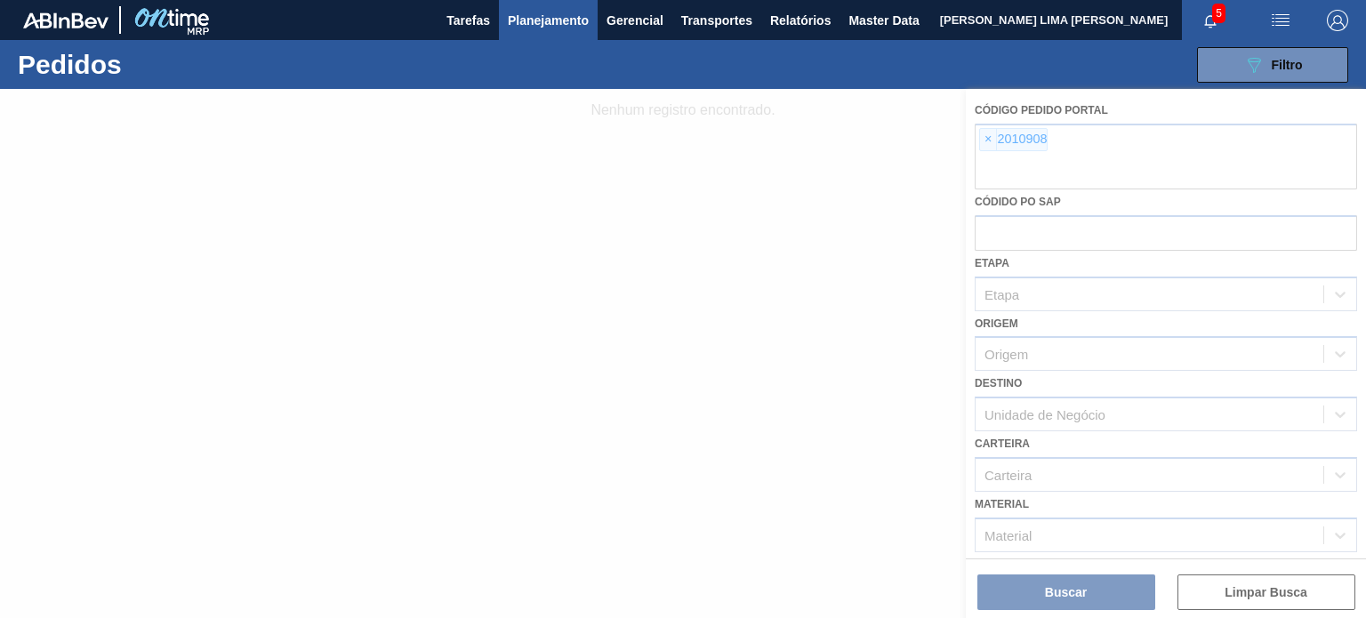
click at [988, 147] on div at bounding box center [683, 353] width 1366 height 529
click at [990, 139] on div at bounding box center [683, 353] width 1366 height 529
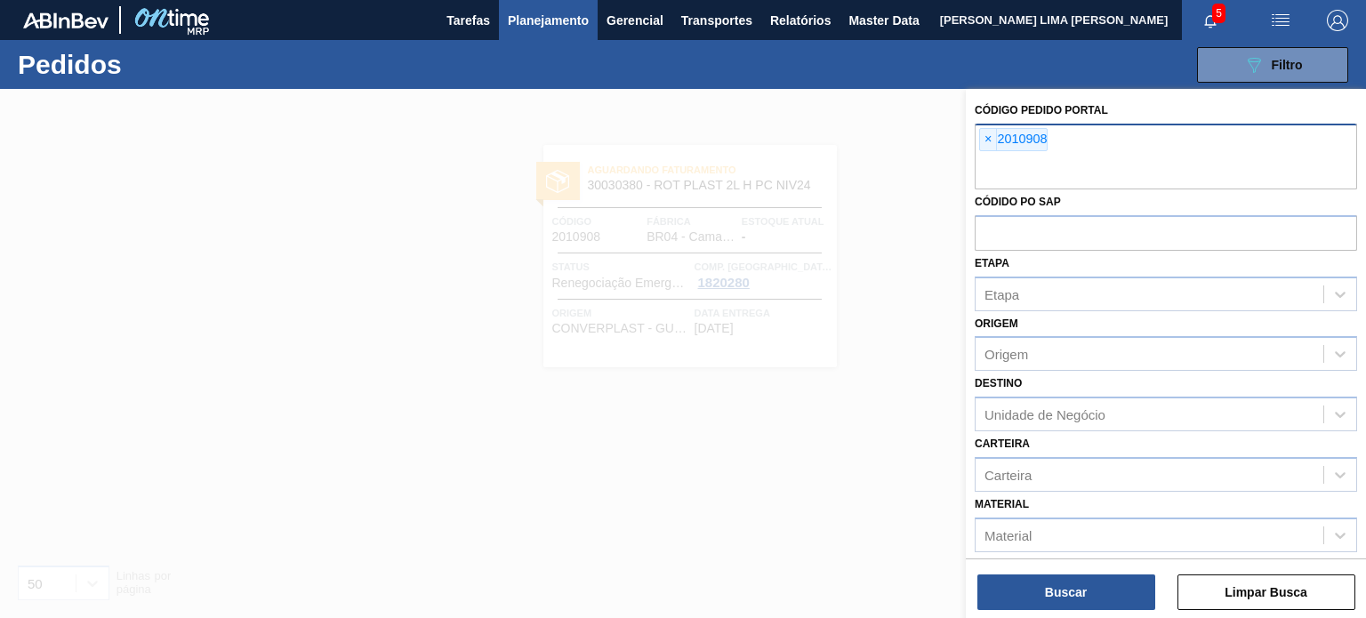
click at [992, 139] on span "×" at bounding box center [988, 139] width 17 height 21
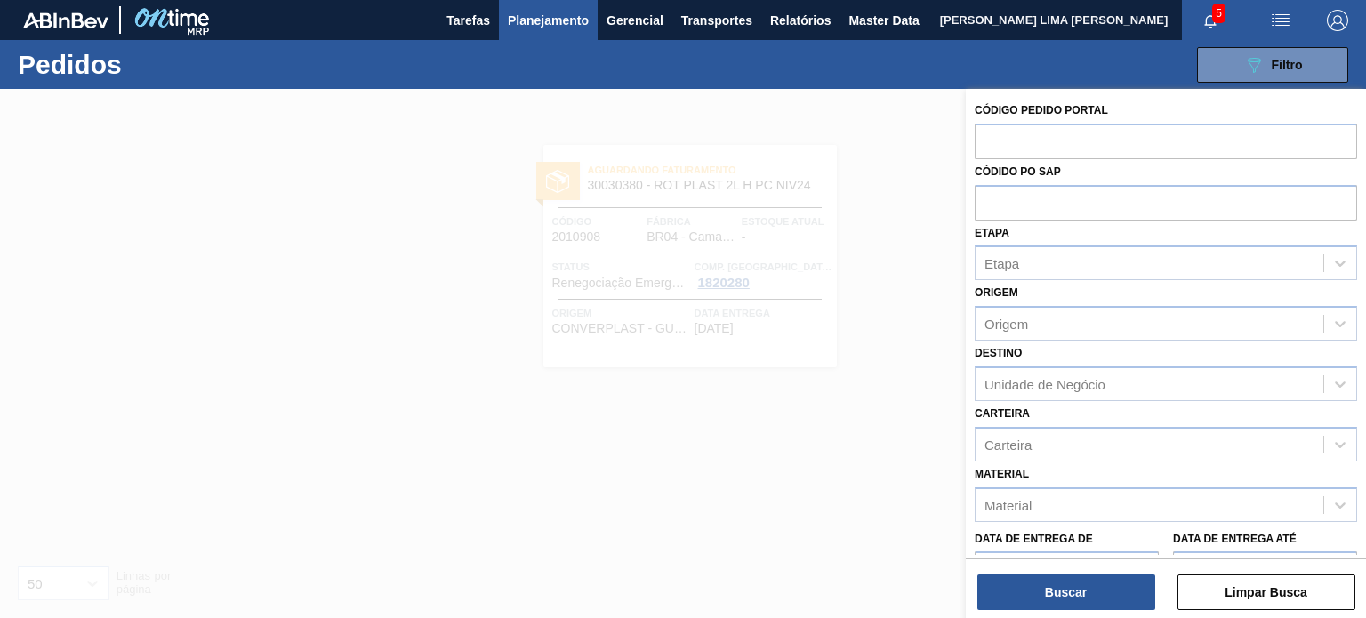
paste input "2007336"
type input "2007336"
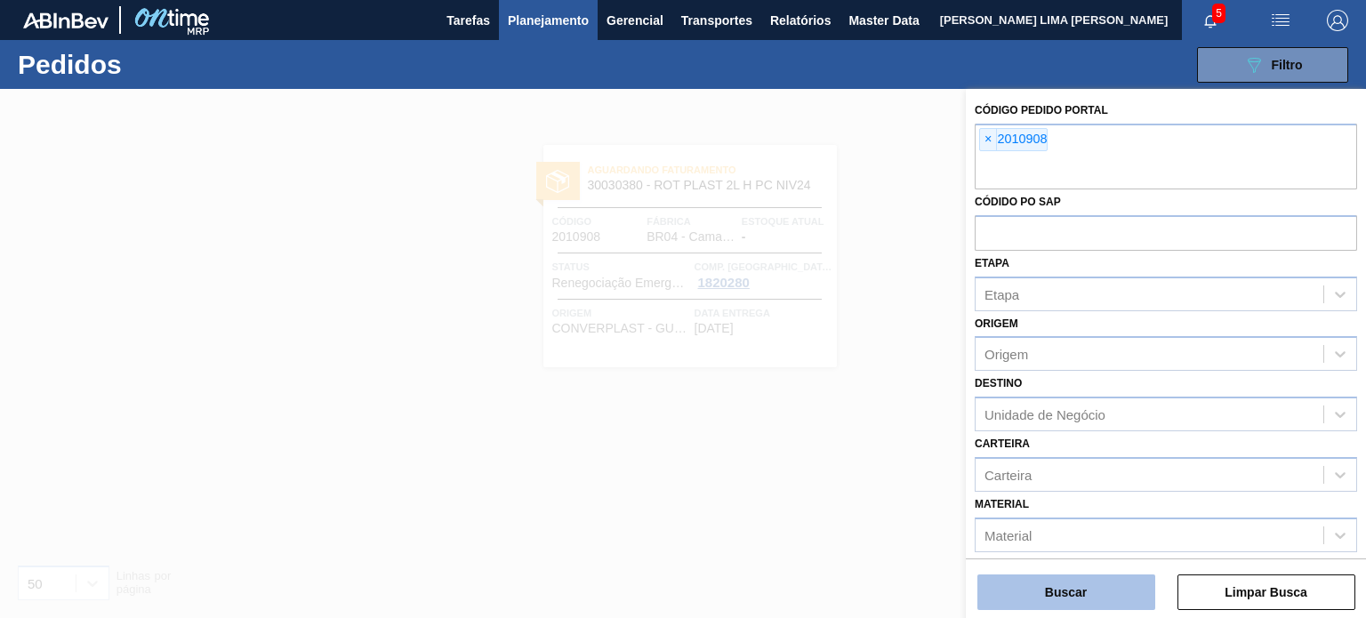
click at [1069, 579] on button "Buscar" at bounding box center [1066, 592] width 178 height 36
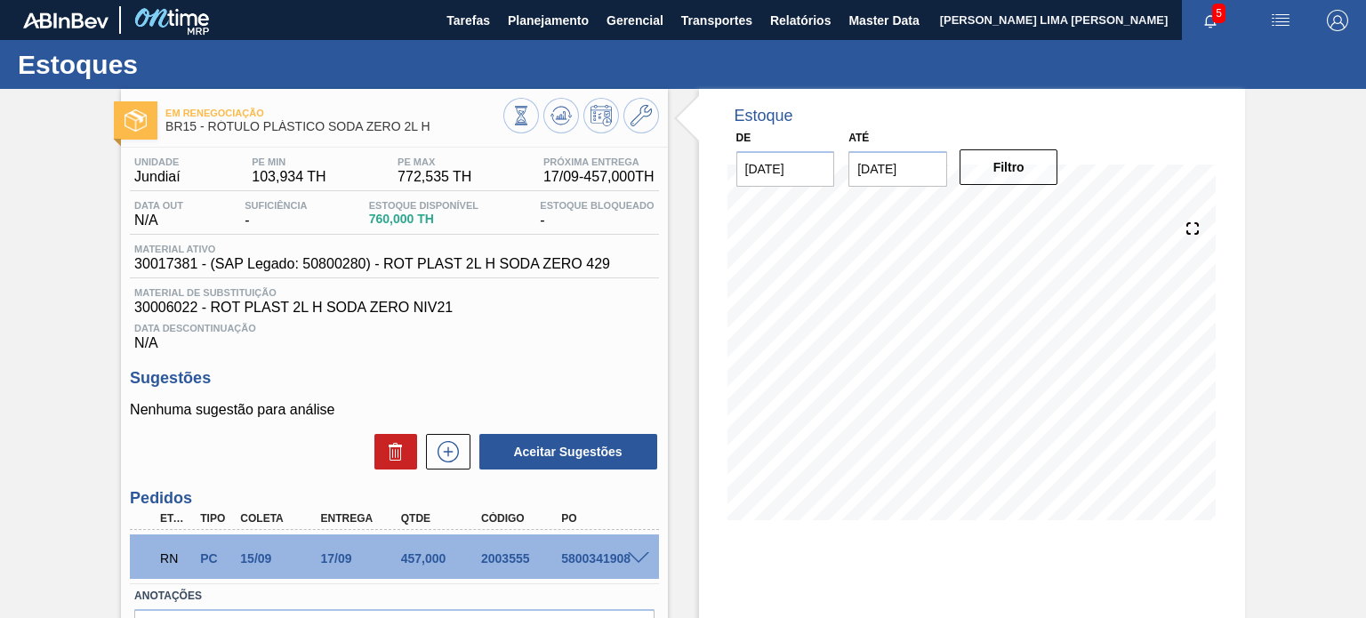
click at [644, 554] on span at bounding box center [638, 558] width 21 height 13
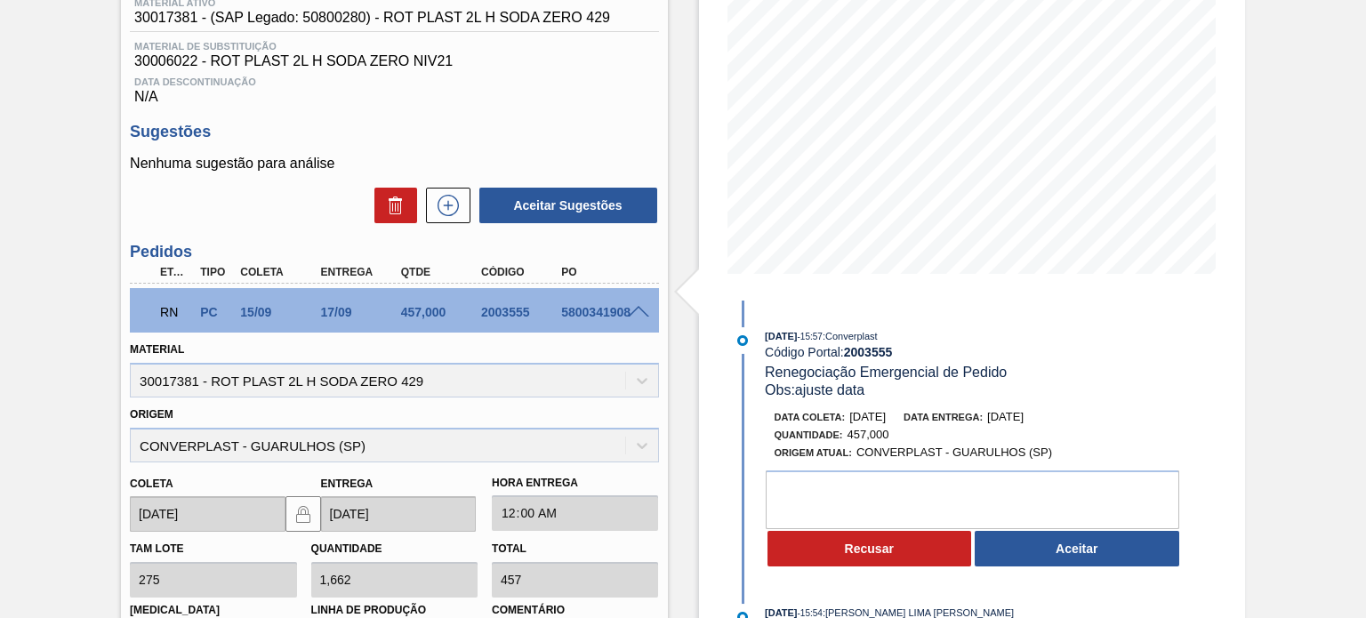
scroll to position [267, 0]
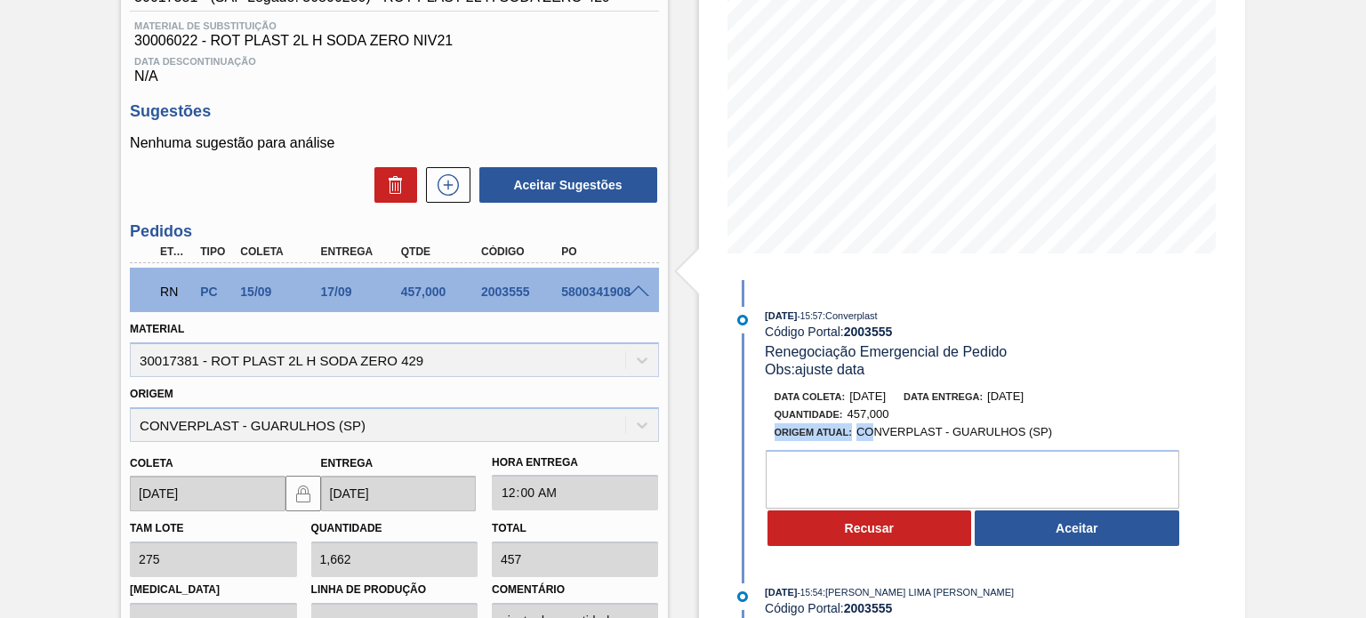
drag, startPoint x: 882, startPoint y: 429, endPoint x: 1003, endPoint y: 422, distance: 121.1
click at [1003, 422] on div "Data coleta: 13/09/2025 Data entrega: 15/09/2025 Quantidade : 457,000 Origem At…" at bounding box center [977, 414] width 422 height 53
click at [1014, 397] on span "[DATE]" at bounding box center [1005, 395] width 36 height 13
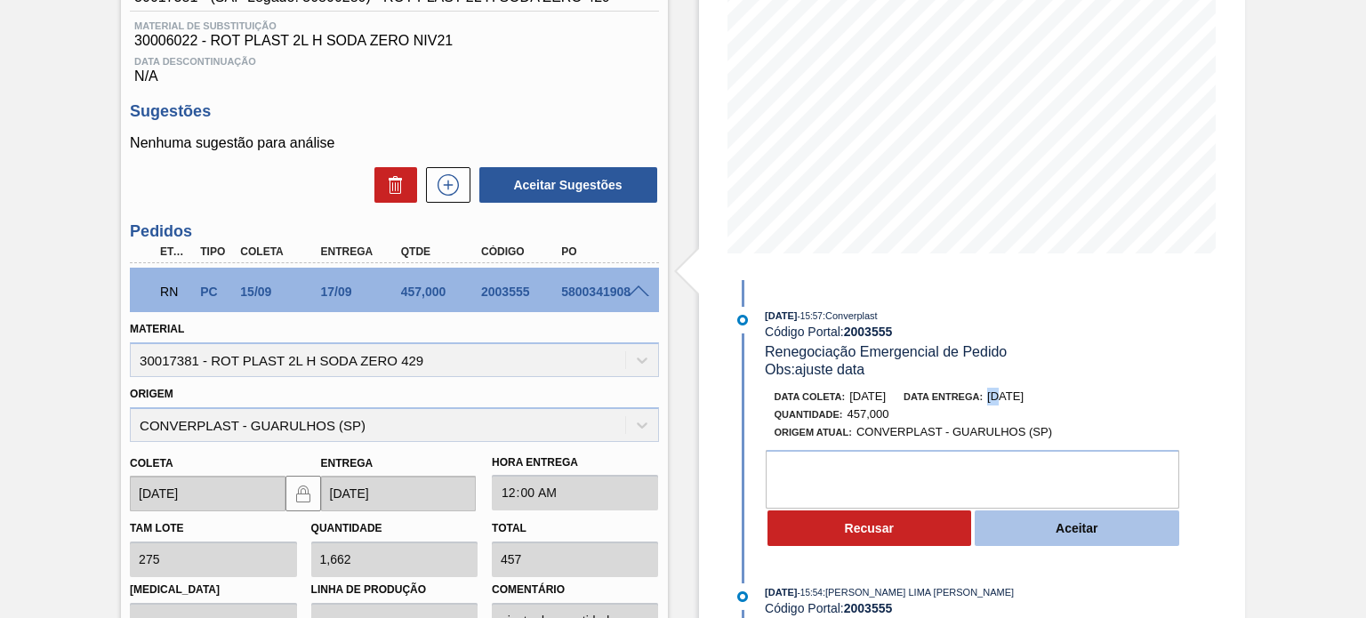
click at [1053, 530] on button "Aceitar" at bounding box center [1077, 528] width 205 height 36
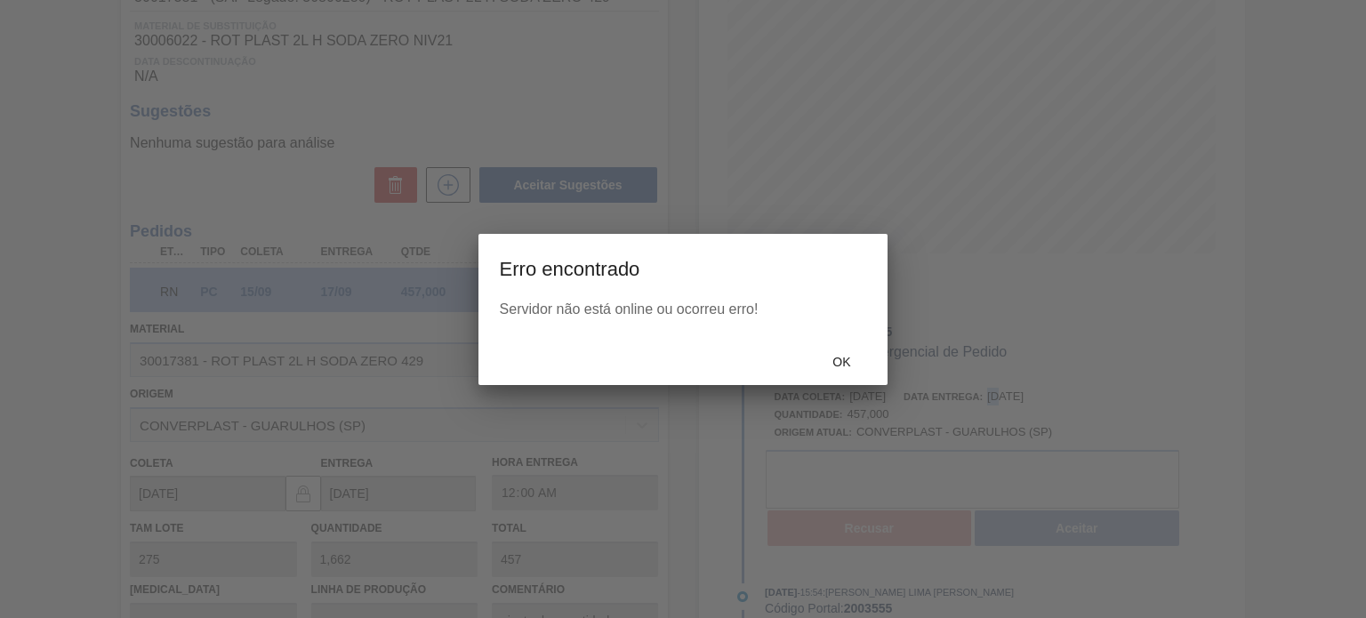
click at [846, 365] on span "Ok" at bounding box center [841, 362] width 46 height 14
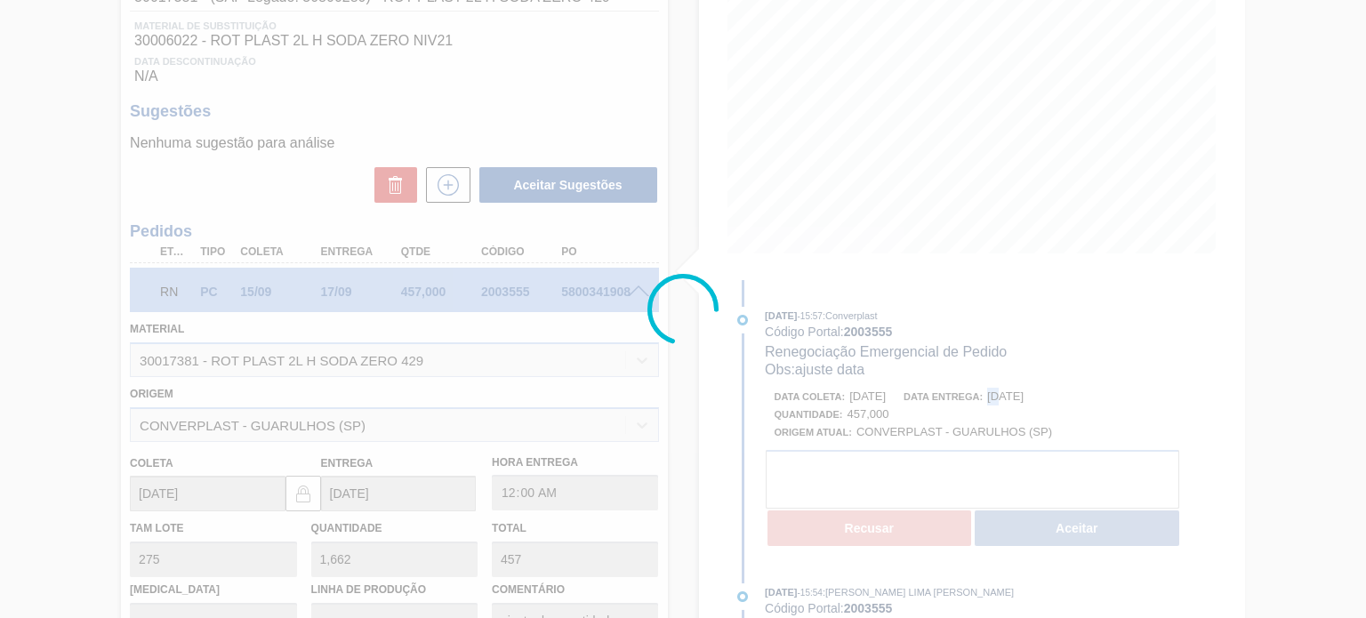
type input "ajuste data"
type input "13/09/2025"
type input "[DATE]"
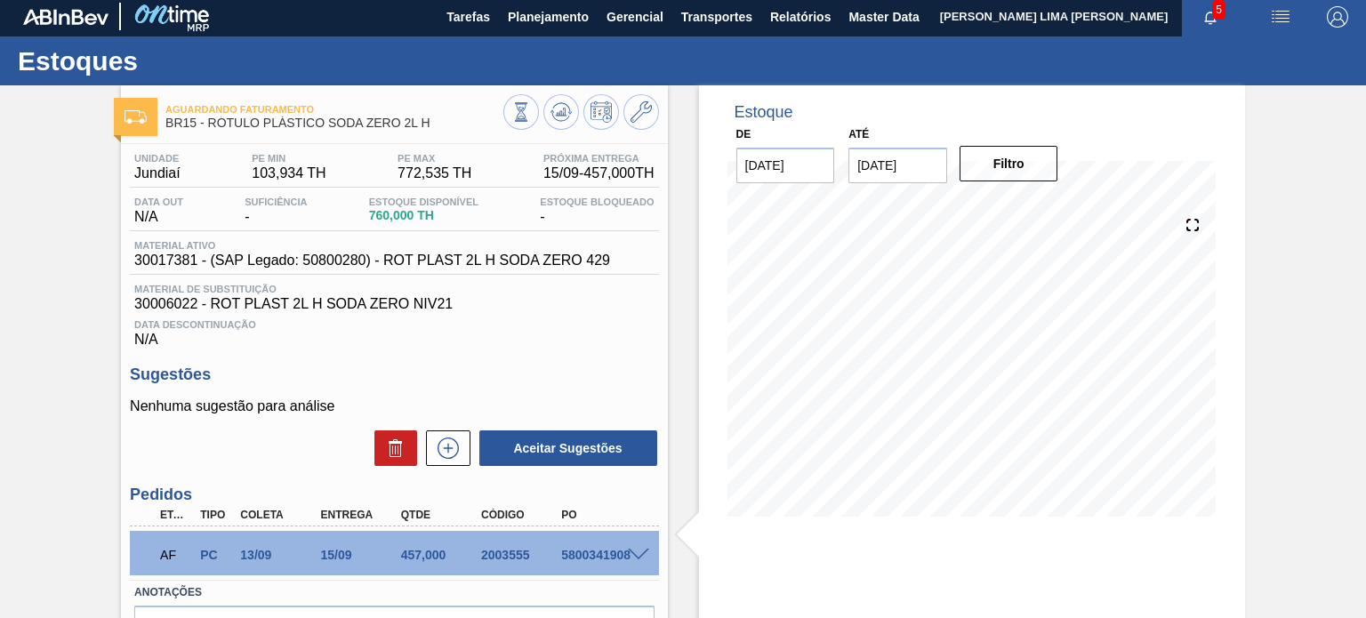
scroll to position [0, 0]
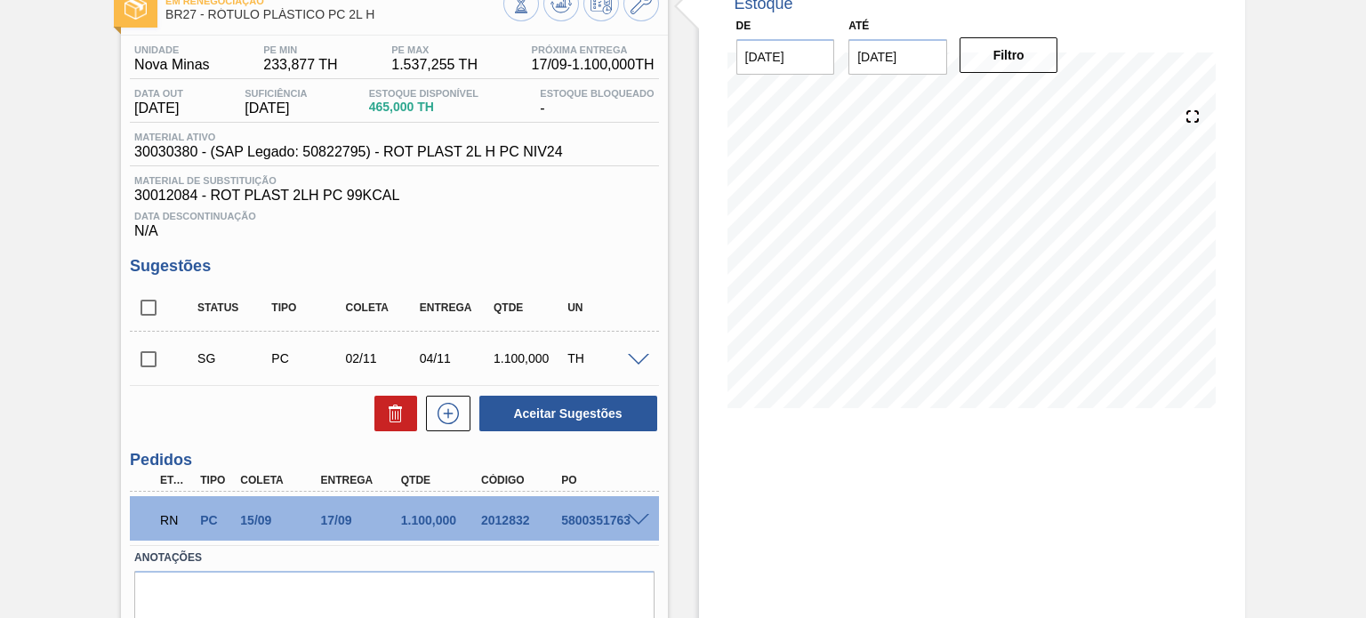
scroll to position [178, 0]
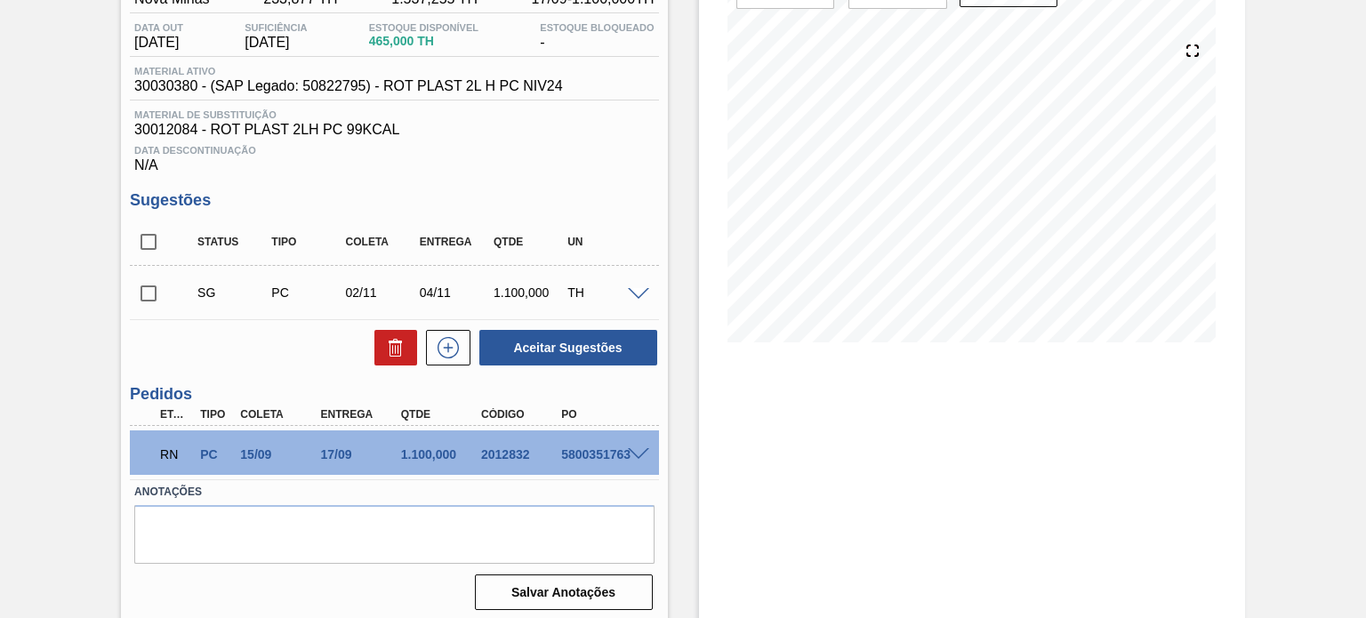
click at [642, 458] on span at bounding box center [638, 454] width 21 height 13
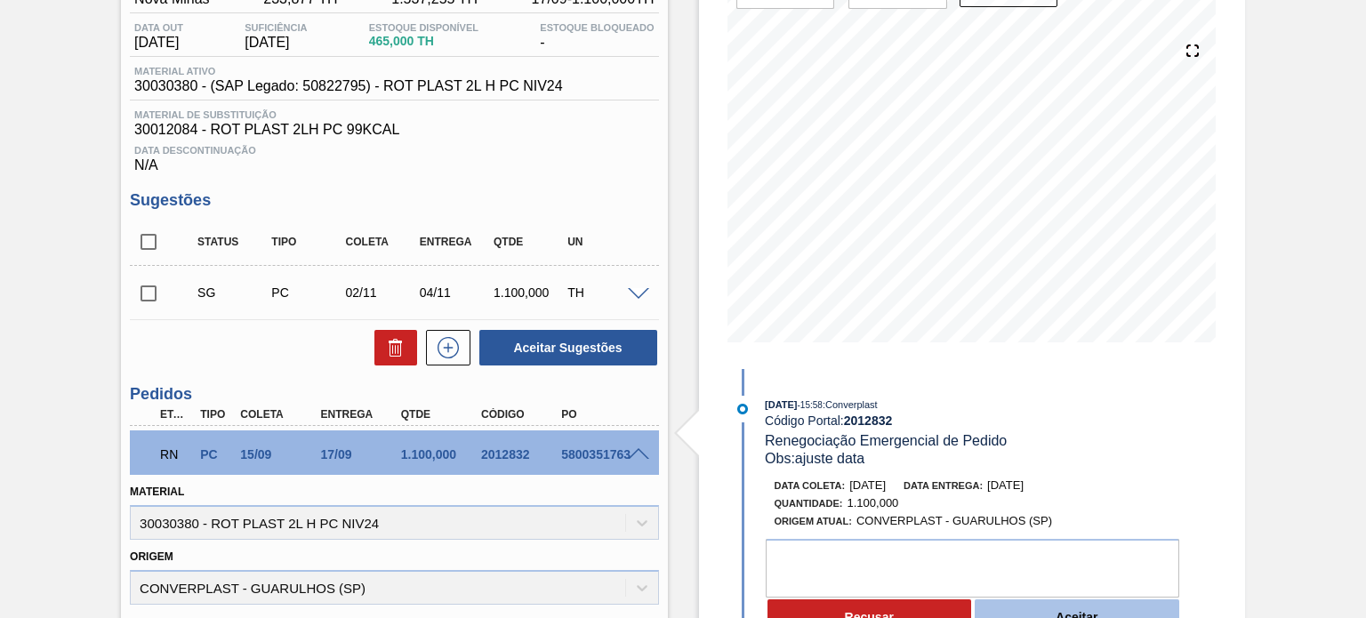
click at [1031, 607] on button "Aceitar" at bounding box center [1077, 617] width 205 height 36
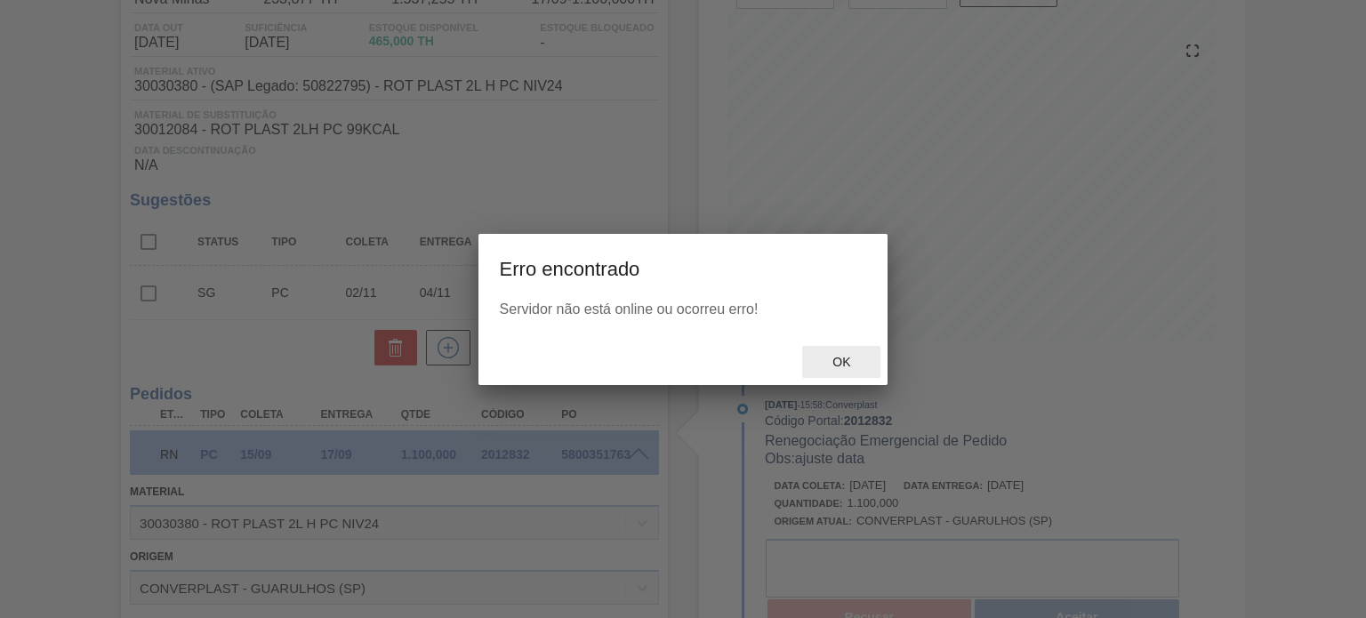
click at [838, 357] on span "Ok" at bounding box center [841, 362] width 46 height 14
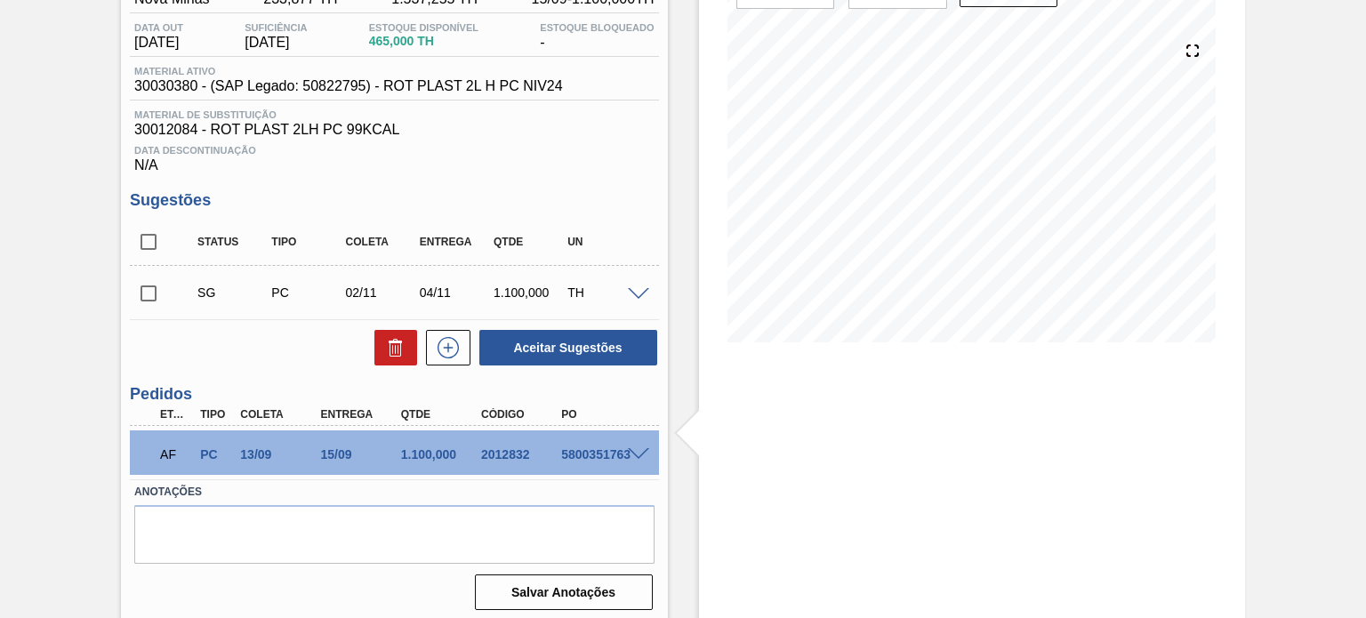
scroll to position [0, 0]
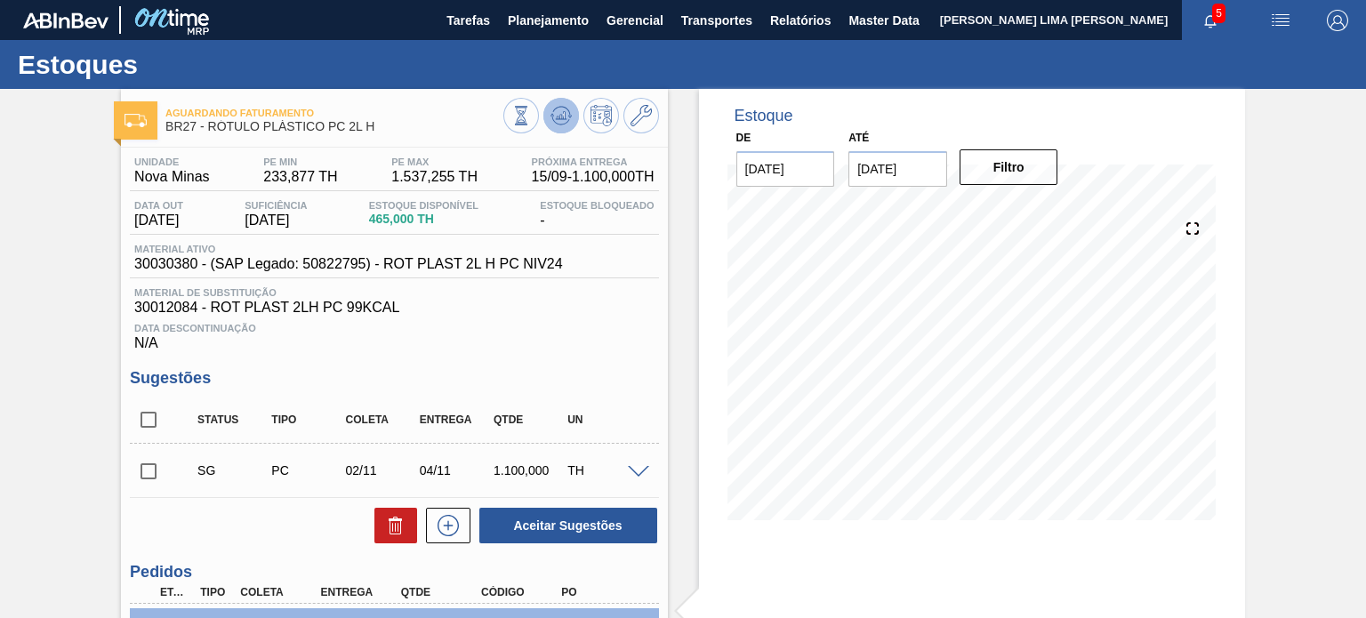
click at [555, 119] on icon at bounding box center [561, 115] width 12 height 8
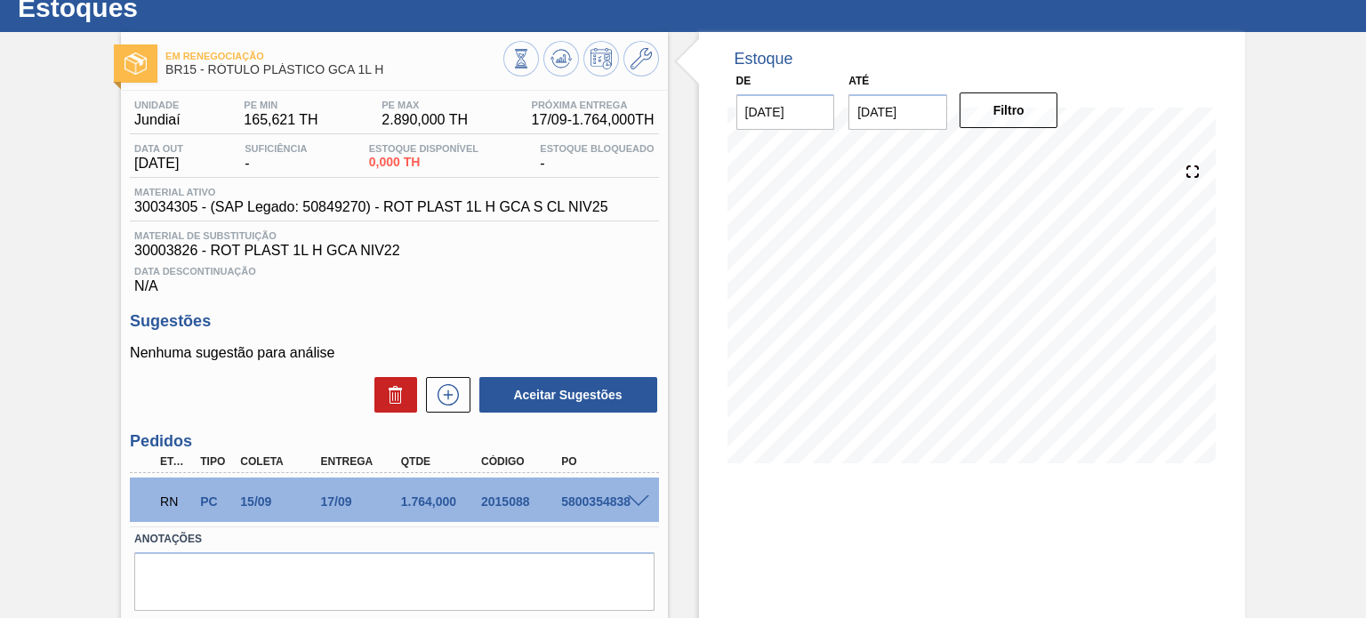
scroll to position [89, 0]
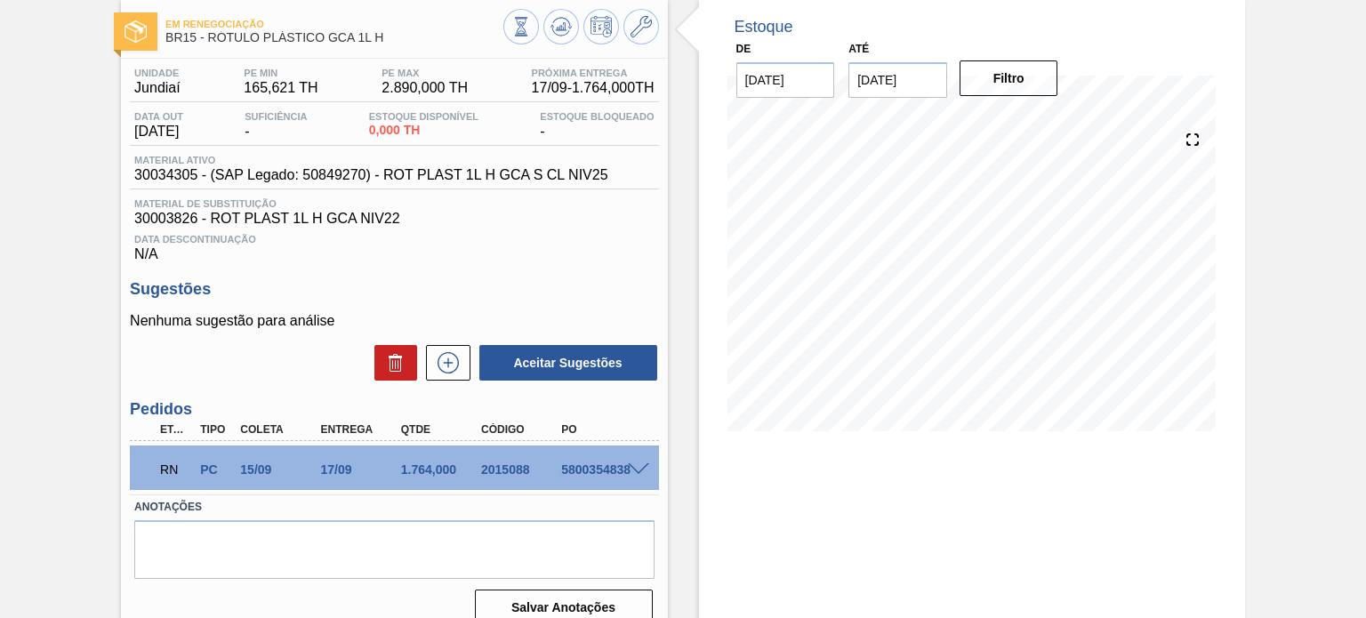
click at [635, 470] on span at bounding box center [638, 469] width 21 height 13
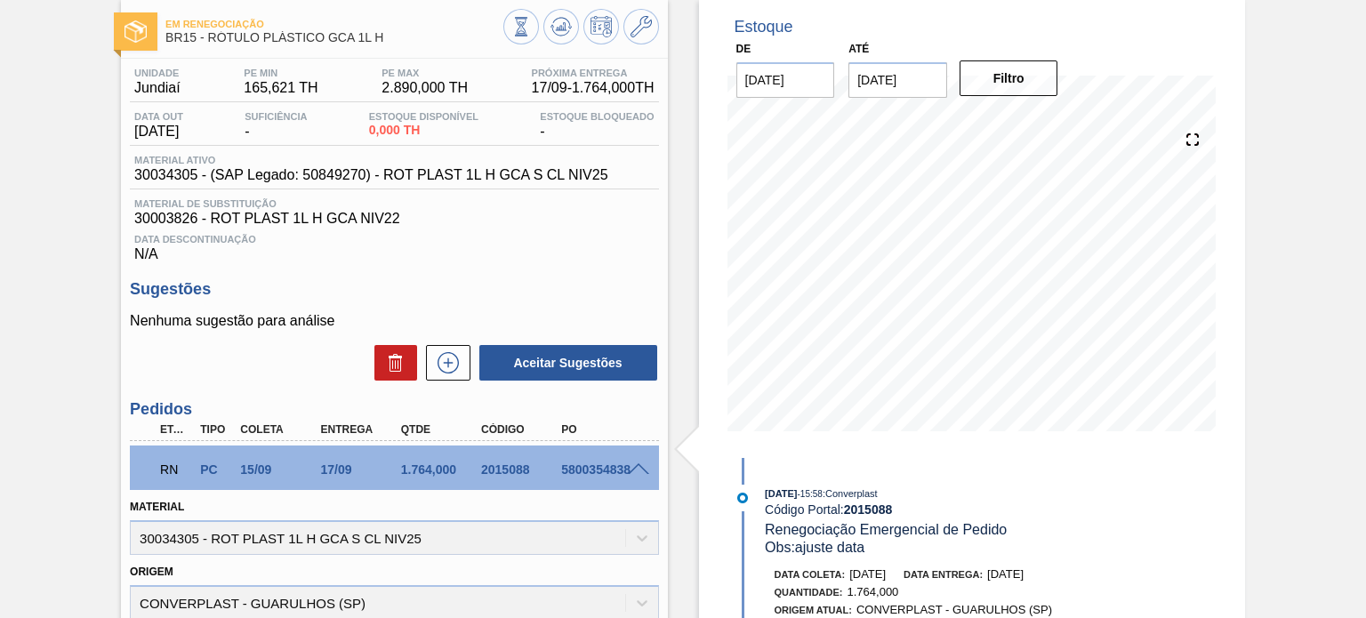
scroll to position [267, 0]
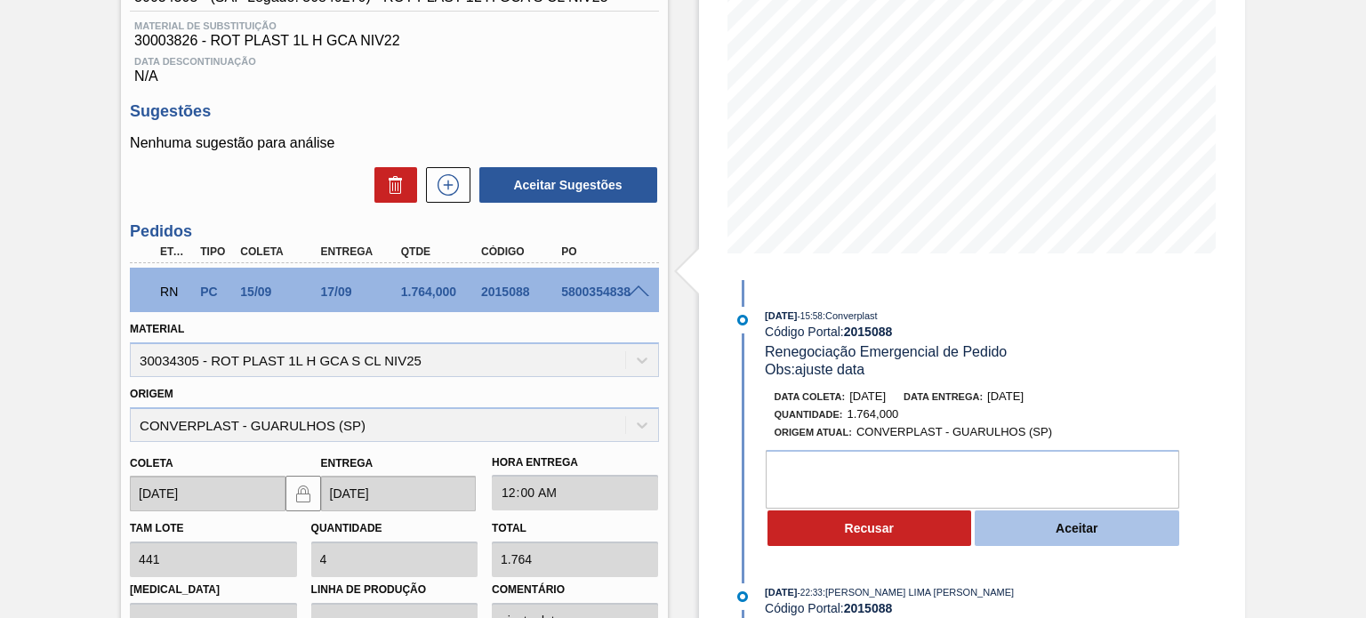
click at [1035, 536] on button "Aceitar" at bounding box center [1077, 528] width 205 height 36
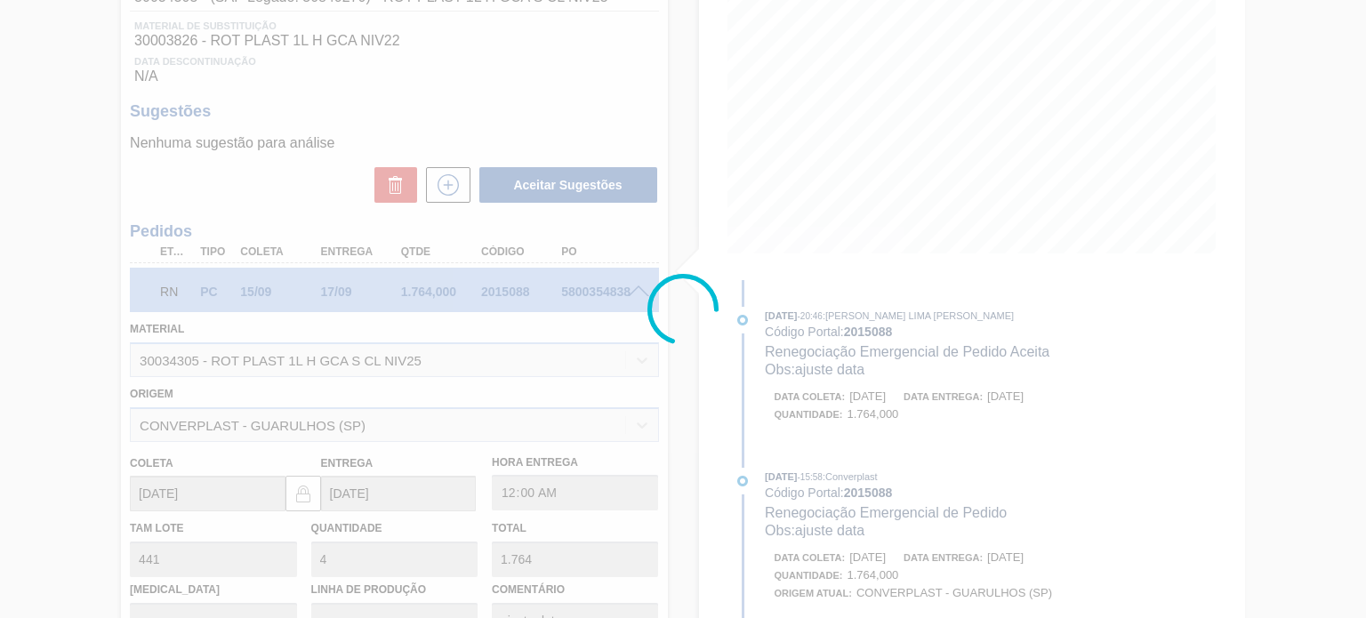
click at [846, 360] on div at bounding box center [683, 309] width 1366 height 618
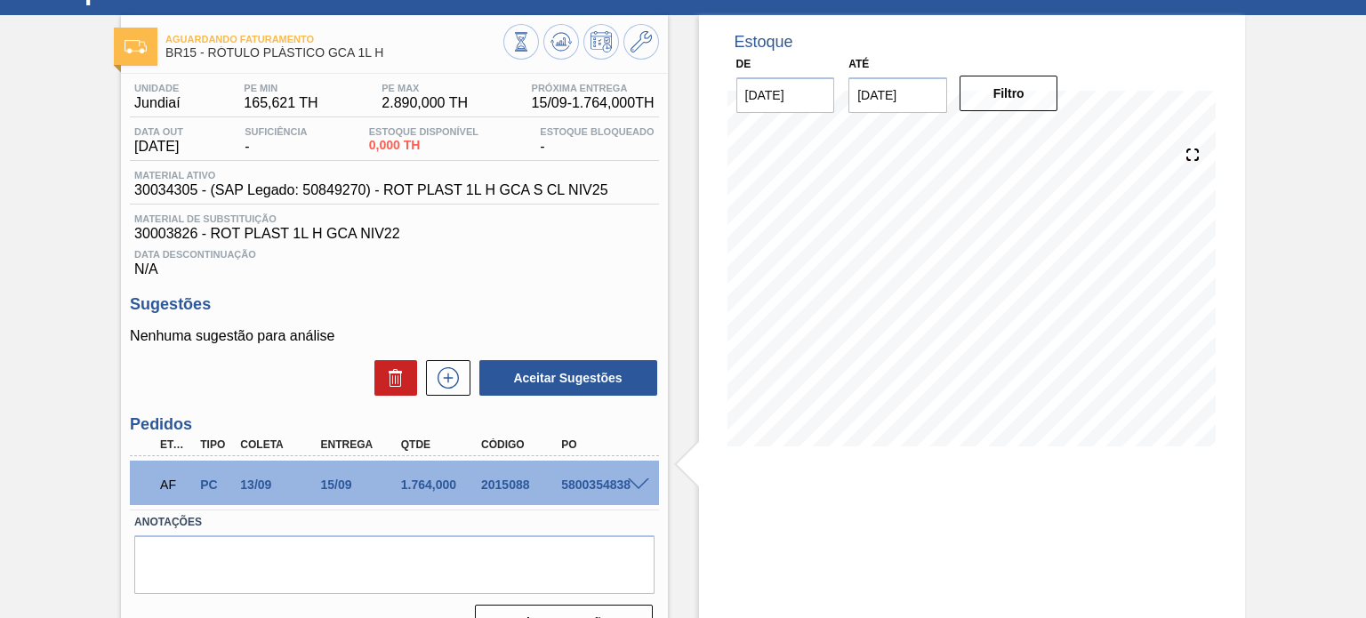
scroll to position [0, 0]
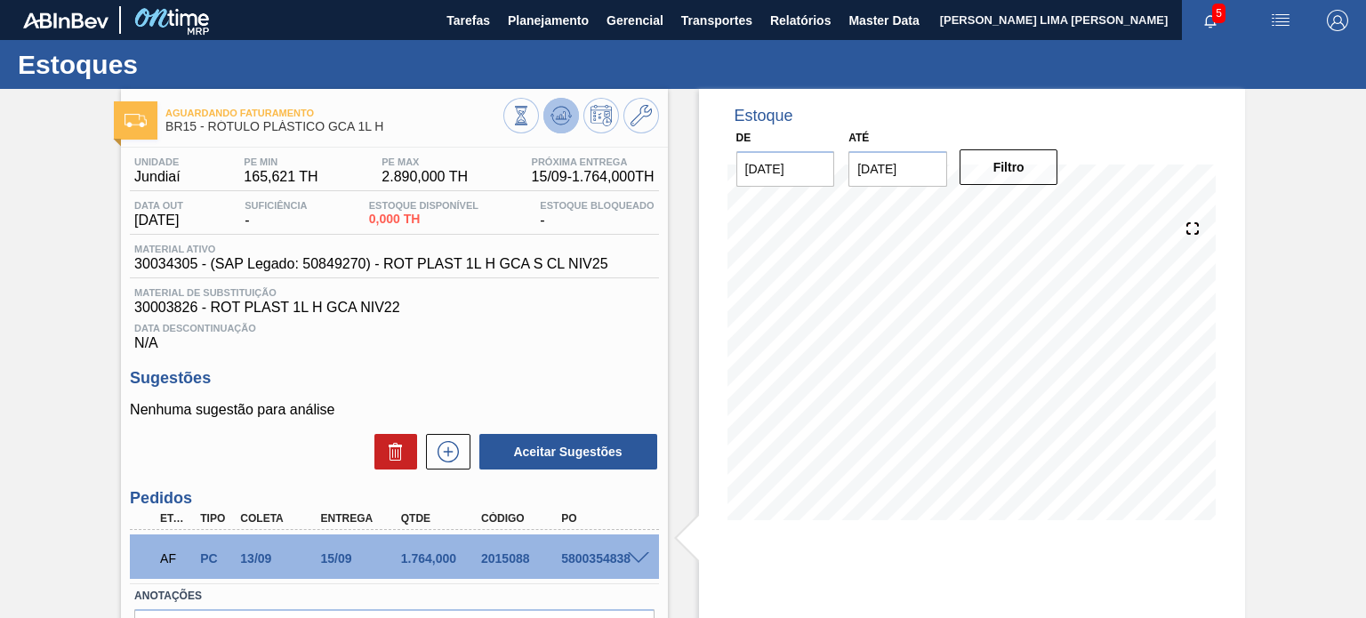
click at [558, 109] on icon at bounding box center [560, 115] width 21 height 21
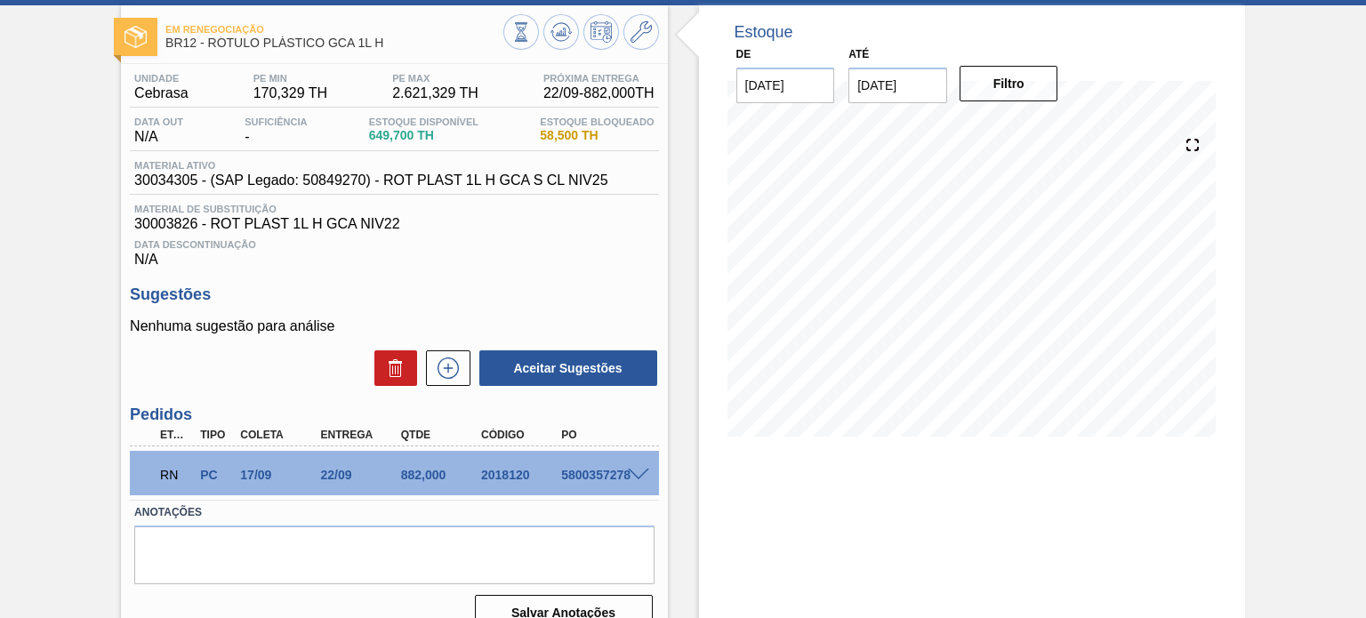
scroll to position [146, 0]
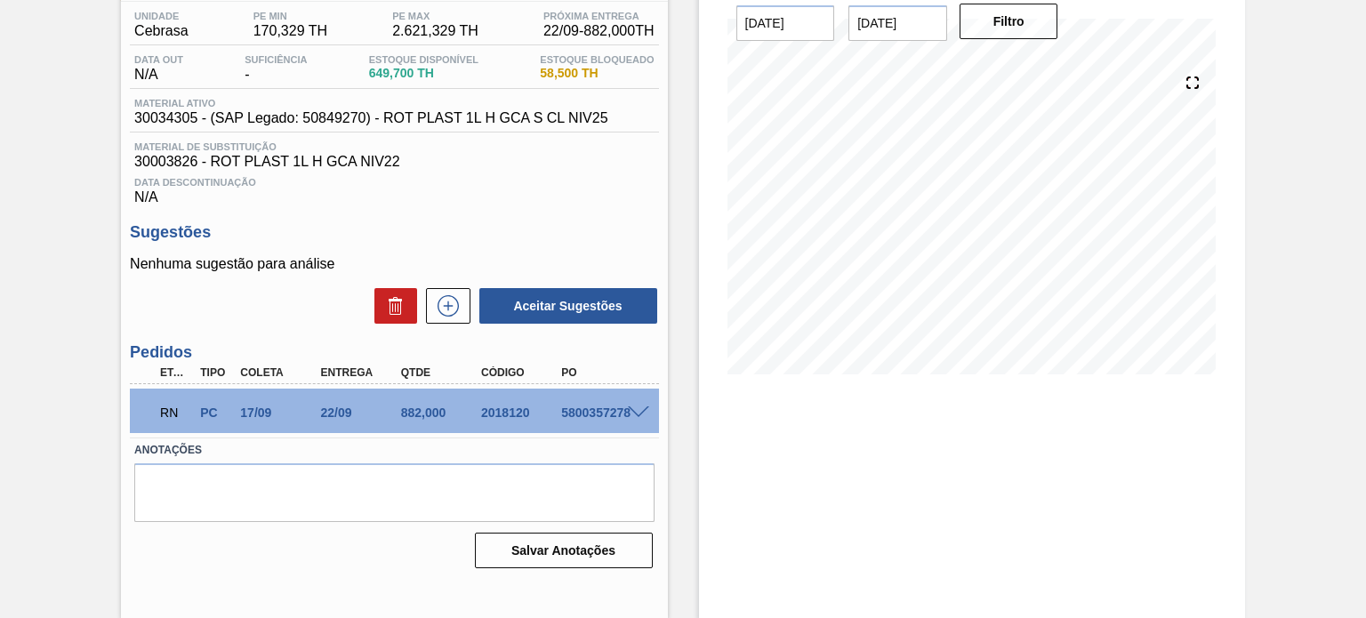
click at [638, 409] on span at bounding box center [638, 412] width 21 height 13
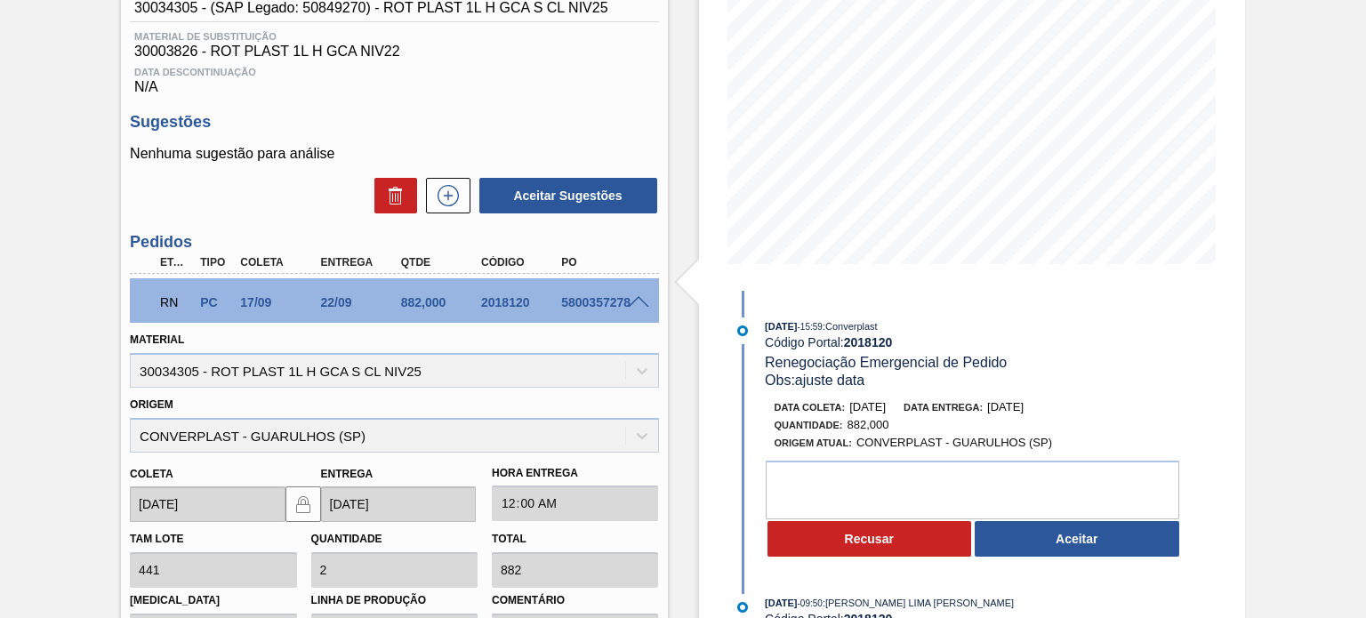
scroll to position [324, 0]
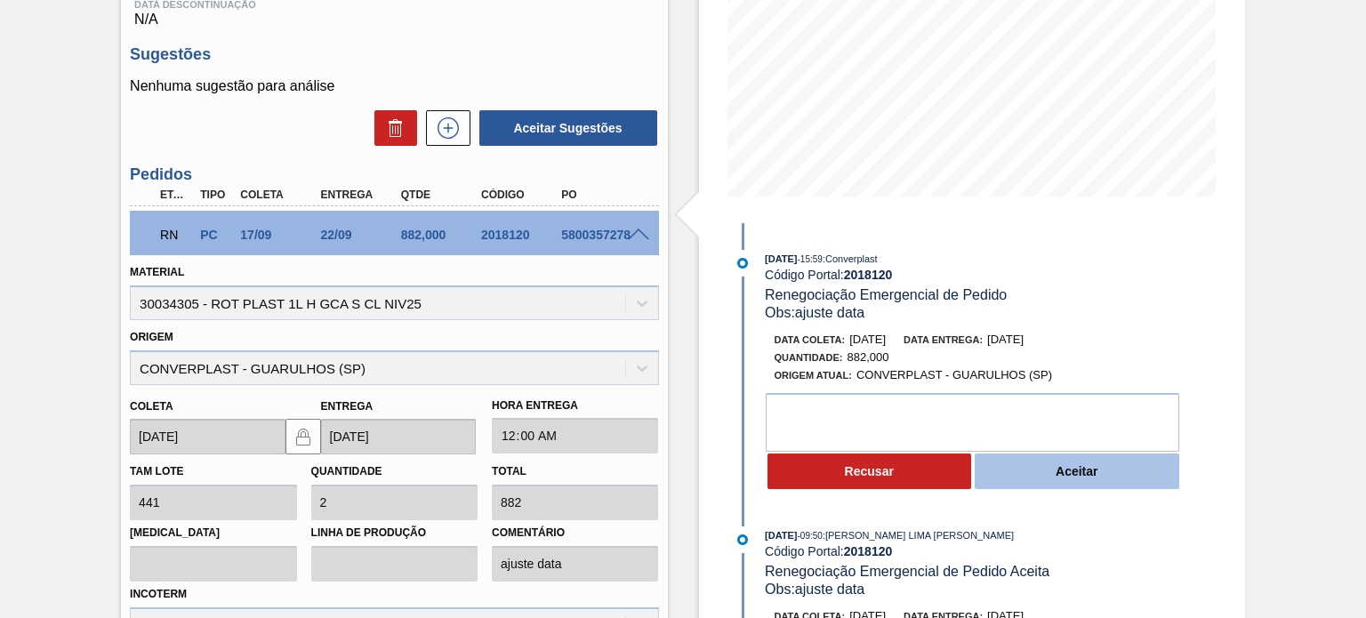
click at [1059, 477] on button "Aceitar" at bounding box center [1077, 471] width 205 height 36
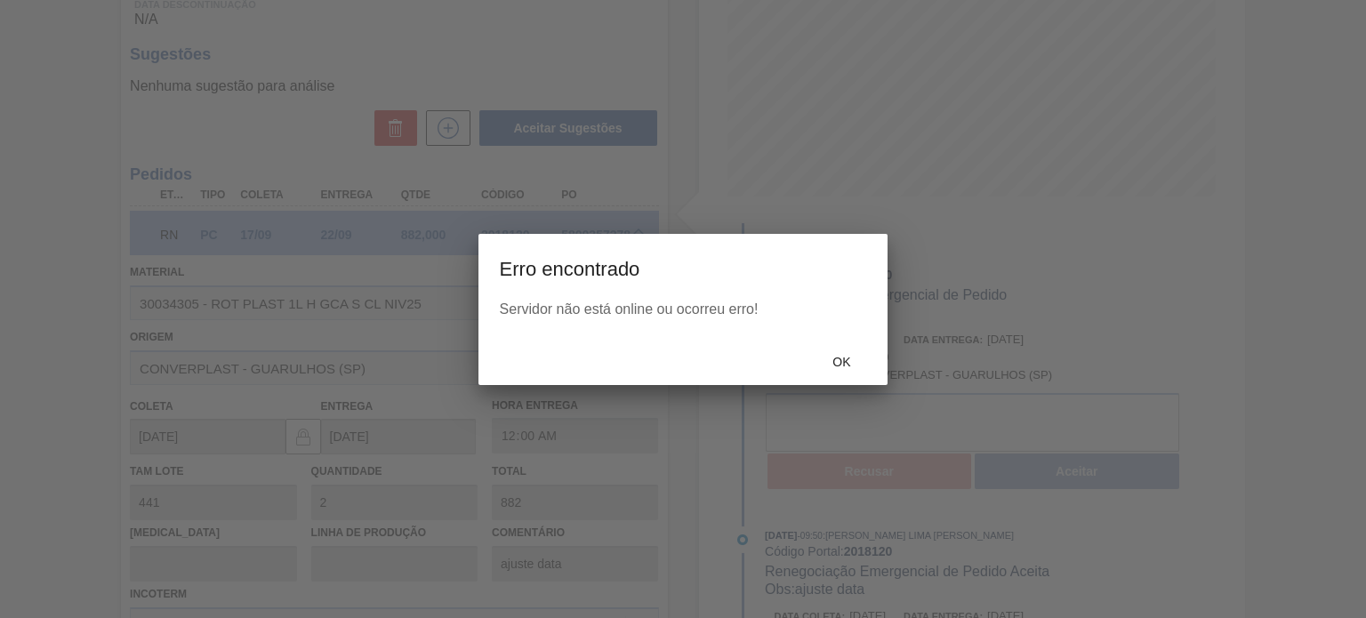
type input "ajuste data"
type input "13/09/2025"
type input "[DATE]"
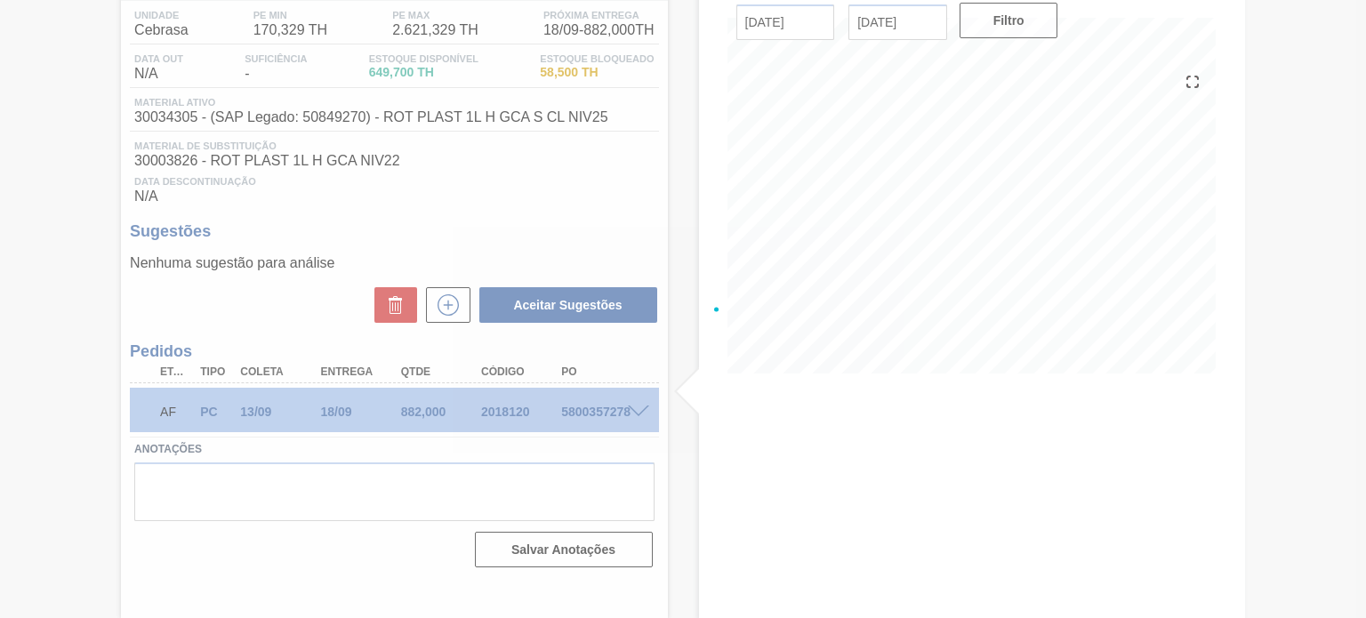
scroll to position [146, 0]
click at [846, 355] on div at bounding box center [683, 309] width 1366 height 618
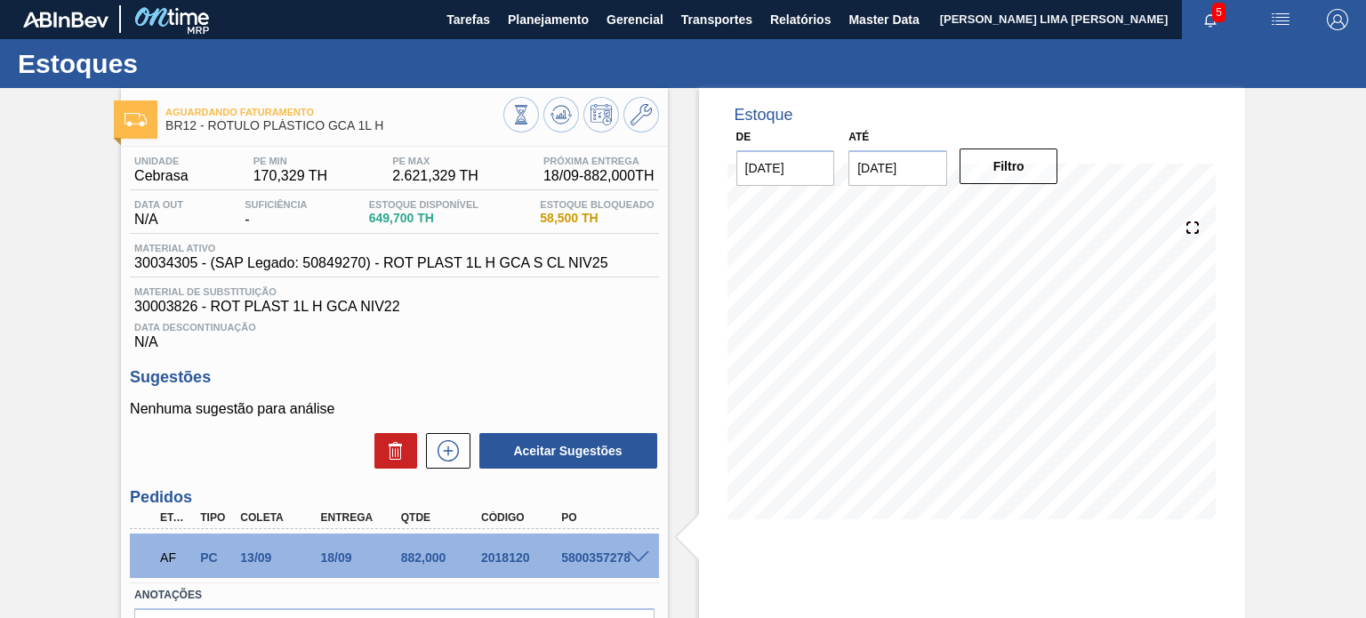
scroll to position [0, 0]
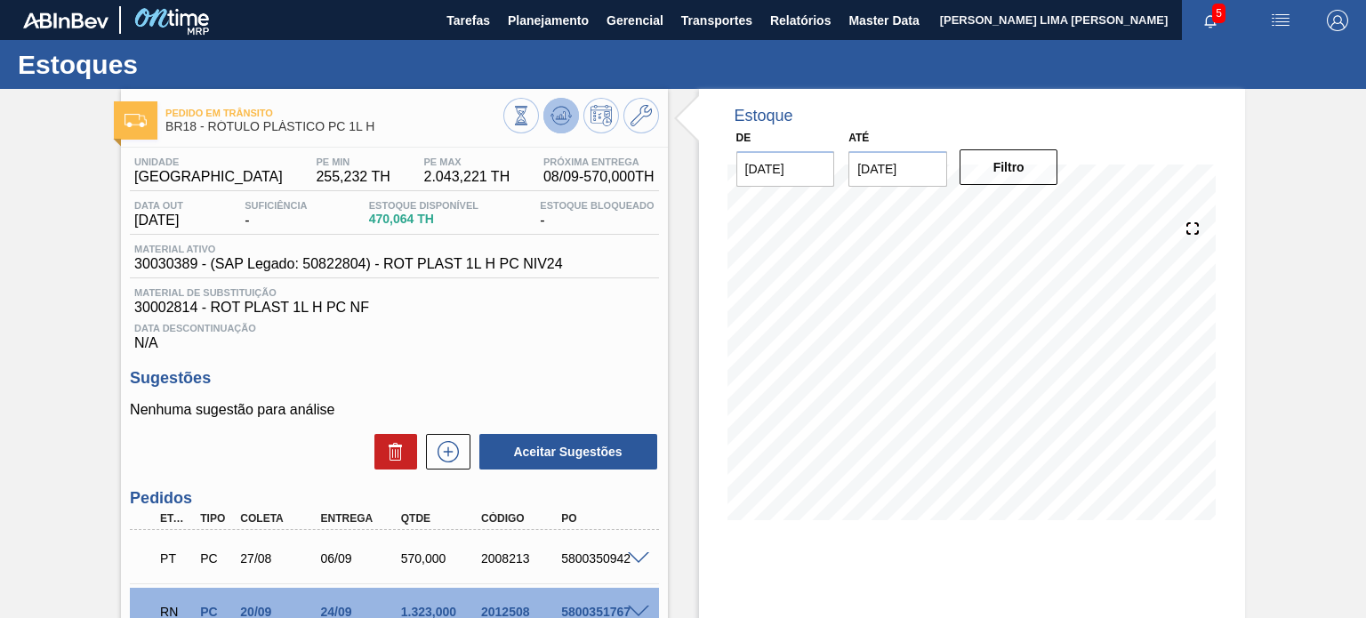
click at [555, 124] on icon at bounding box center [560, 120] width 18 height 9
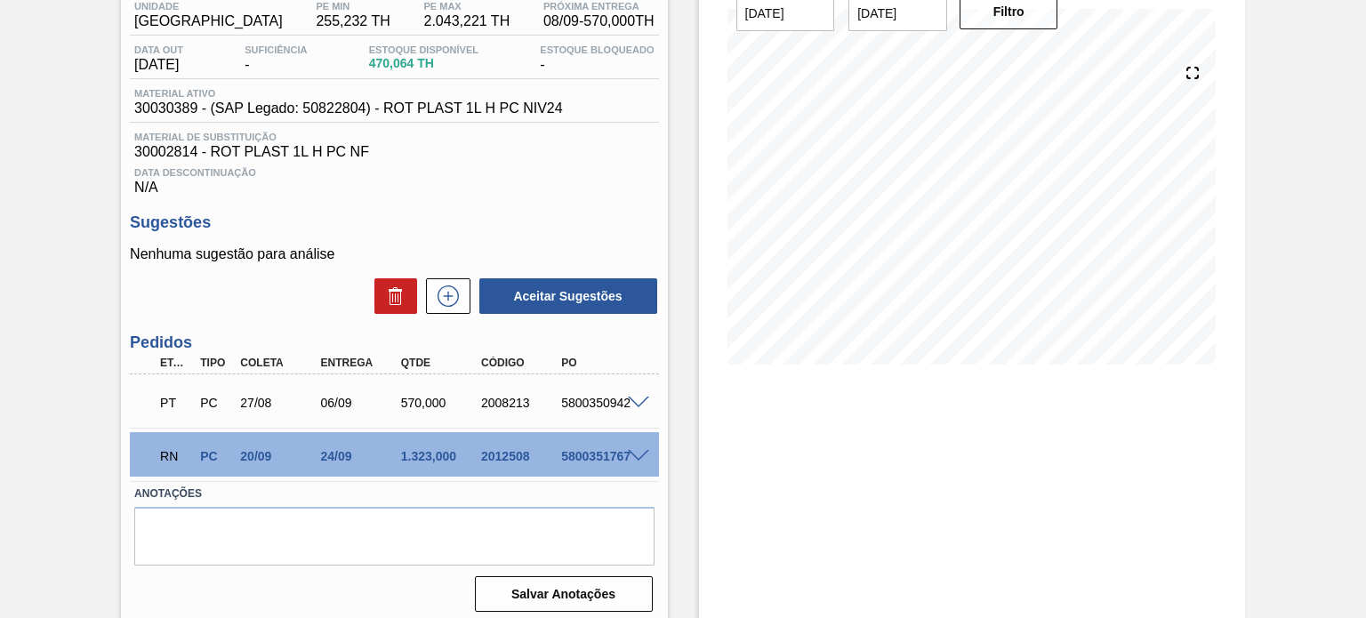
scroll to position [164, 0]
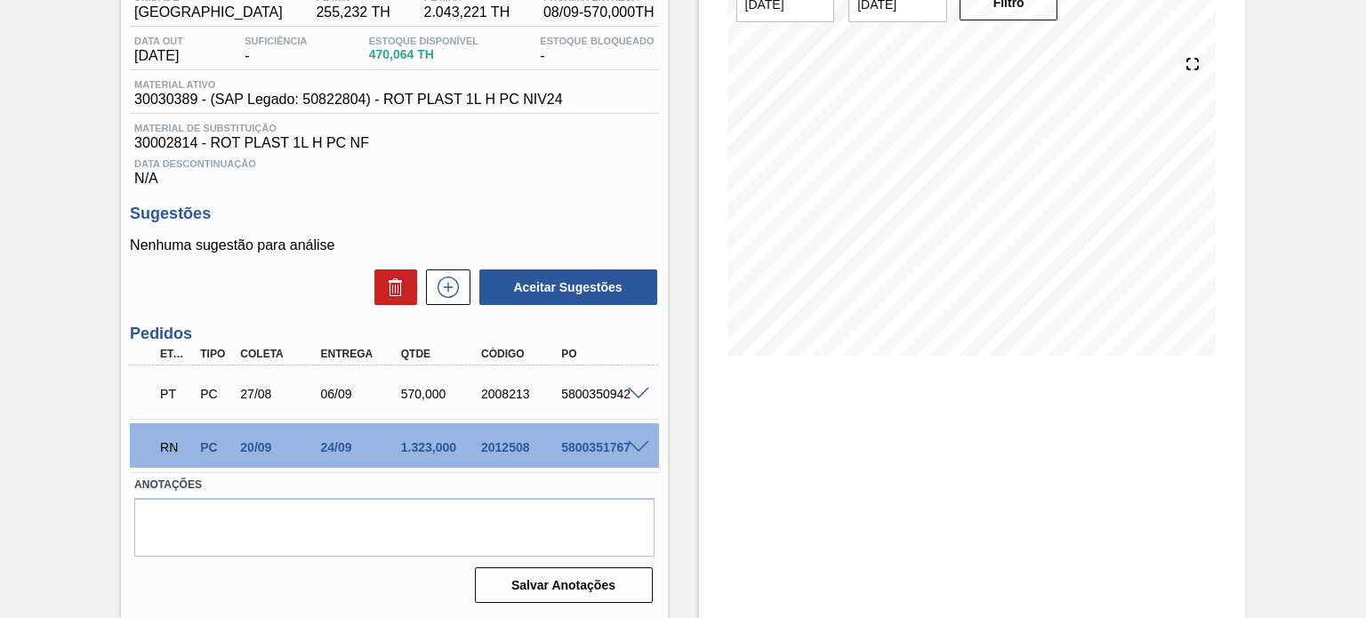
click at [630, 445] on span at bounding box center [638, 447] width 21 height 13
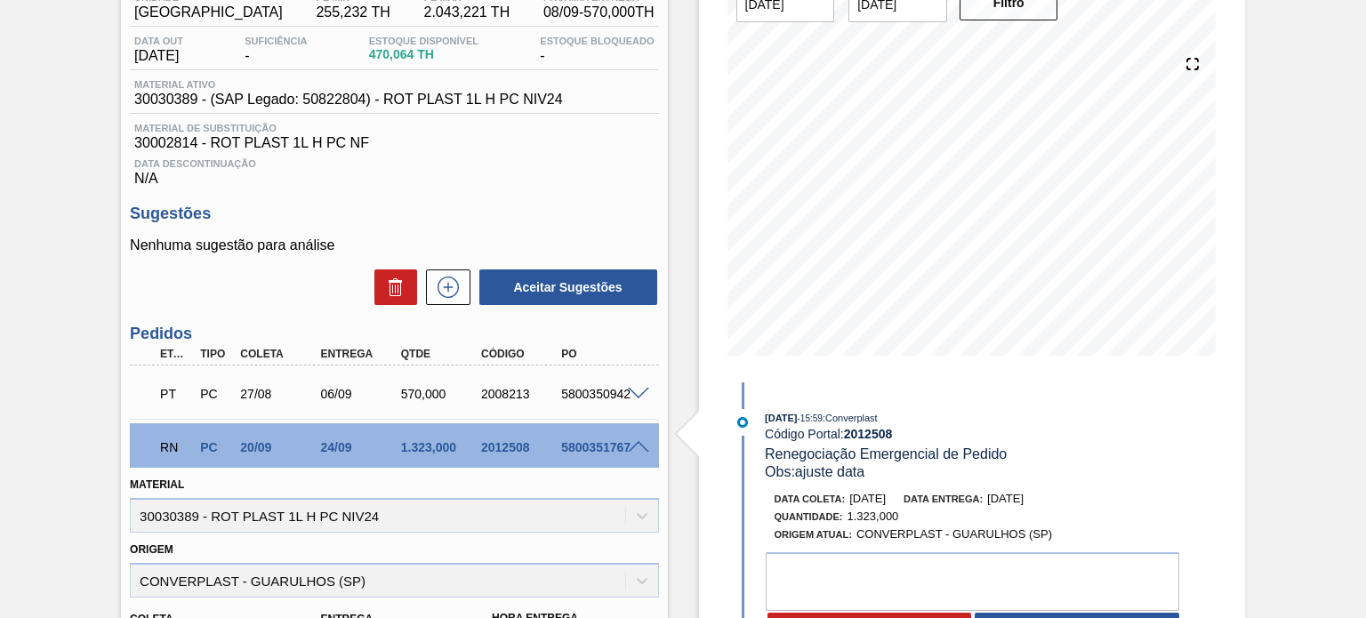
scroll to position [89, 0]
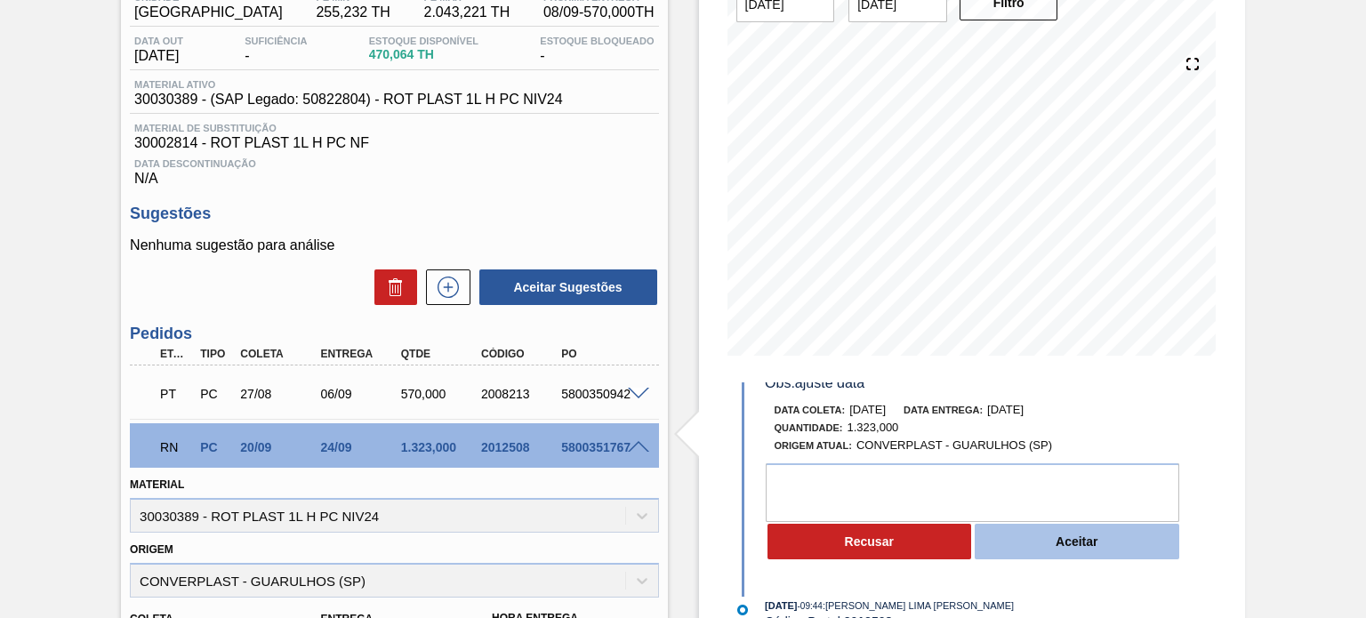
click at [1066, 540] on button "Aceitar" at bounding box center [1077, 542] width 205 height 36
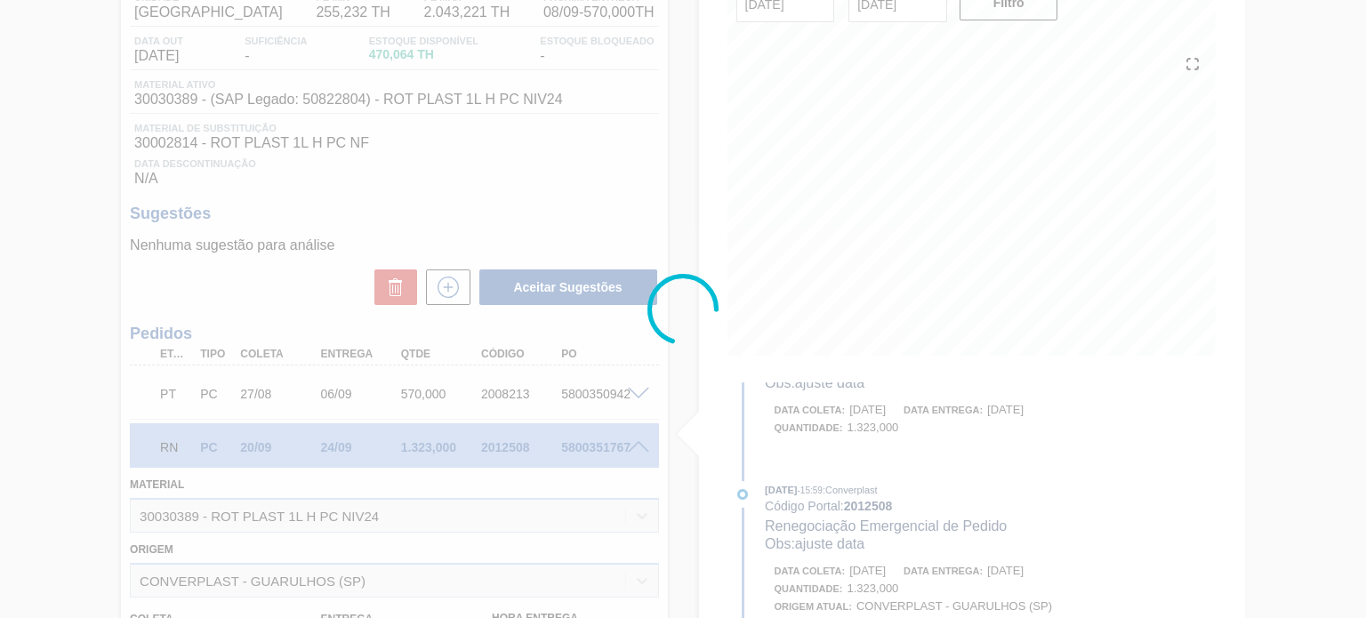
scroll to position [253, 0]
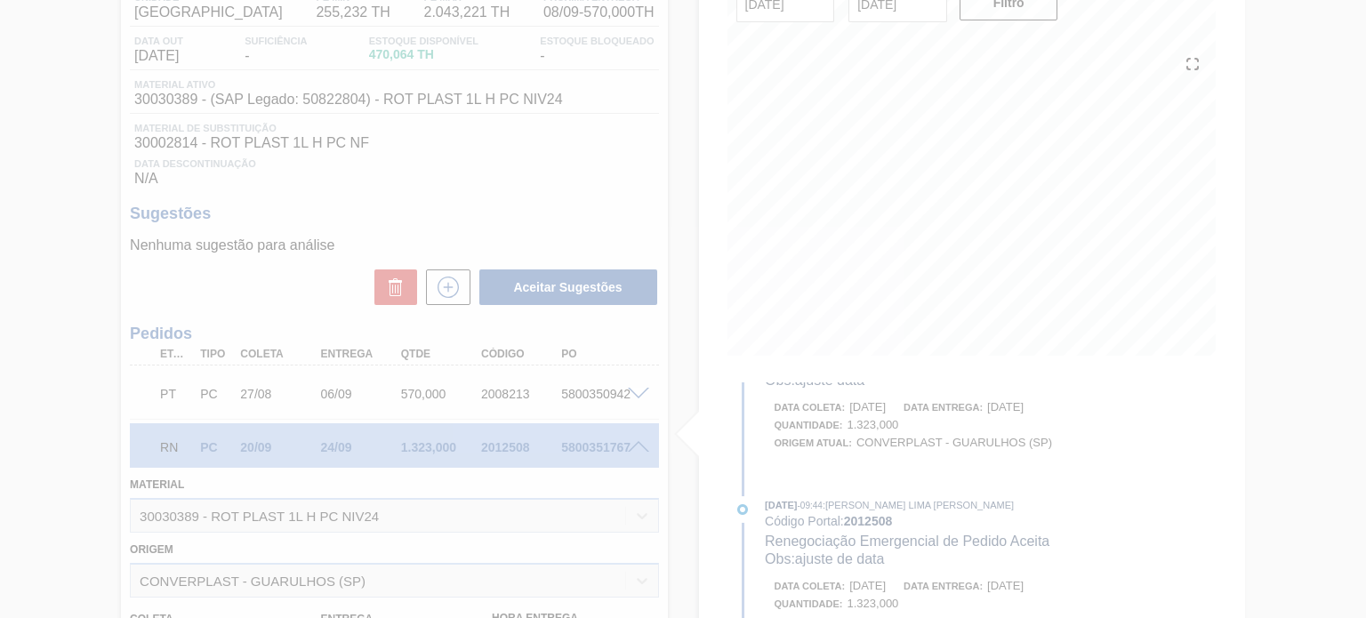
type input "ajuste data"
type input "[DATE]"
type input "25/09/2025"
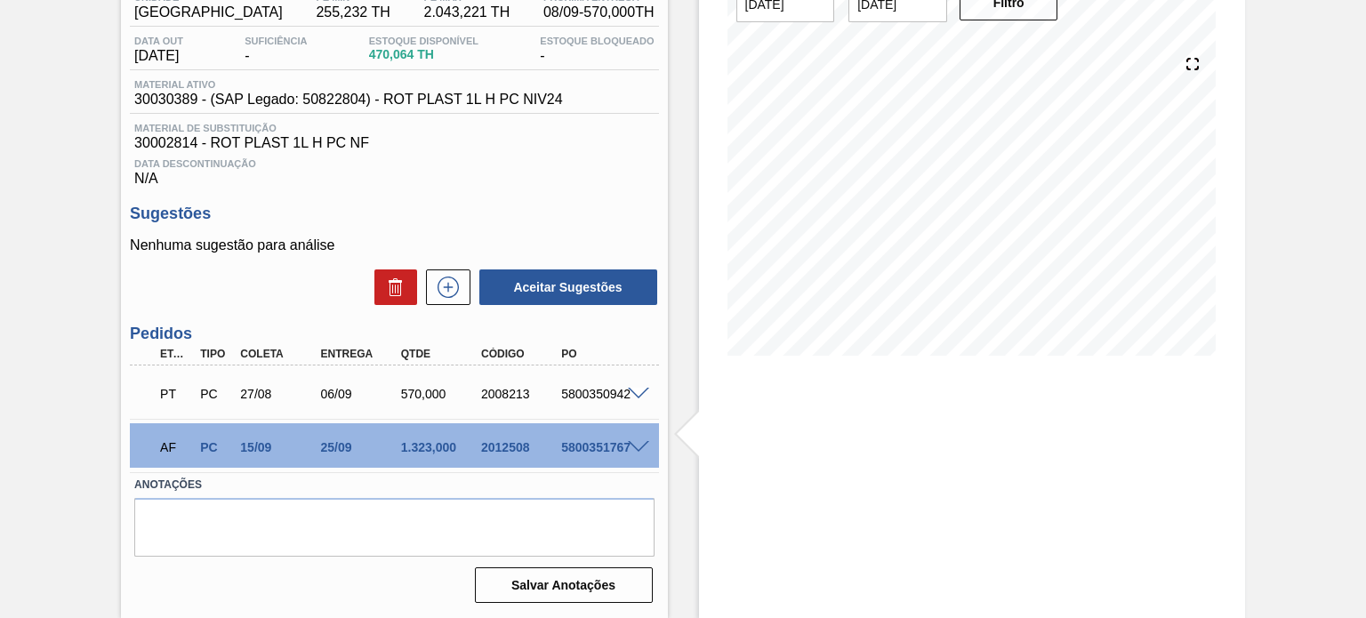
scroll to position [0, 0]
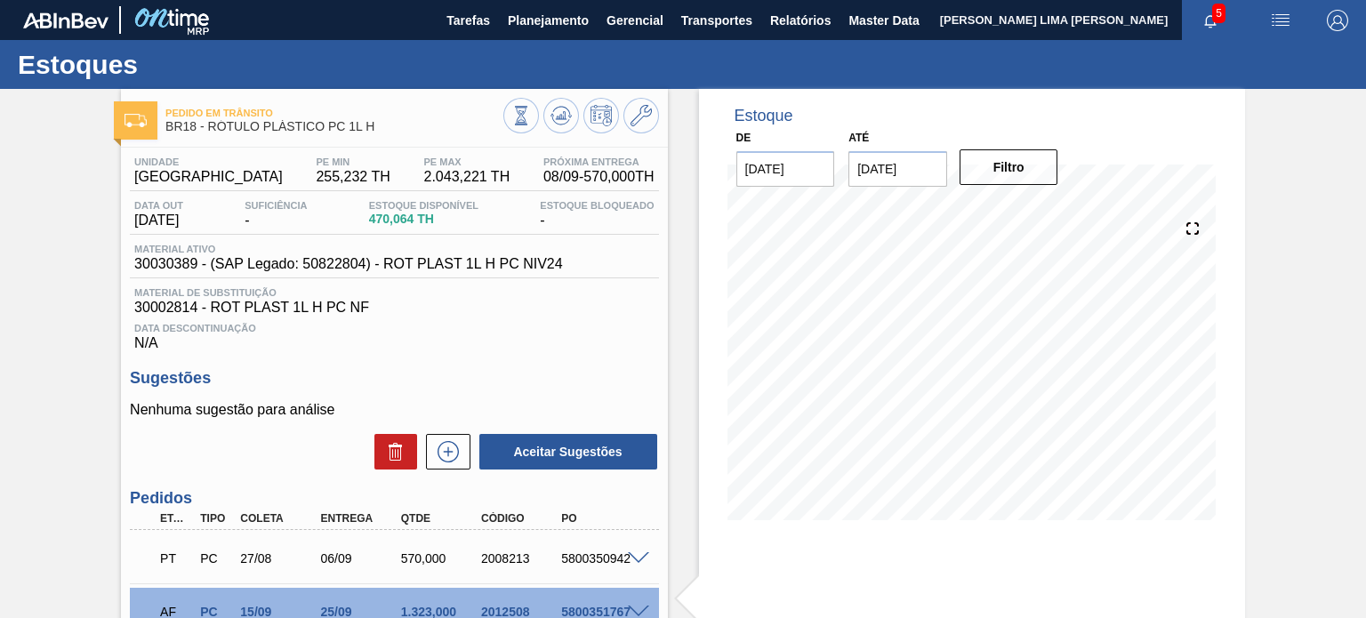
click at [577, 109] on div at bounding box center [581, 118] width 156 height 40
click at [567, 112] on icon at bounding box center [561, 112] width 18 height 10
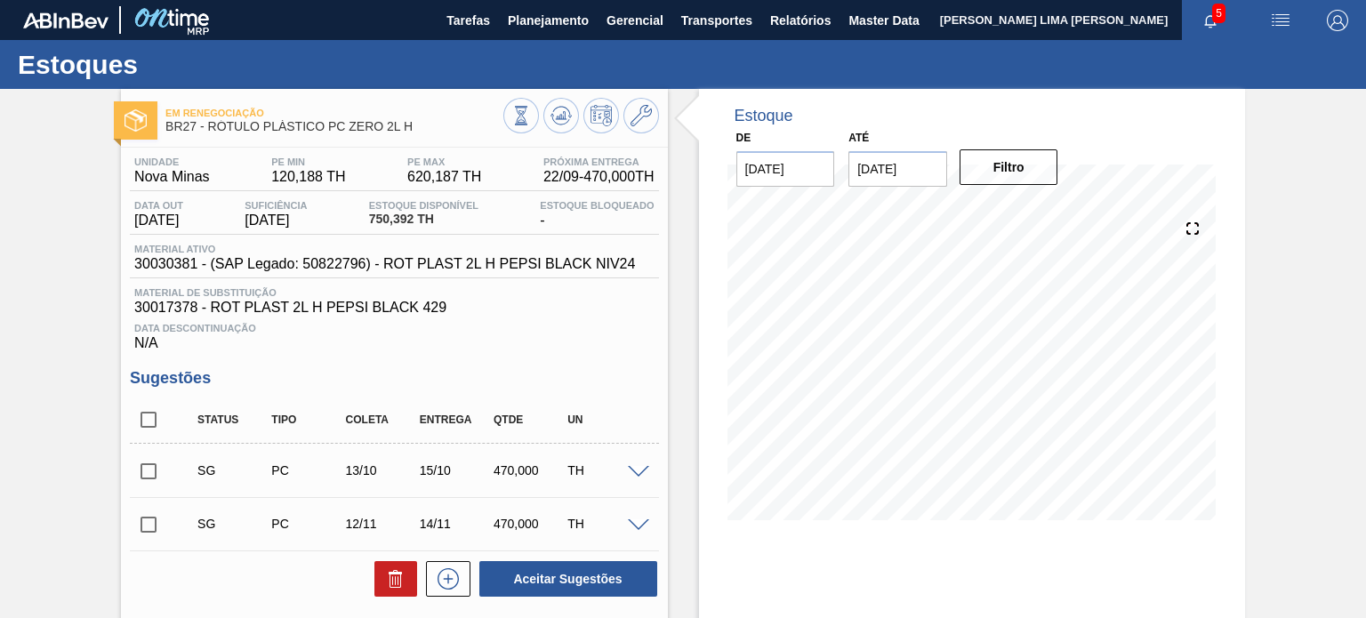
scroll to position [238, 0]
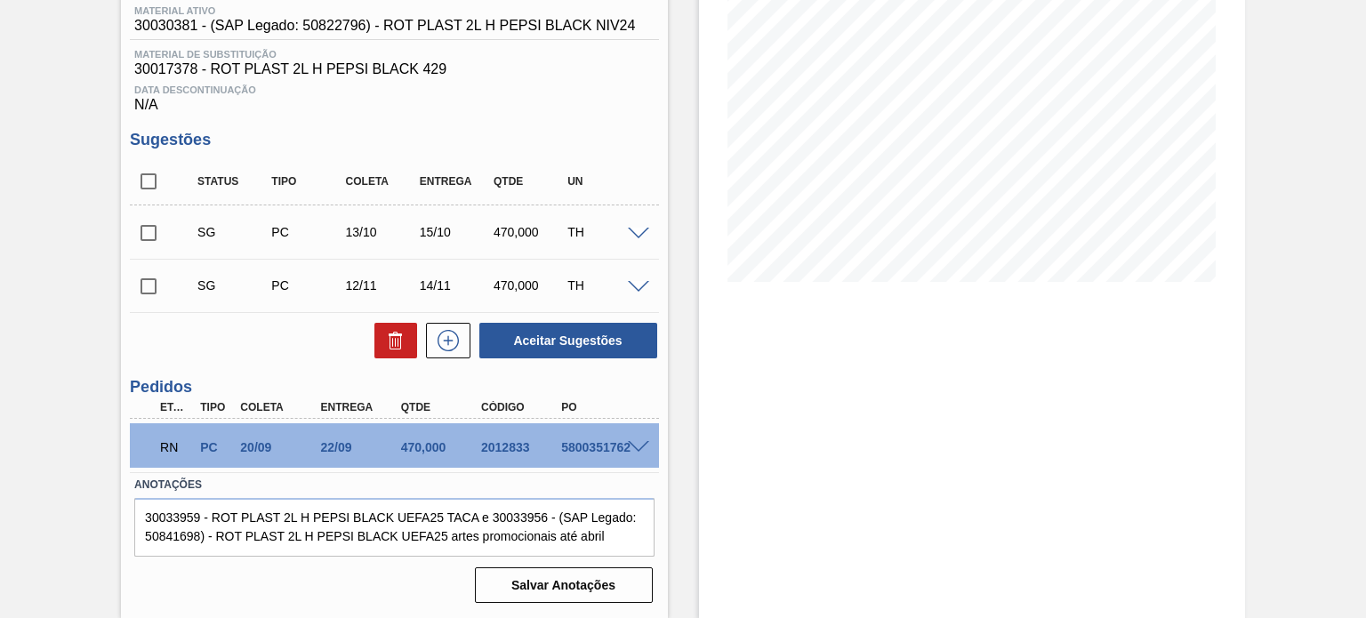
click at [638, 447] on span at bounding box center [638, 447] width 21 height 13
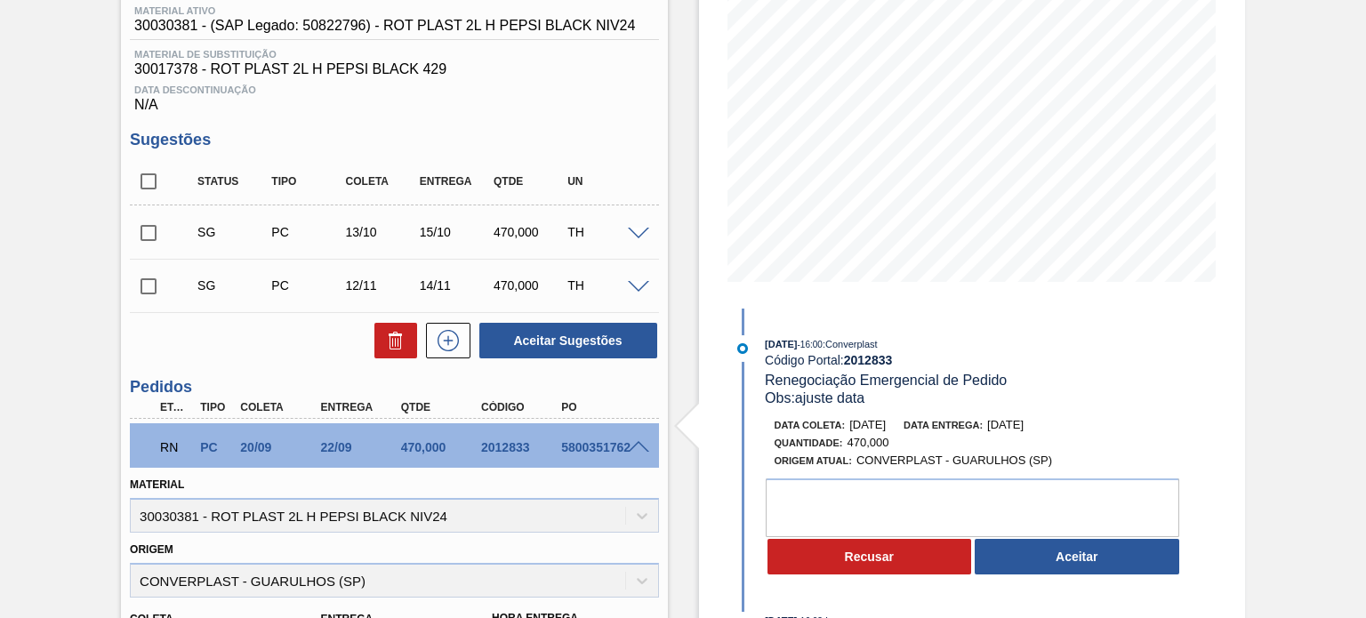
click at [1010, 427] on span "[DATE]" at bounding box center [1005, 424] width 36 height 13
click at [1068, 567] on button "Aceitar" at bounding box center [1077, 557] width 205 height 36
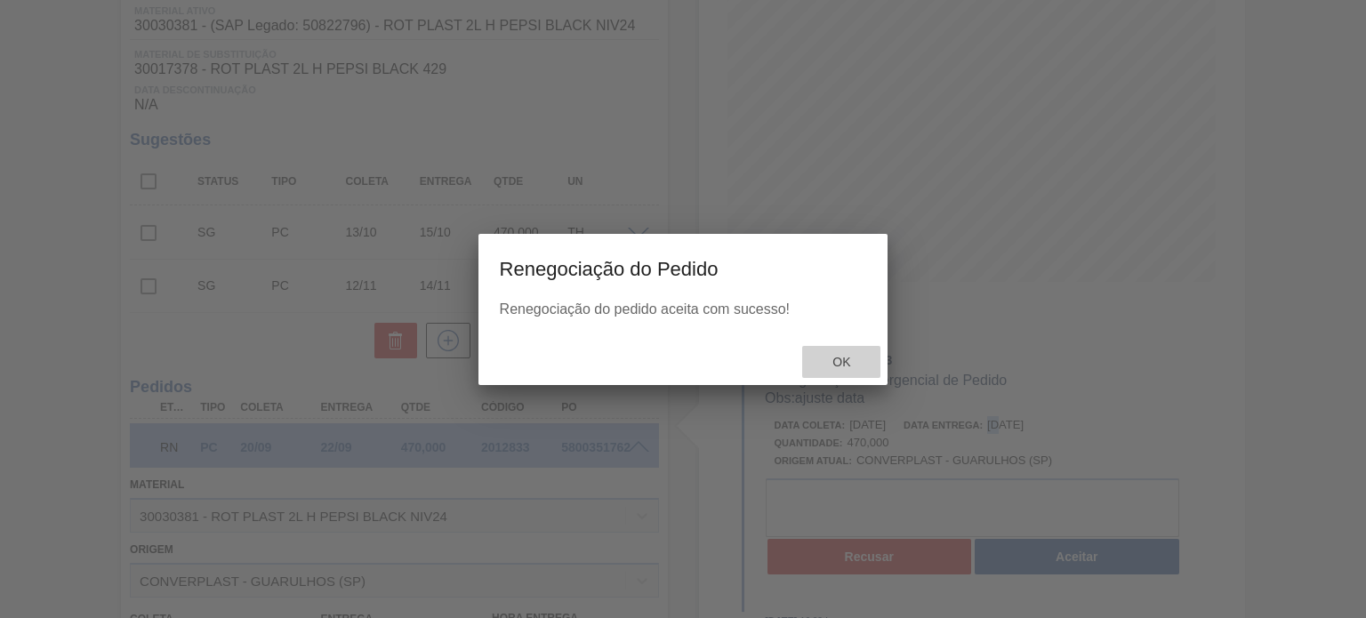
click at [851, 363] on span "Ok" at bounding box center [841, 362] width 46 height 14
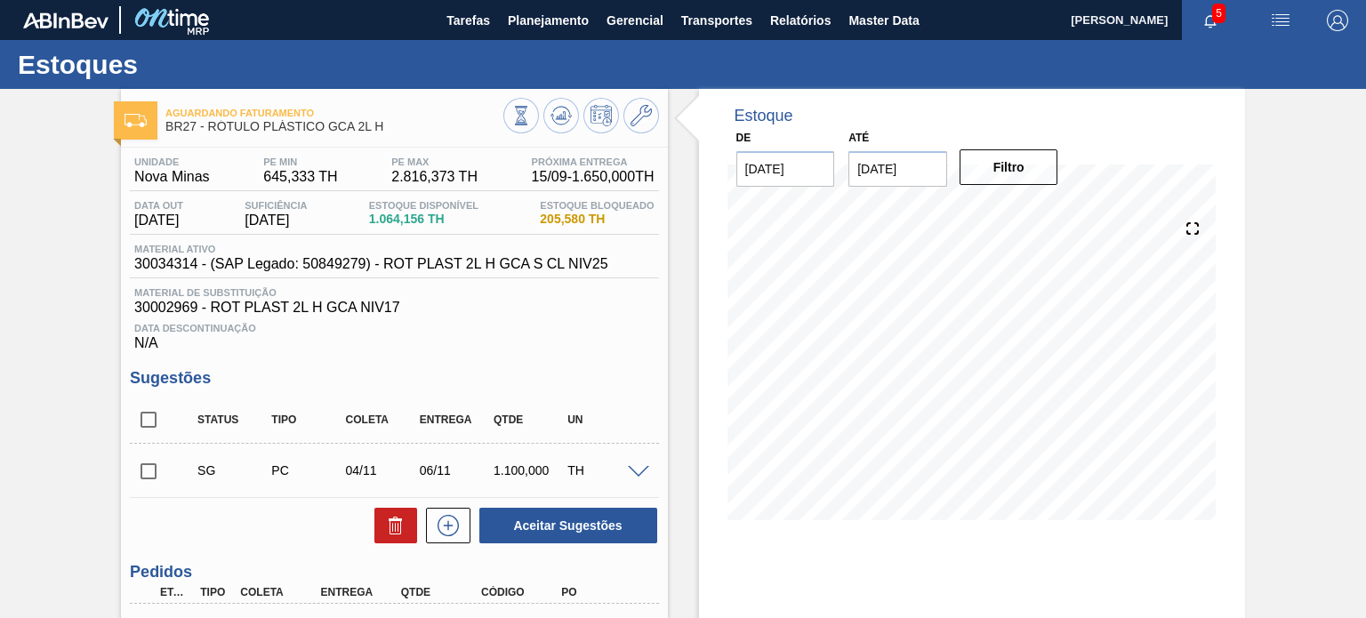
scroll to position [267, 0]
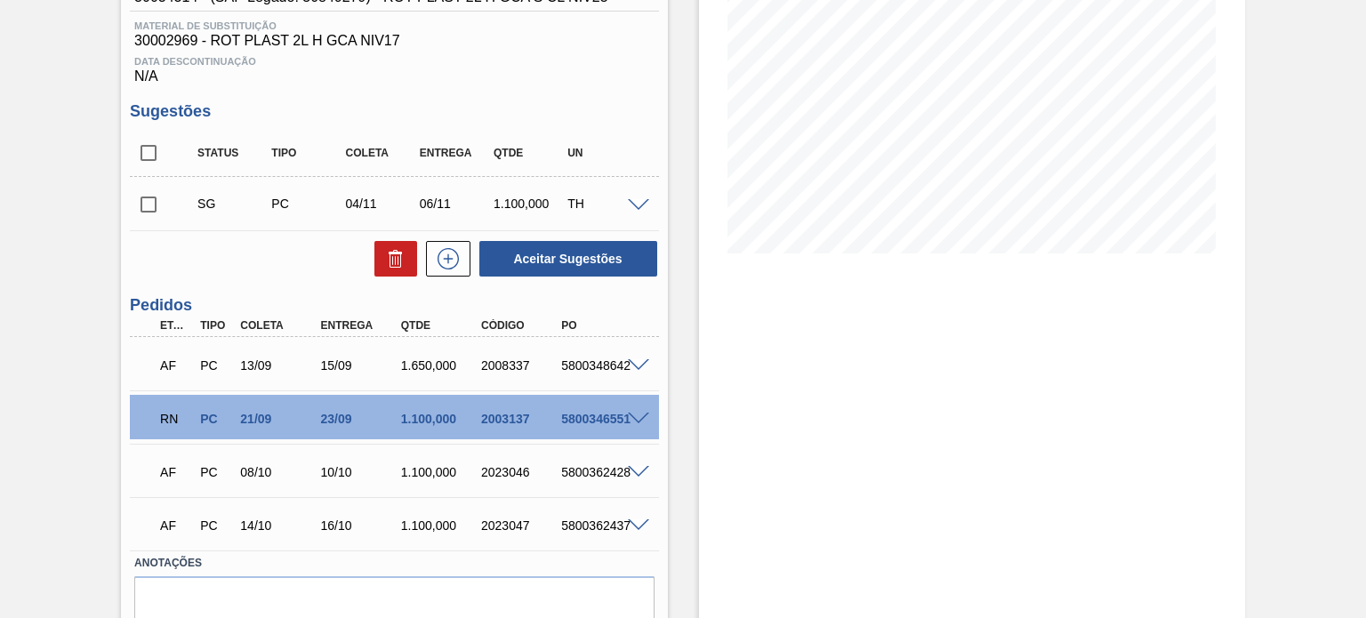
click at [640, 411] on div at bounding box center [641, 417] width 36 height 13
click at [638, 419] on span at bounding box center [638, 419] width 21 height 13
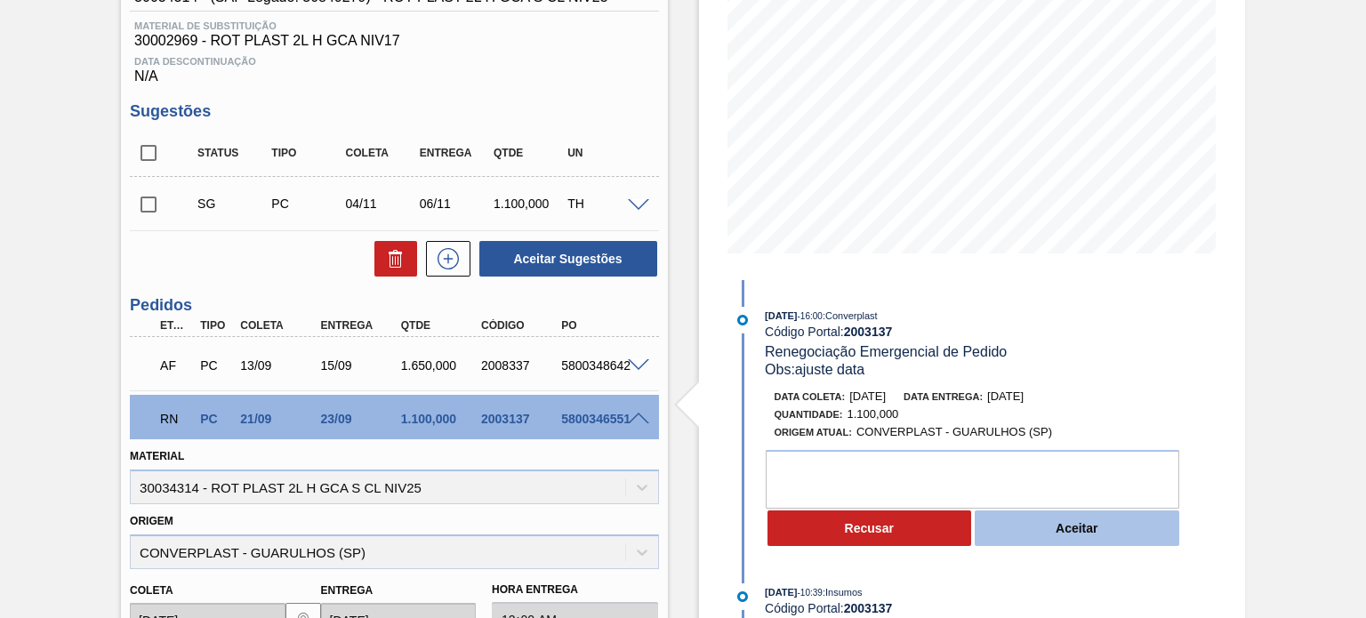
click at [1029, 534] on button "Aceitar" at bounding box center [1077, 528] width 205 height 36
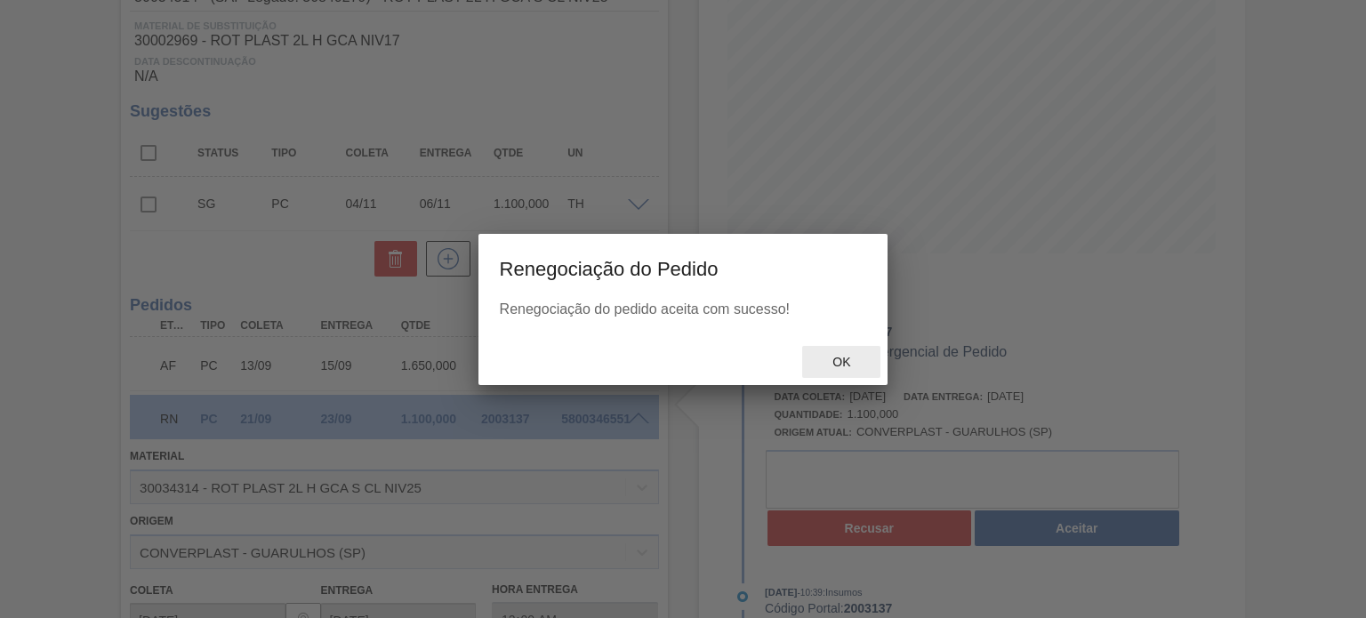
click at [835, 358] on span "Ok" at bounding box center [841, 362] width 46 height 14
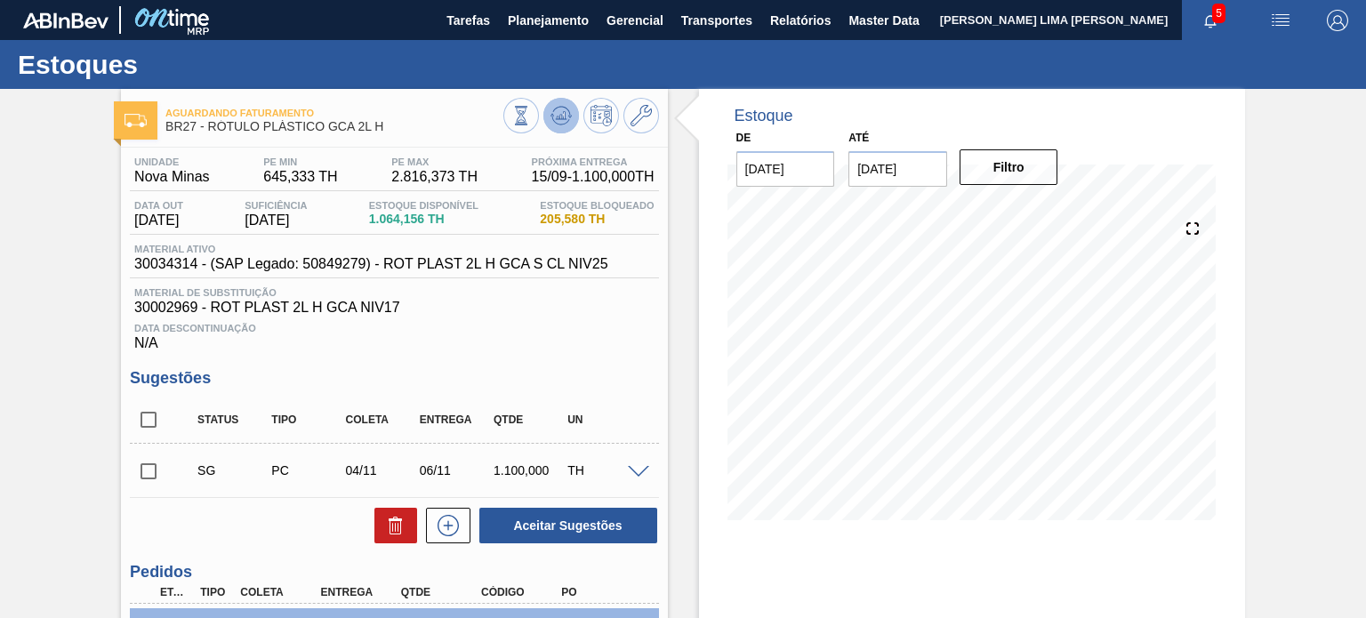
click at [550, 114] on icon at bounding box center [552, 115] width 4 height 3
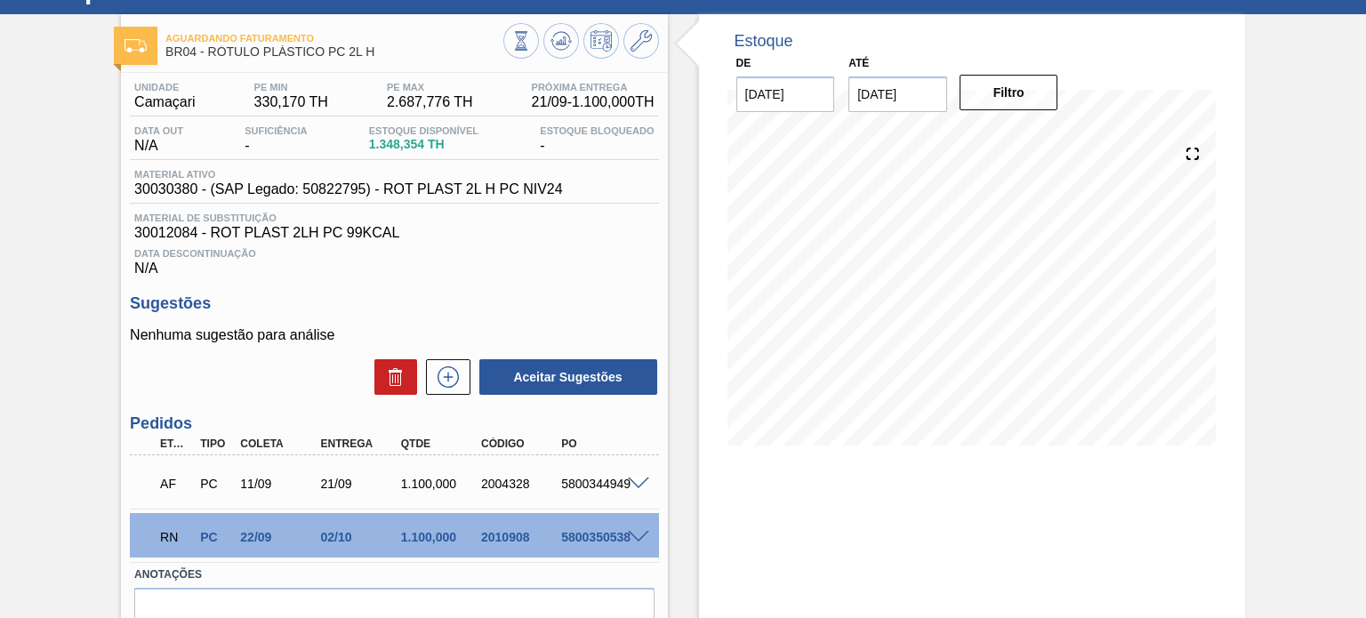
scroll to position [164, 0]
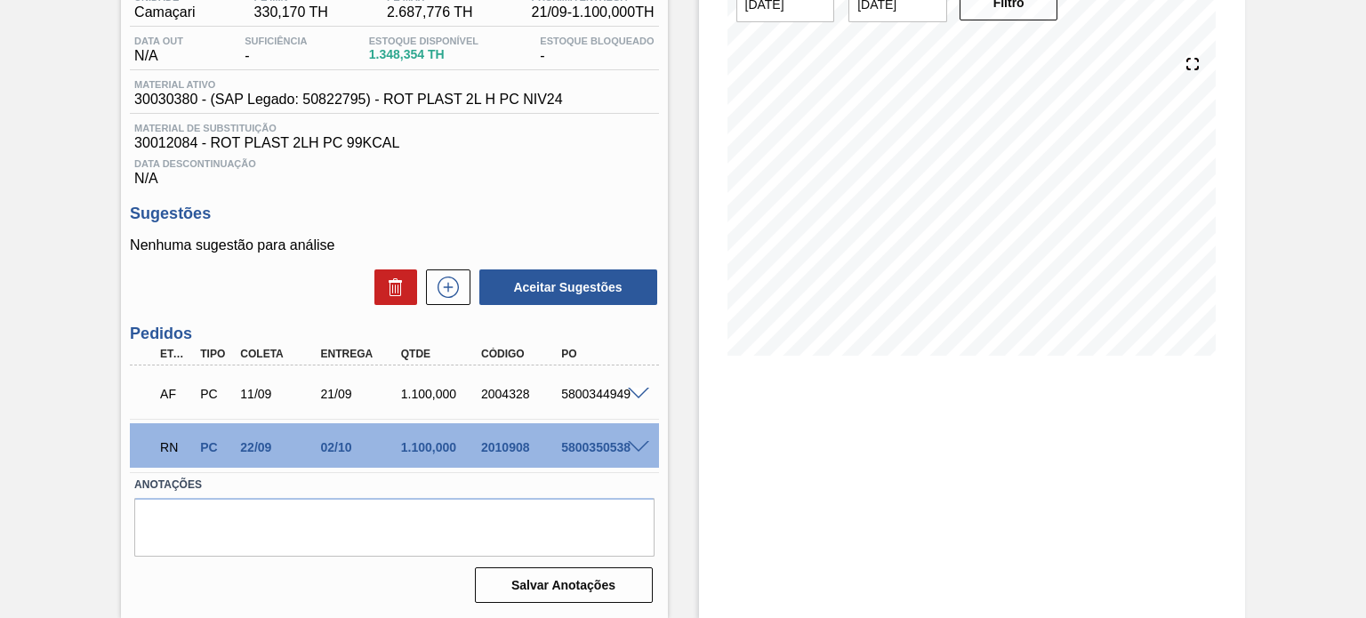
click at [640, 452] on span at bounding box center [638, 447] width 21 height 13
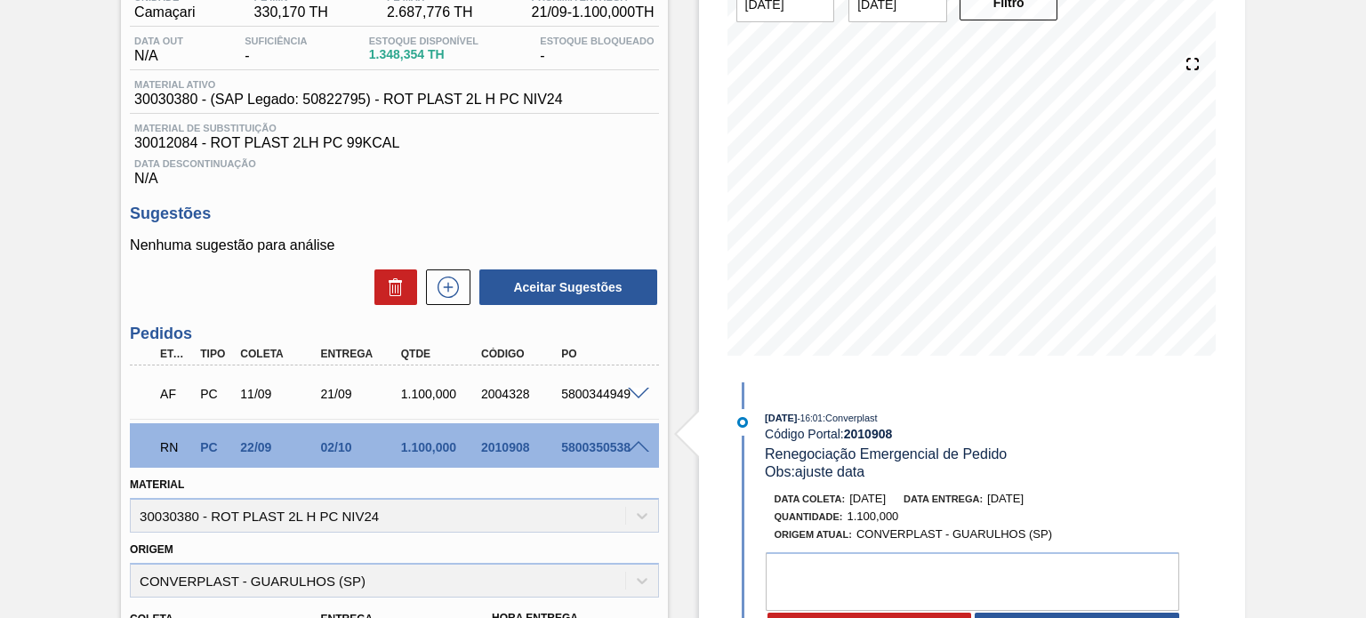
click at [341, 446] on div "02/10" at bounding box center [361, 447] width 88 height 14
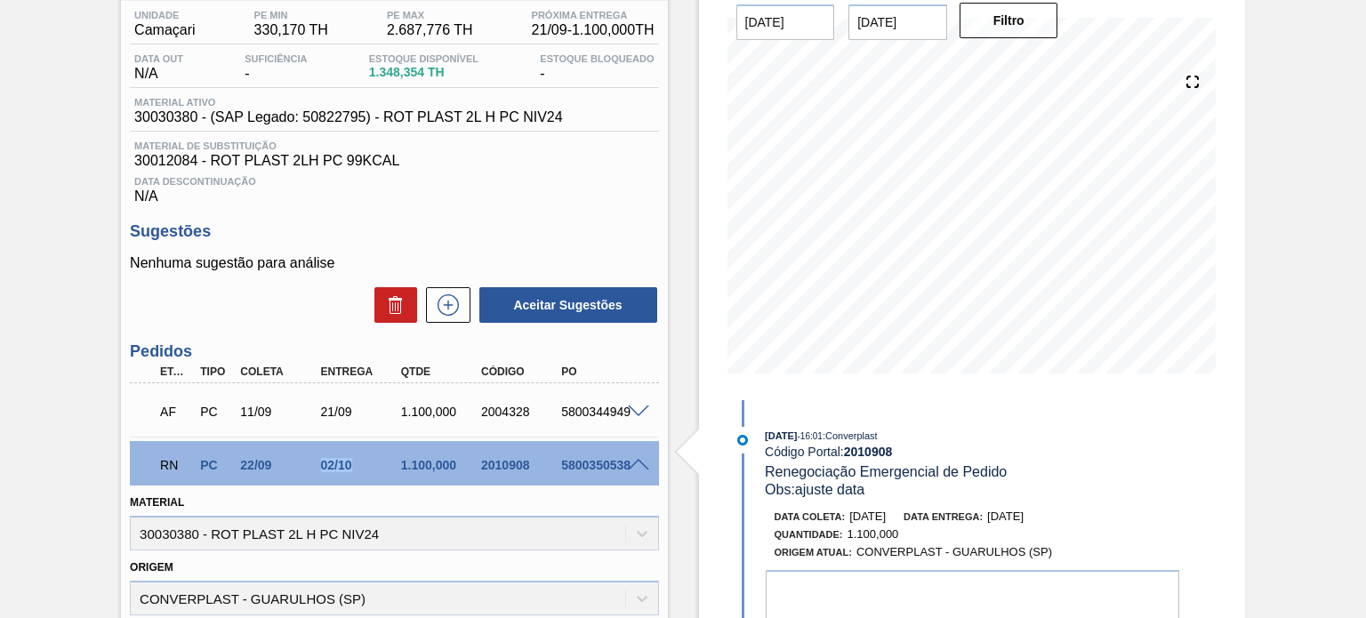
scroll to position [178, 0]
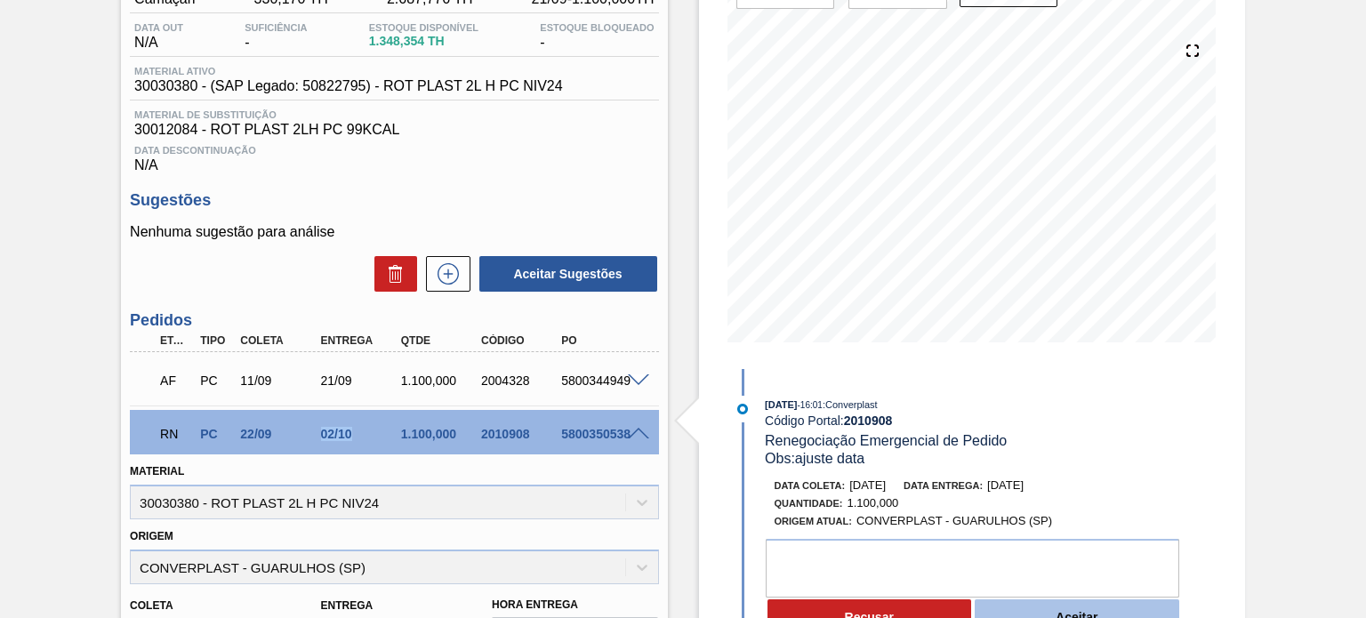
click at [1010, 610] on button "Aceitar" at bounding box center [1077, 617] width 205 height 36
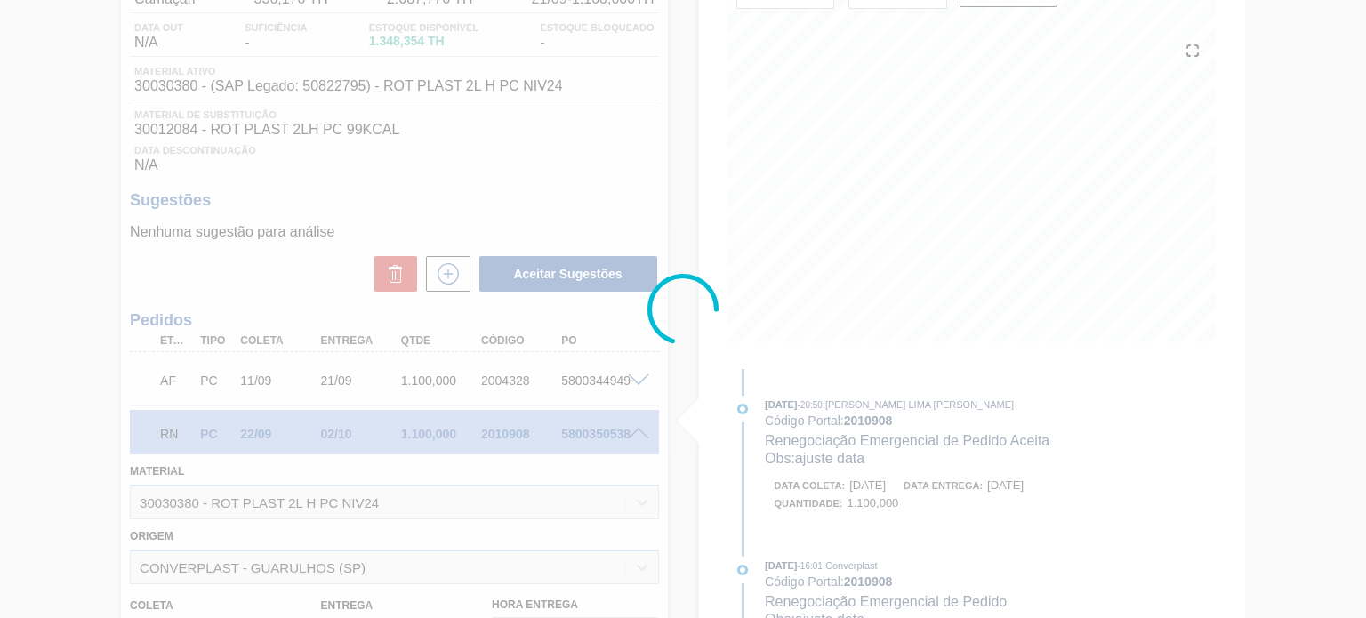
click at [844, 376] on div at bounding box center [683, 309] width 1366 height 618
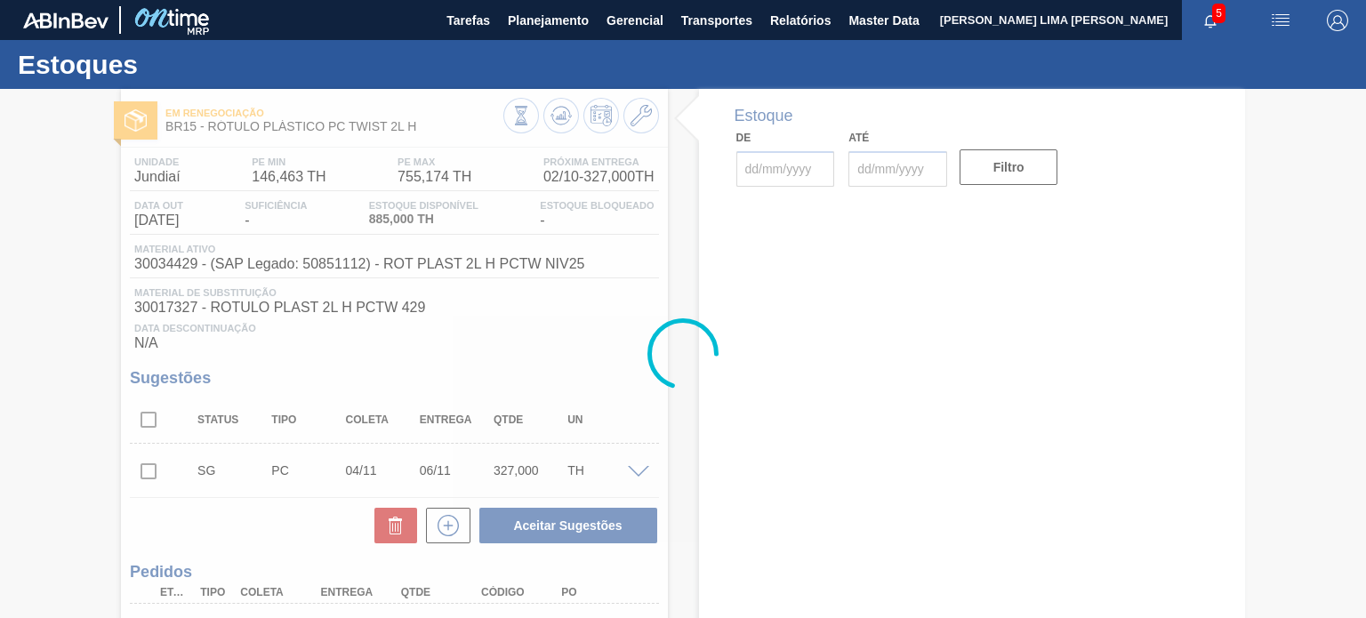
type input "[DATE]"
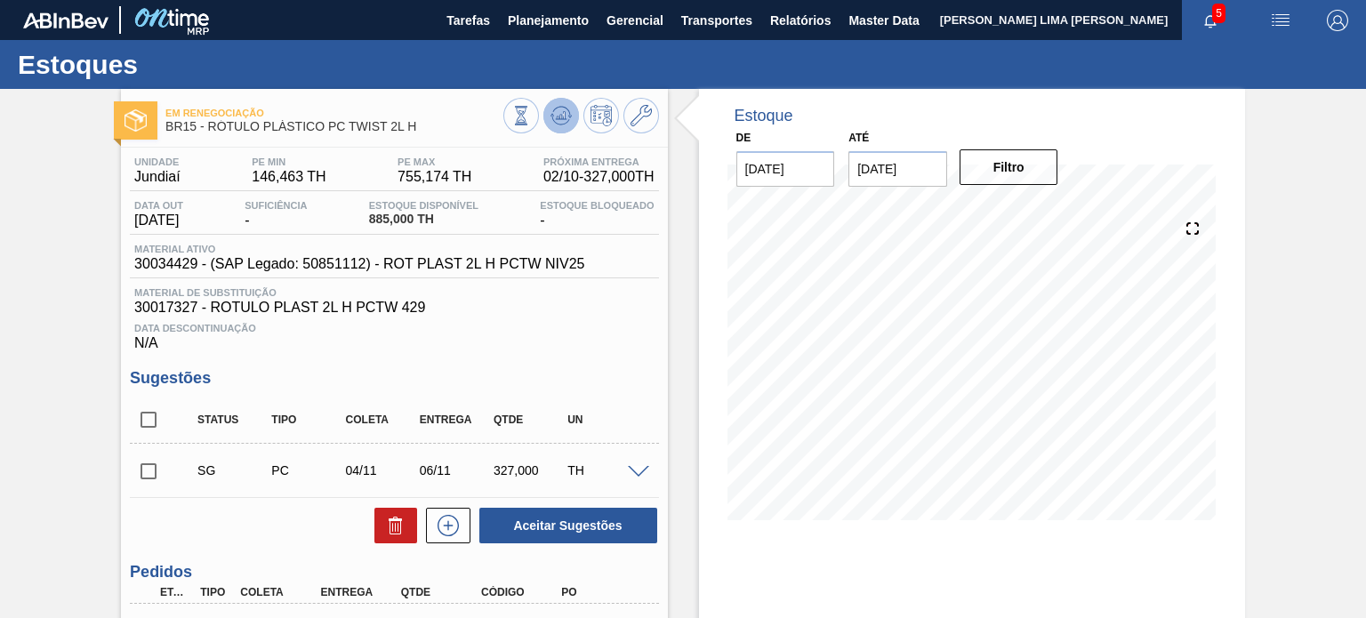
click at [565, 120] on icon at bounding box center [560, 115] width 21 height 21
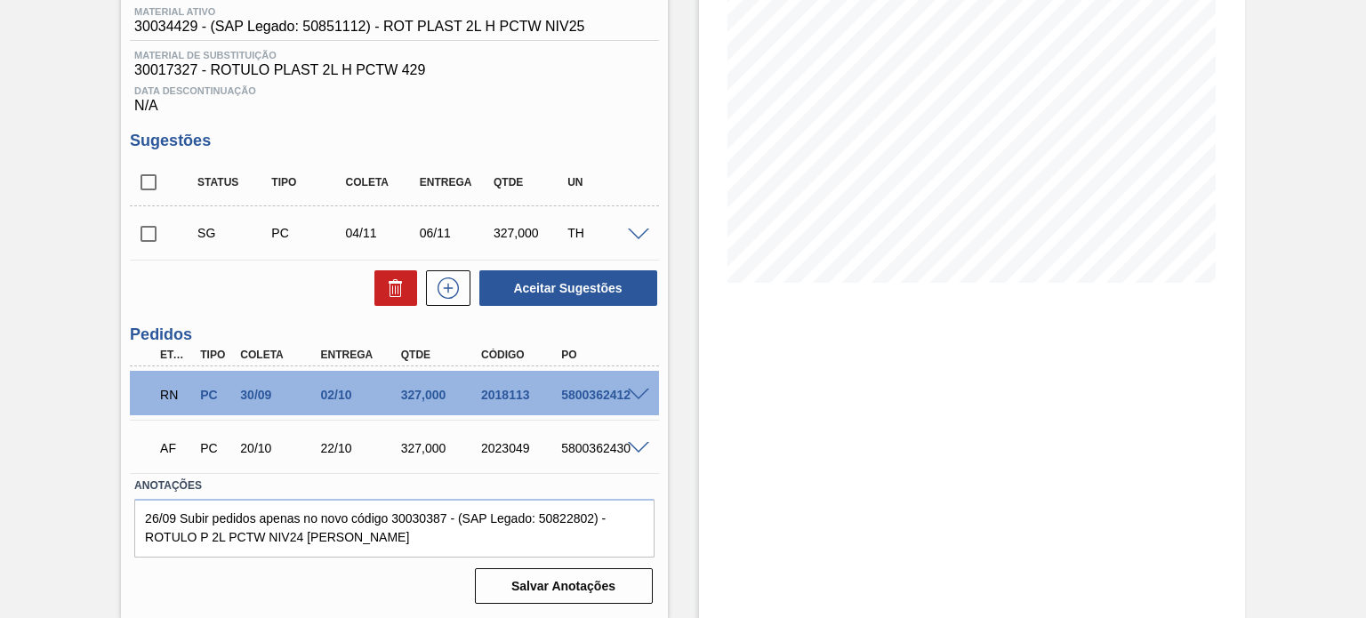
scroll to position [238, 0]
click at [646, 398] on span at bounding box center [638, 394] width 21 height 13
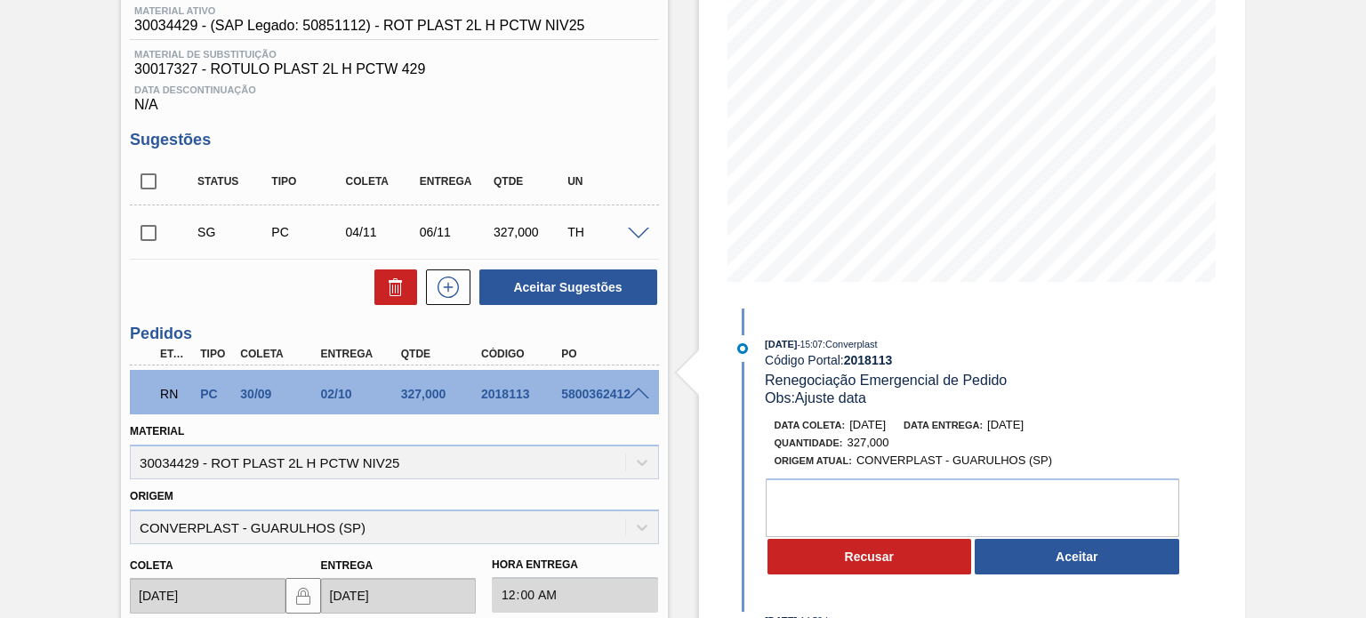
click at [632, 390] on span at bounding box center [638, 394] width 21 height 13
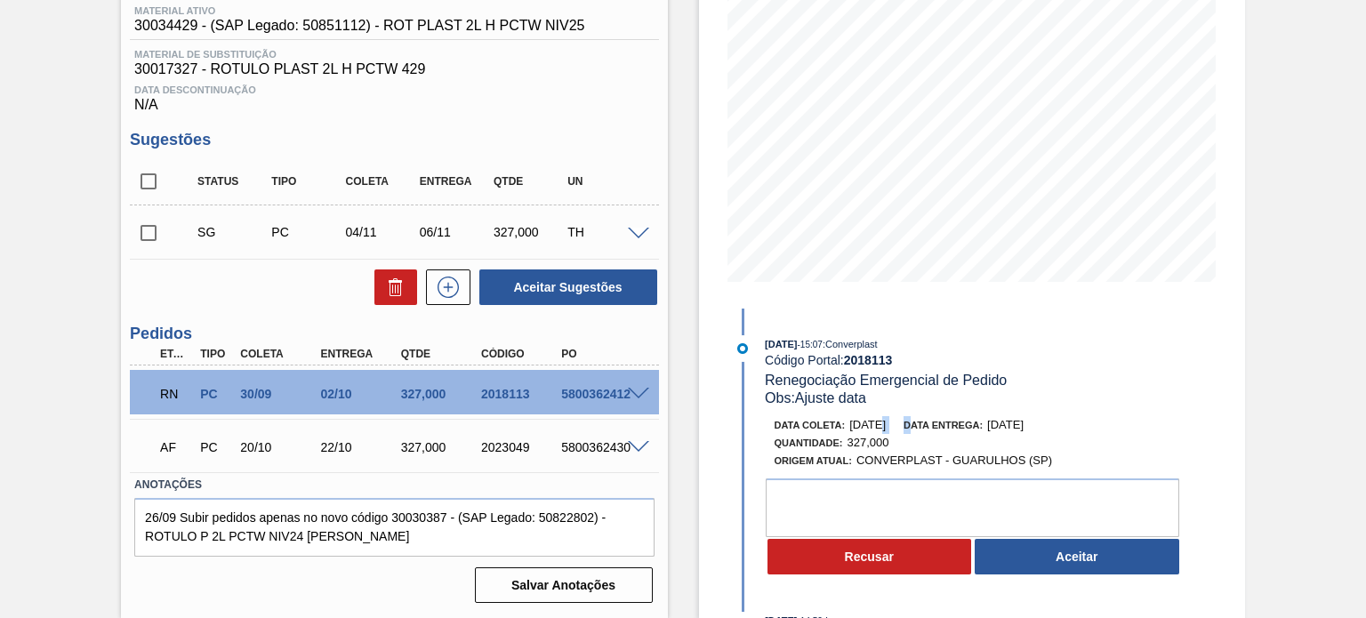
drag, startPoint x: 875, startPoint y: 428, endPoint x: 939, endPoint y: 431, distance: 64.1
click at [937, 431] on div "Data coleta: 04/10/2025 Data entrega: 06/10/2025" at bounding box center [985, 425] width 422 height 18
click at [1023, 431] on span "06/10/2025" at bounding box center [1005, 424] width 36 height 13
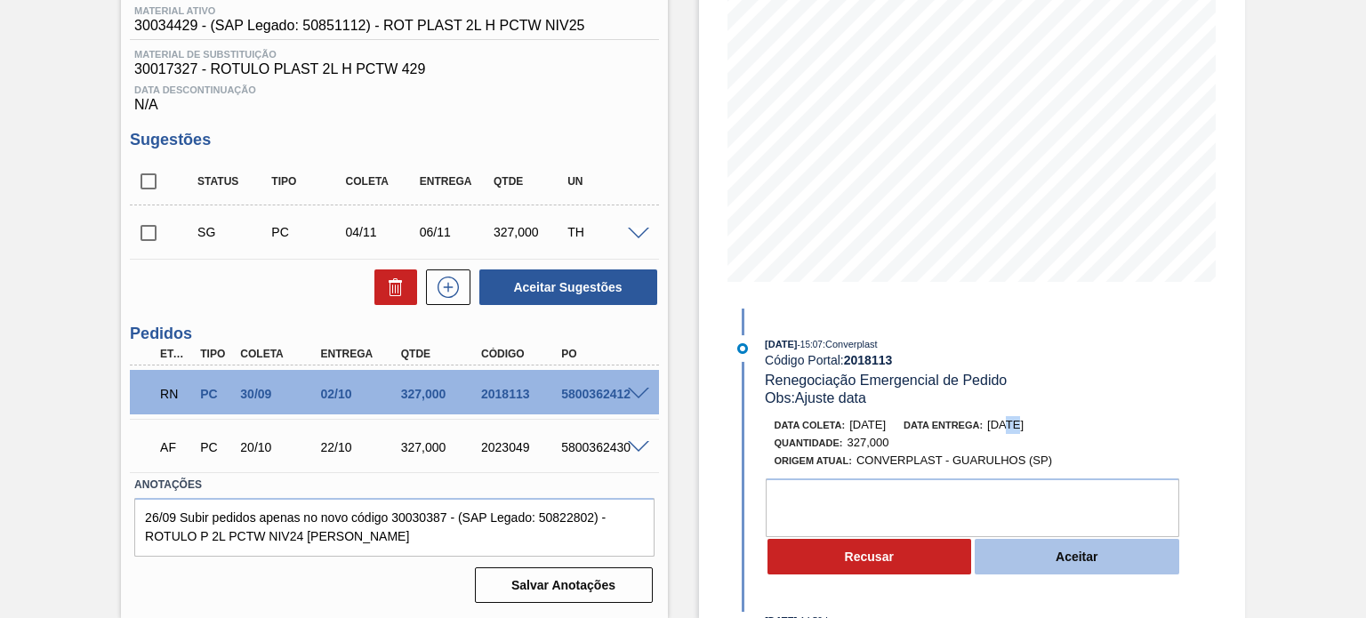
click at [1072, 559] on button "Aceitar" at bounding box center [1077, 557] width 205 height 36
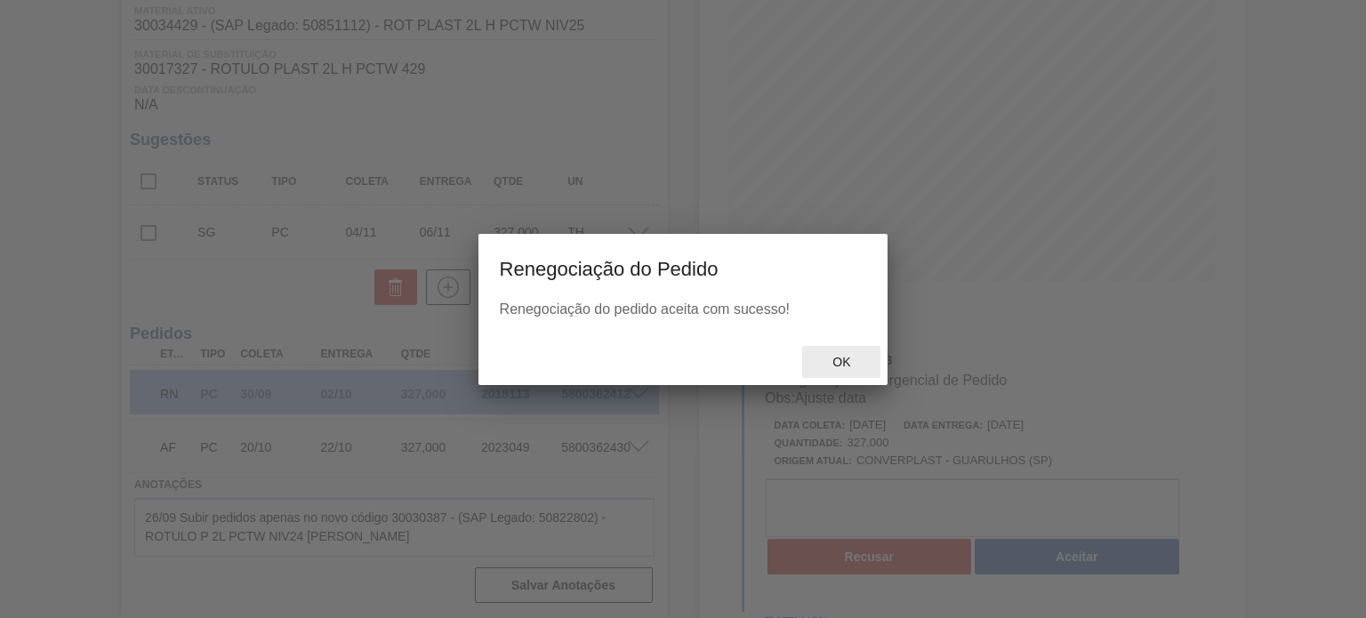
click at [845, 388] on div at bounding box center [683, 309] width 1366 height 618
click at [839, 373] on div "Ok" at bounding box center [841, 362] width 78 height 33
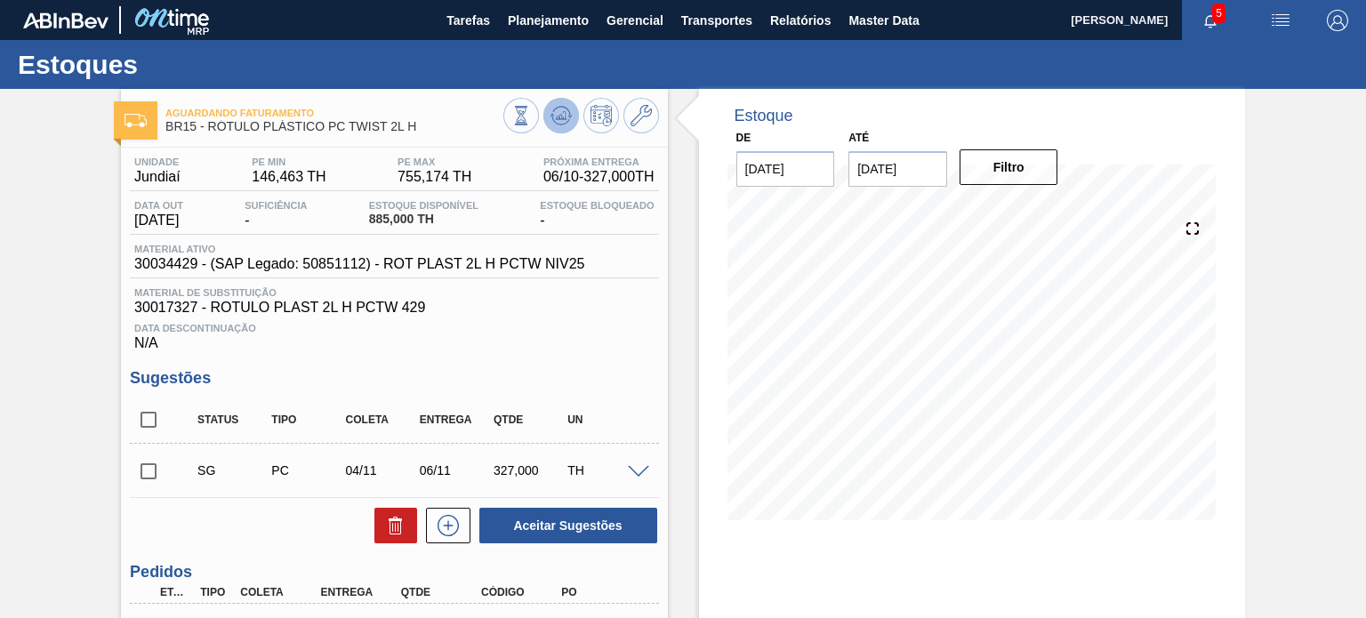
click at [563, 123] on icon at bounding box center [560, 115] width 21 height 21
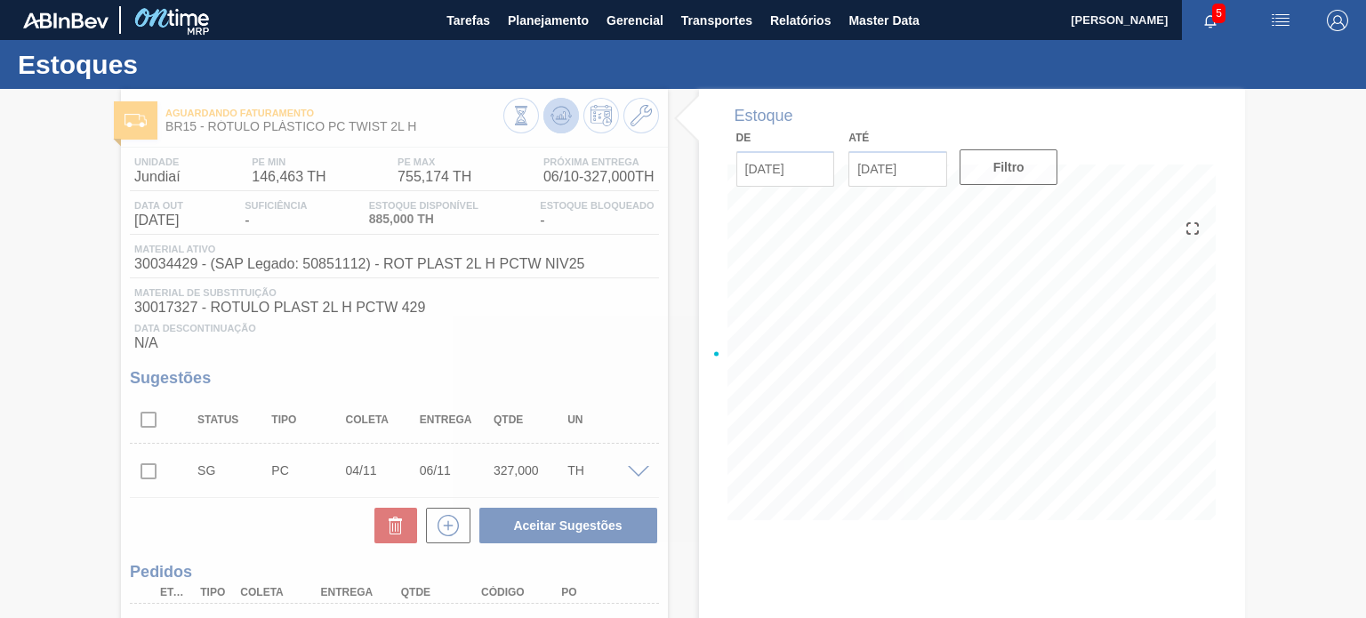
click at [562, 122] on div at bounding box center [683, 353] width 1366 height 529
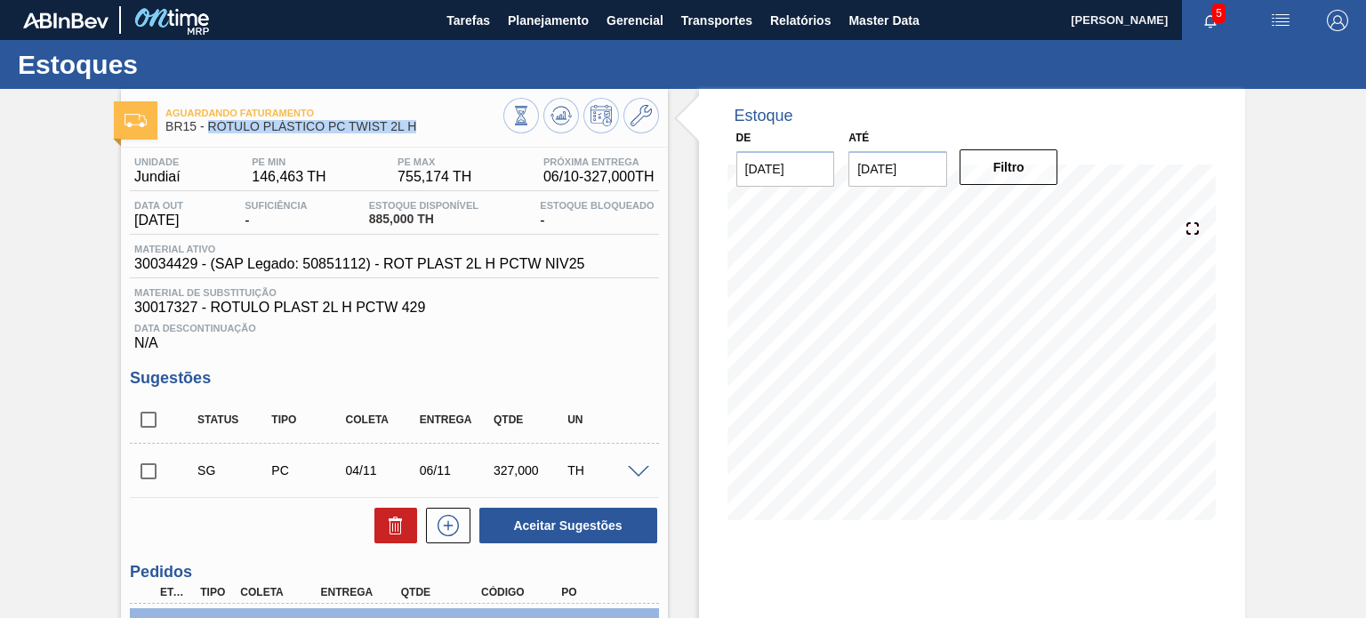
drag, startPoint x: 413, startPoint y: 126, endPoint x: 206, endPoint y: 127, distance: 207.2
click at [206, 127] on span "BR15 - RÓTULO PLÁSTICO PC TWIST 2L H" at bounding box center [333, 126] width 337 height 13
copy span "RÓTULO PLÁSTICO PC TWIST 2L H"
drag, startPoint x: 405, startPoint y: 217, endPoint x: 365, endPoint y: 209, distance: 40.8
click at [362, 209] on div "Data out 14/11/2025 Suficiência - Estoque Disponível 885,000 TH Estoque Bloquea…" at bounding box center [394, 217] width 528 height 35
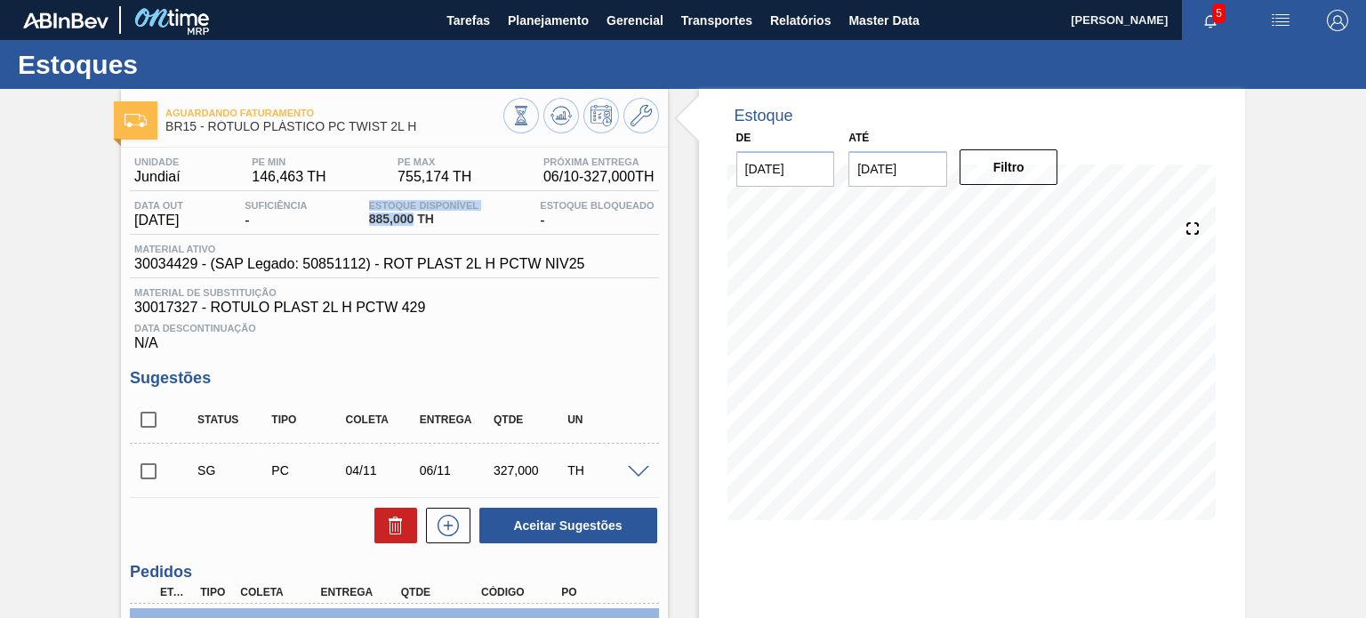
copy div "Estoque Disponível 885,000"
click at [381, 215] on span "885,000 TH" at bounding box center [423, 219] width 109 height 13
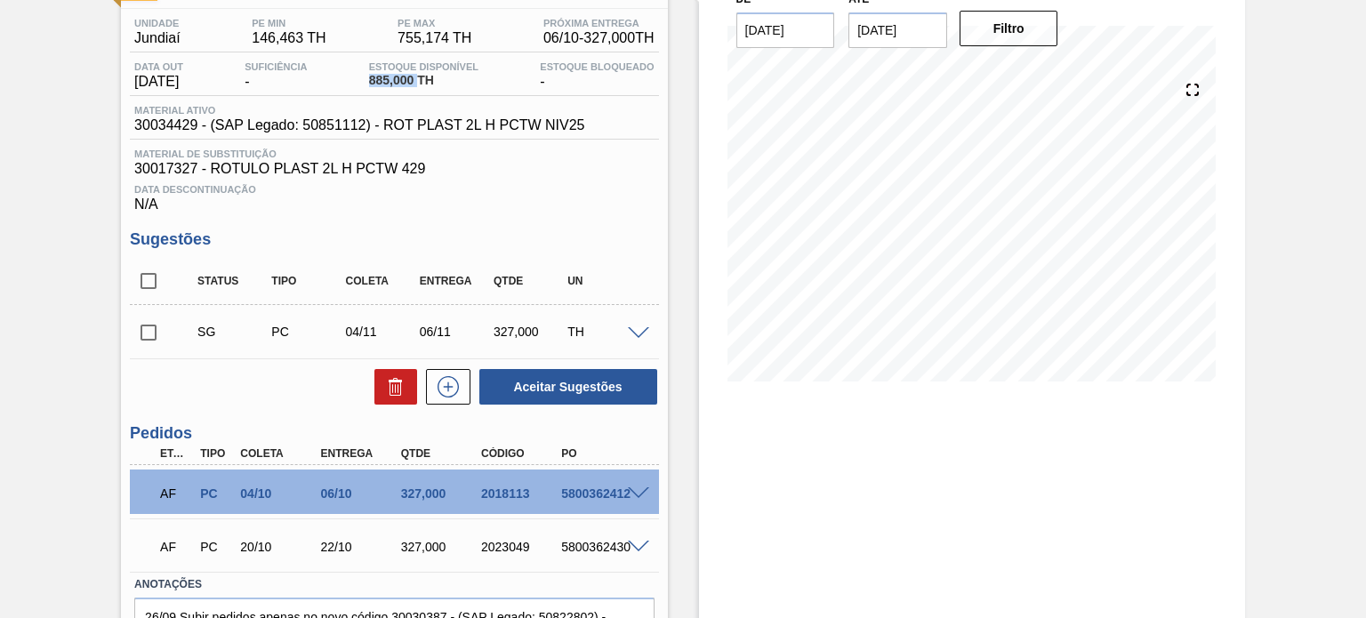
scroll to position [238, 0]
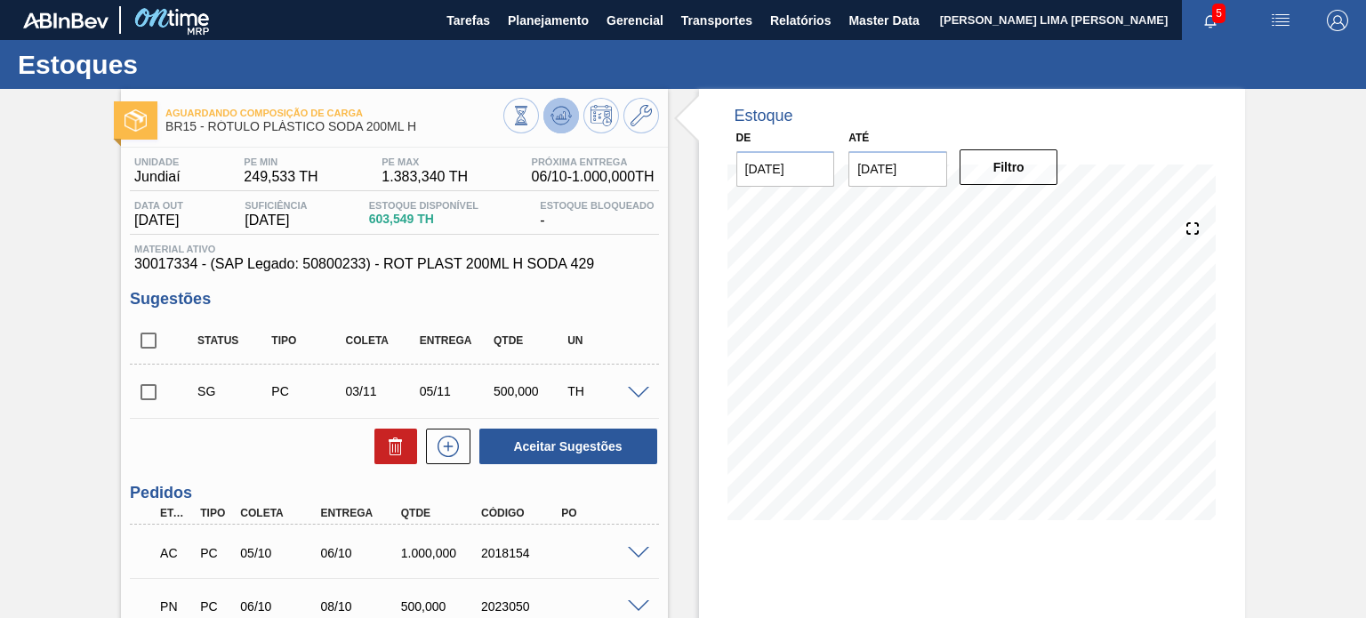
click at [563, 119] on icon at bounding box center [561, 115] width 12 height 8
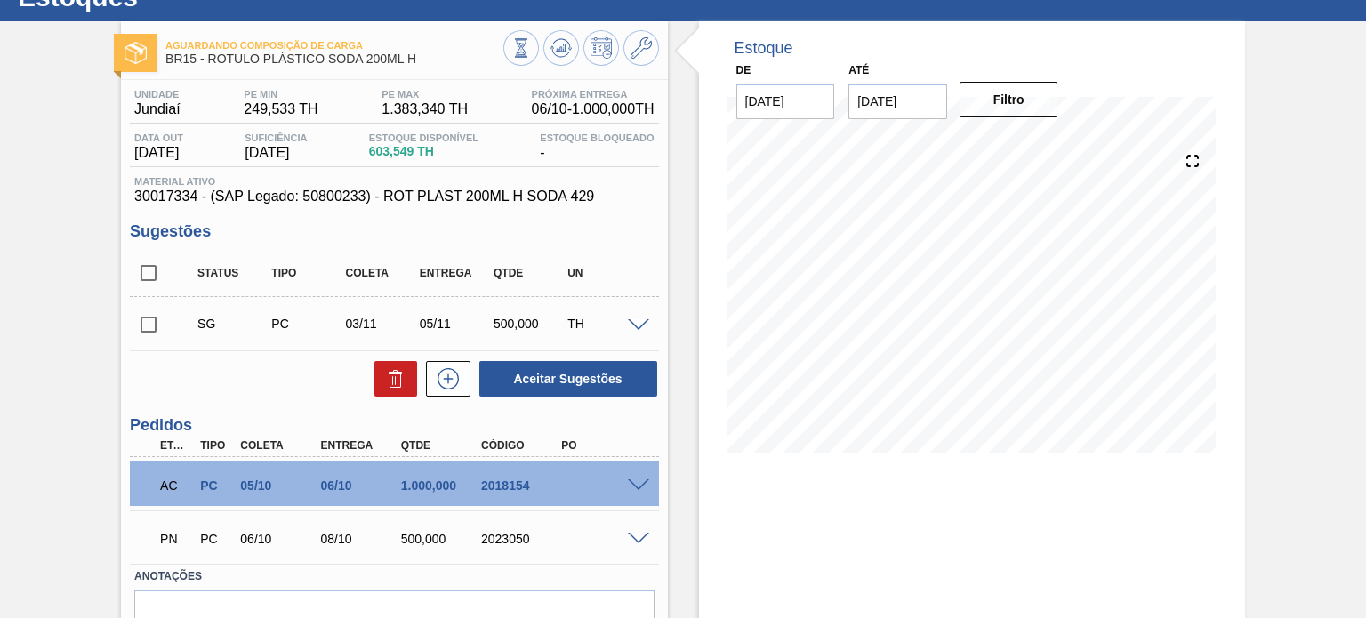
scroll to position [158, 0]
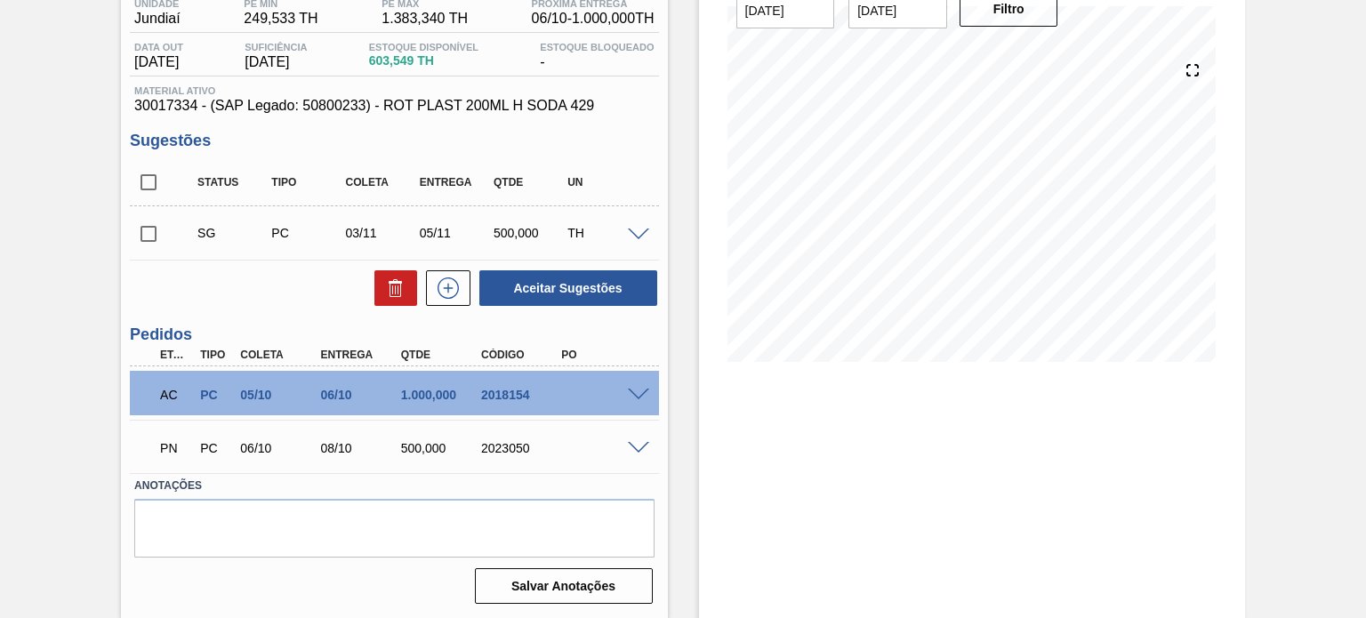
click at [632, 444] on span at bounding box center [638, 448] width 21 height 13
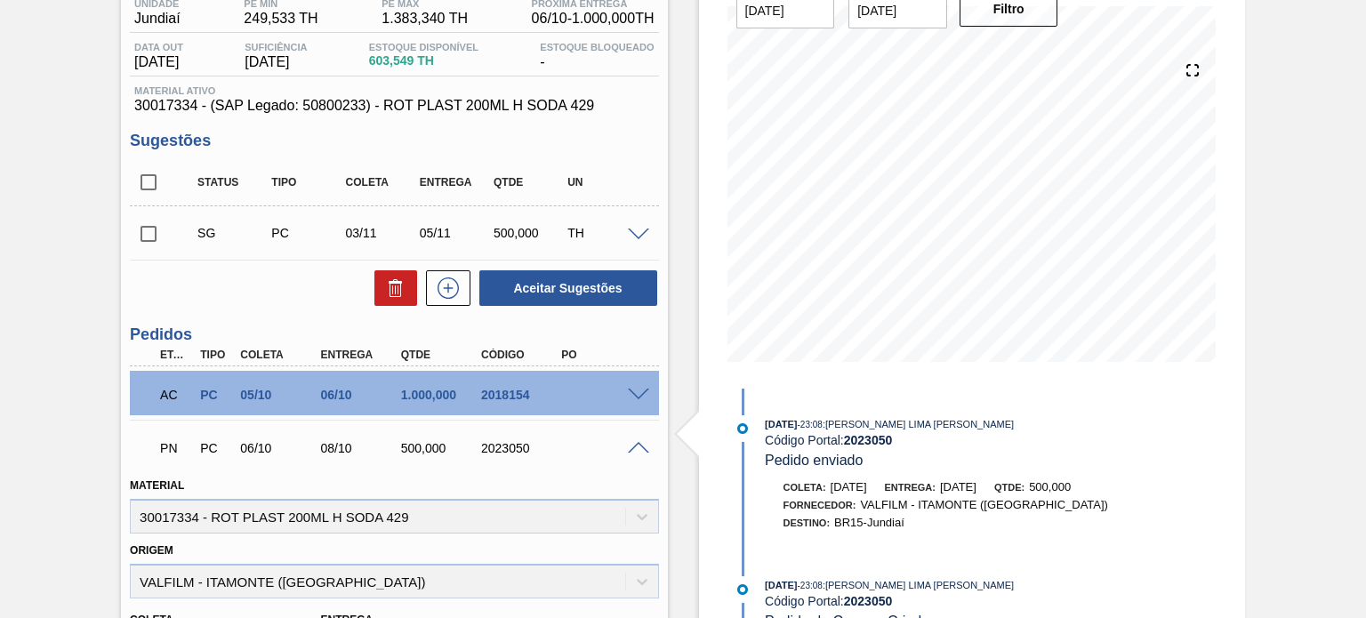
click at [628, 394] on span at bounding box center [638, 395] width 21 height 13
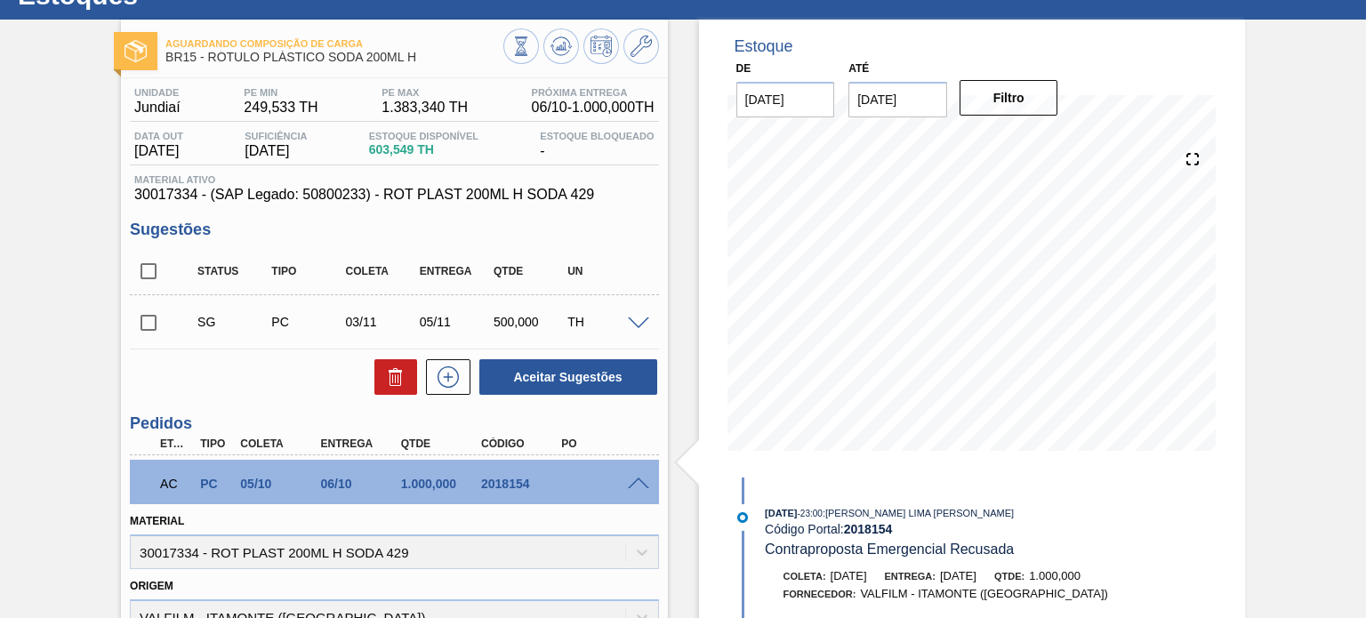
scroll to position [0, 0]
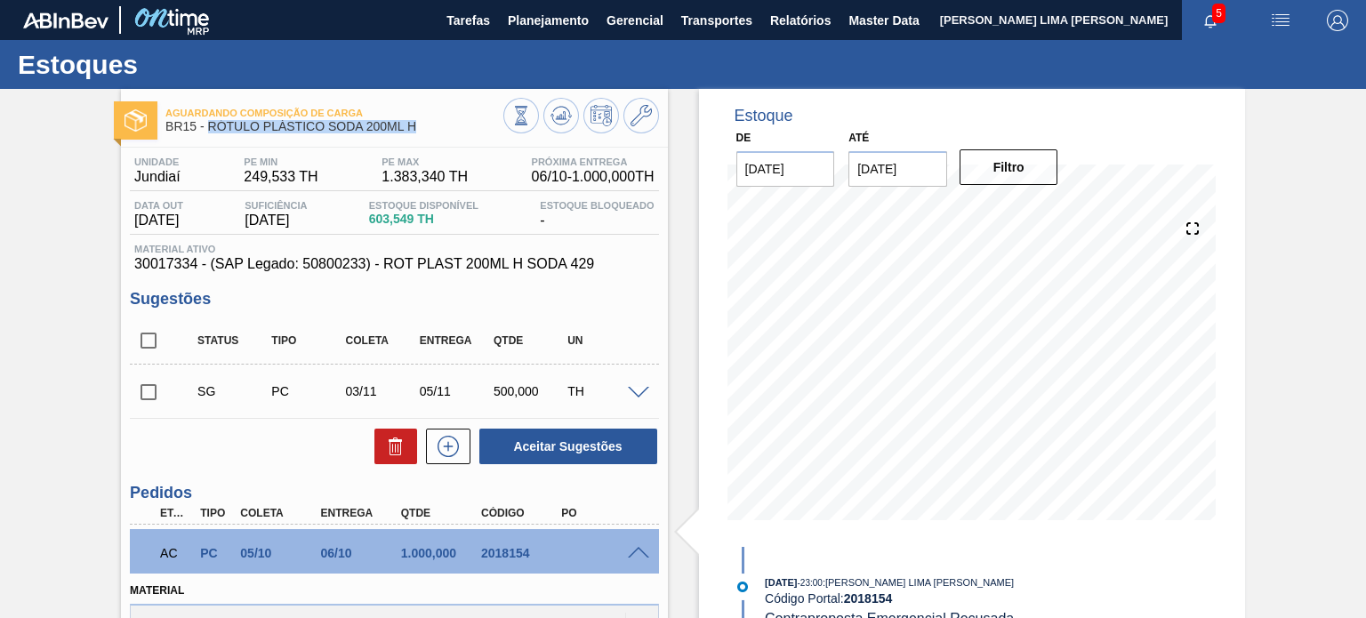
drag, startPoint x: 419, startPoint y: 134, endPoint x: 208, endPoint y: 134, distance: 210.7
click at [208, 134] on div "Aguardando Composição de Carga BR15 - RÓTULO PLÁSTICO SODA 200ML H" at bounding box center [333, 120] width 337 height 40
copy span "RÓTULO PLÁSTICO SODA 200ML H"
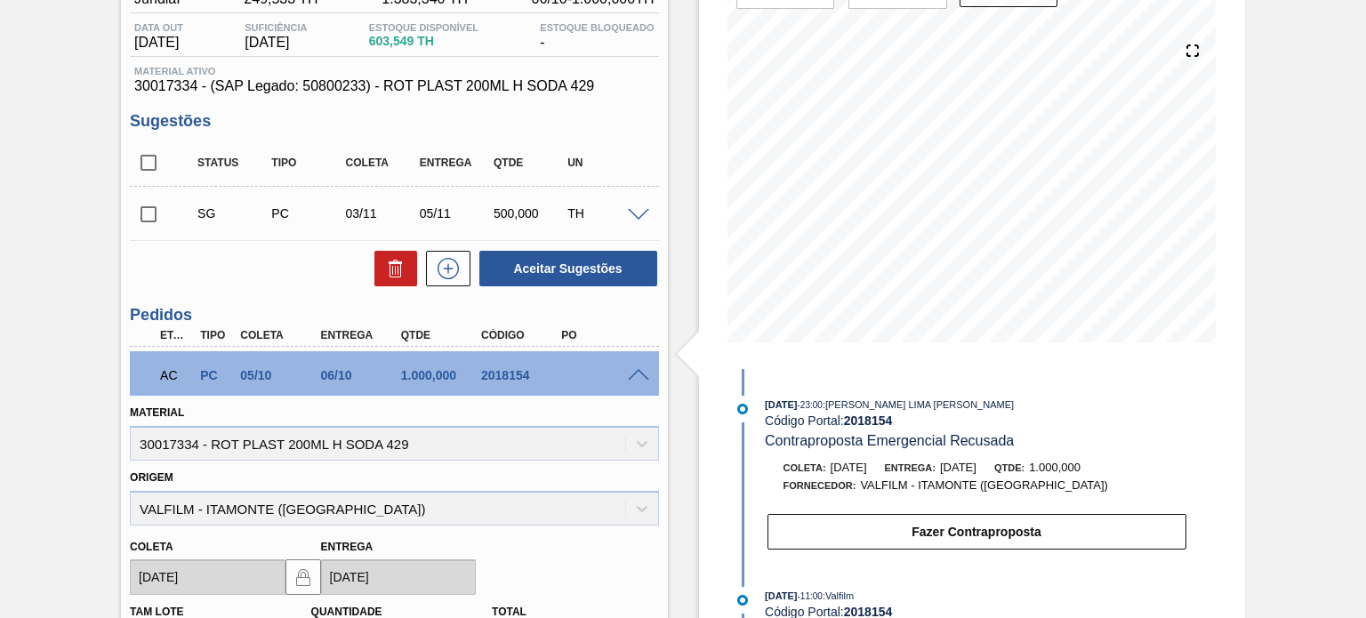
click at [516, 365] on div "AC PC 05/10 06/10 1.000,000 2018154" at bounding box center [388, 374] width 481 height 36
copy div "2018154"
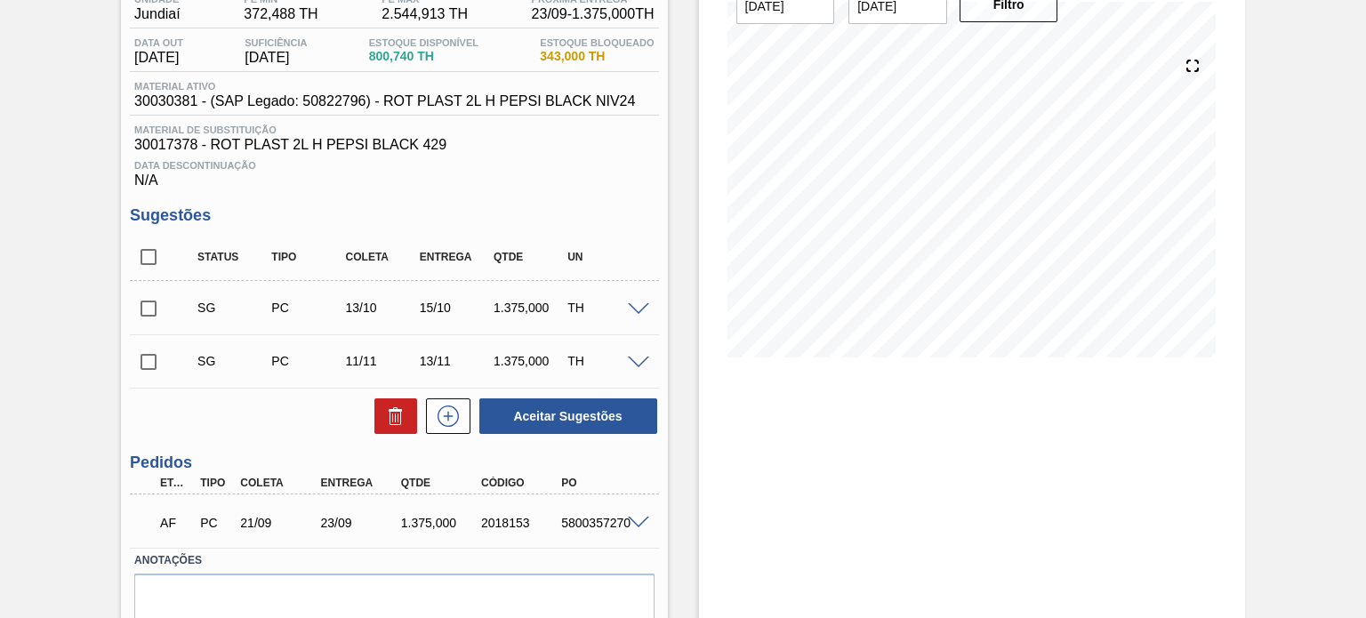
scroll to position [238, 0]
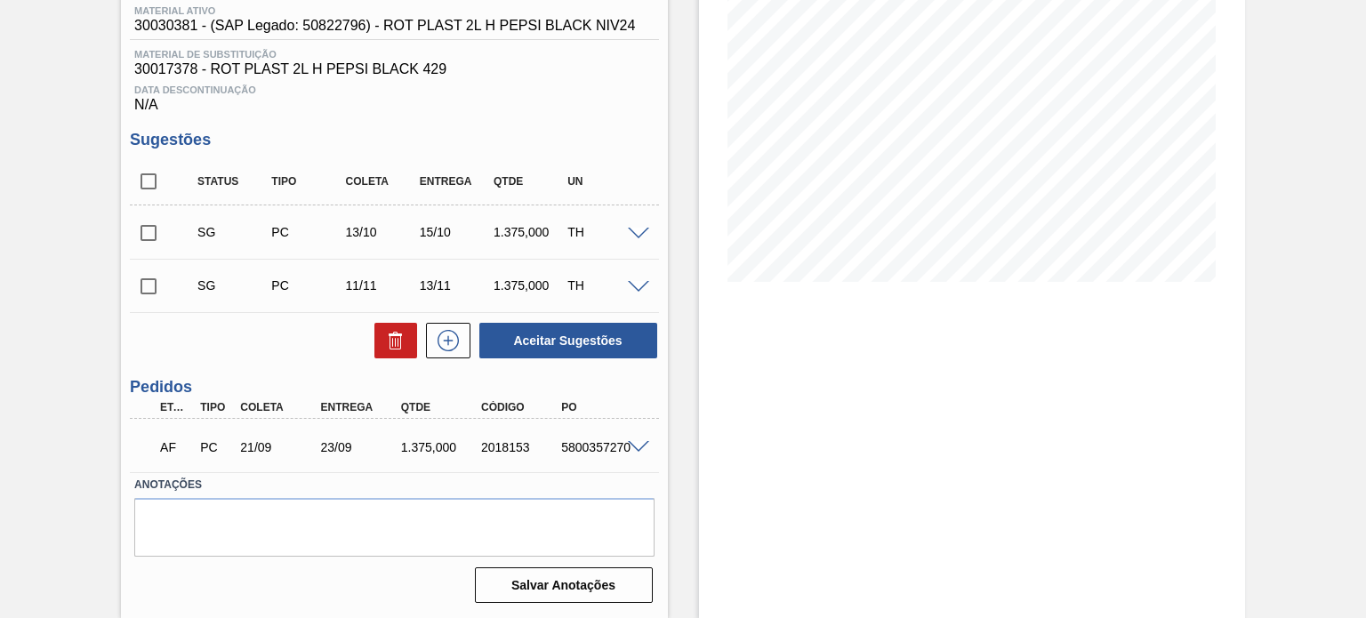
click at [516, 441] on div "2018153" at bounding box center [521, 447] width 88 height 14
copy div "2018153"
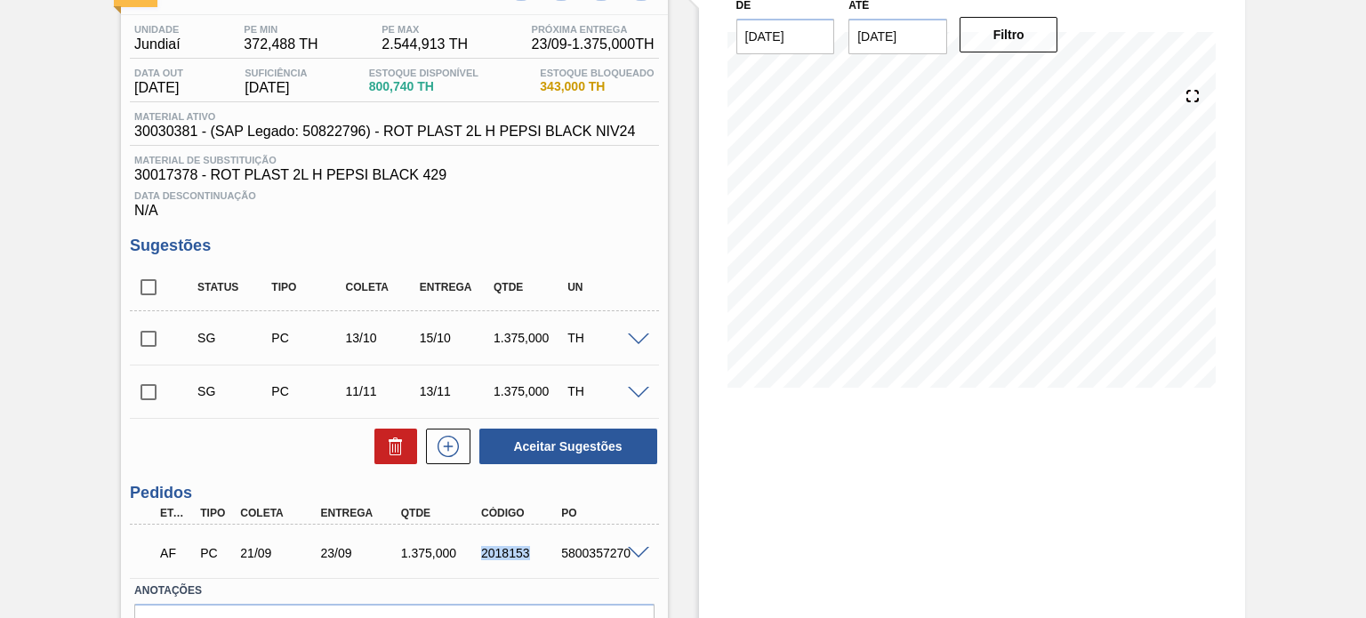
scroll to position [0, 0]
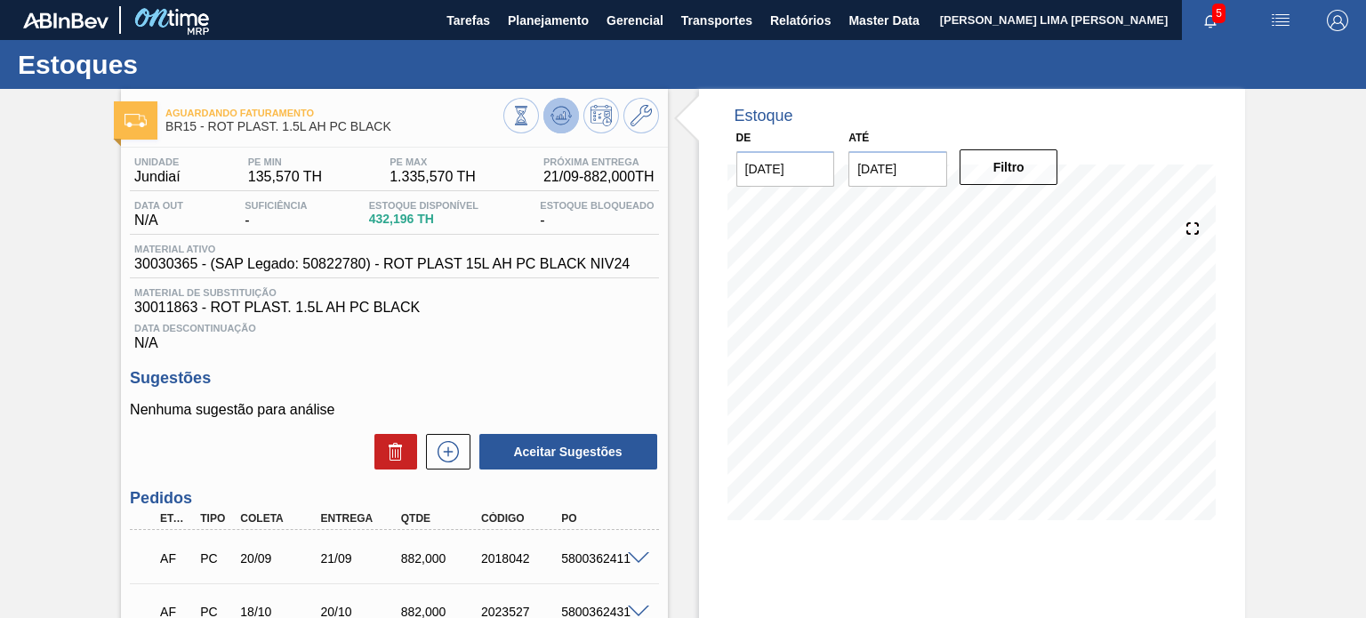
click at [550, 119] on icon at bounding box center [560, 115] width 21 height 21
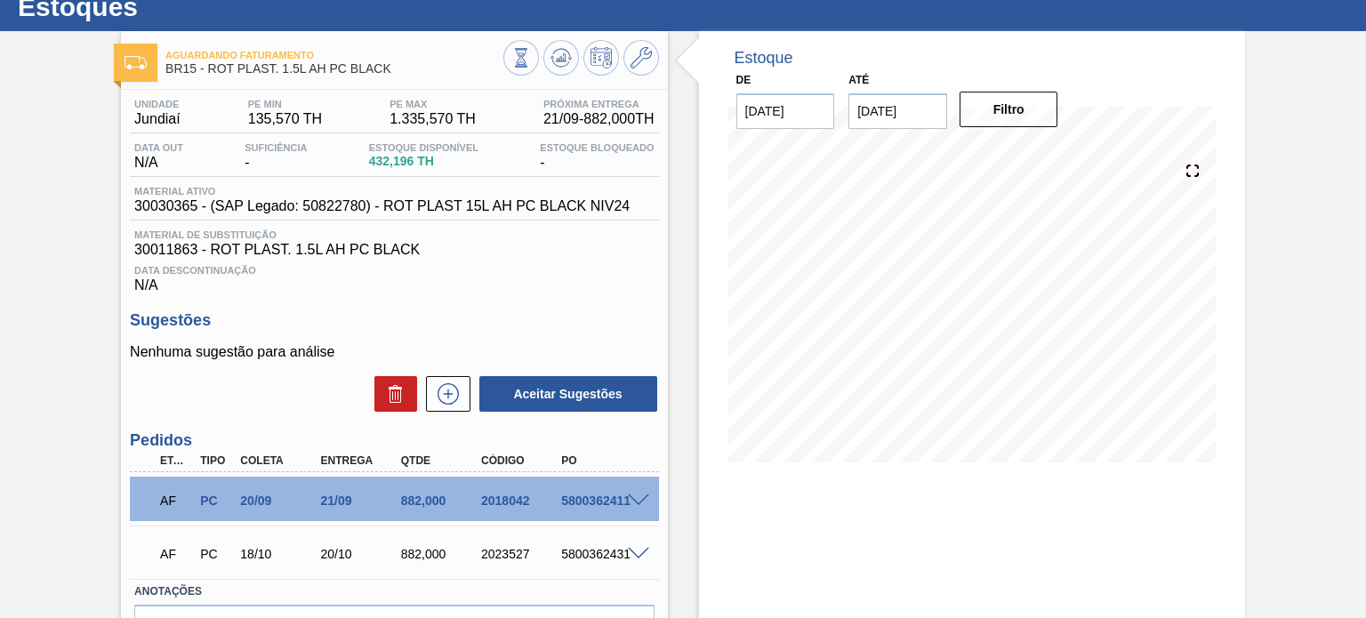
scroll to position [89, 0]
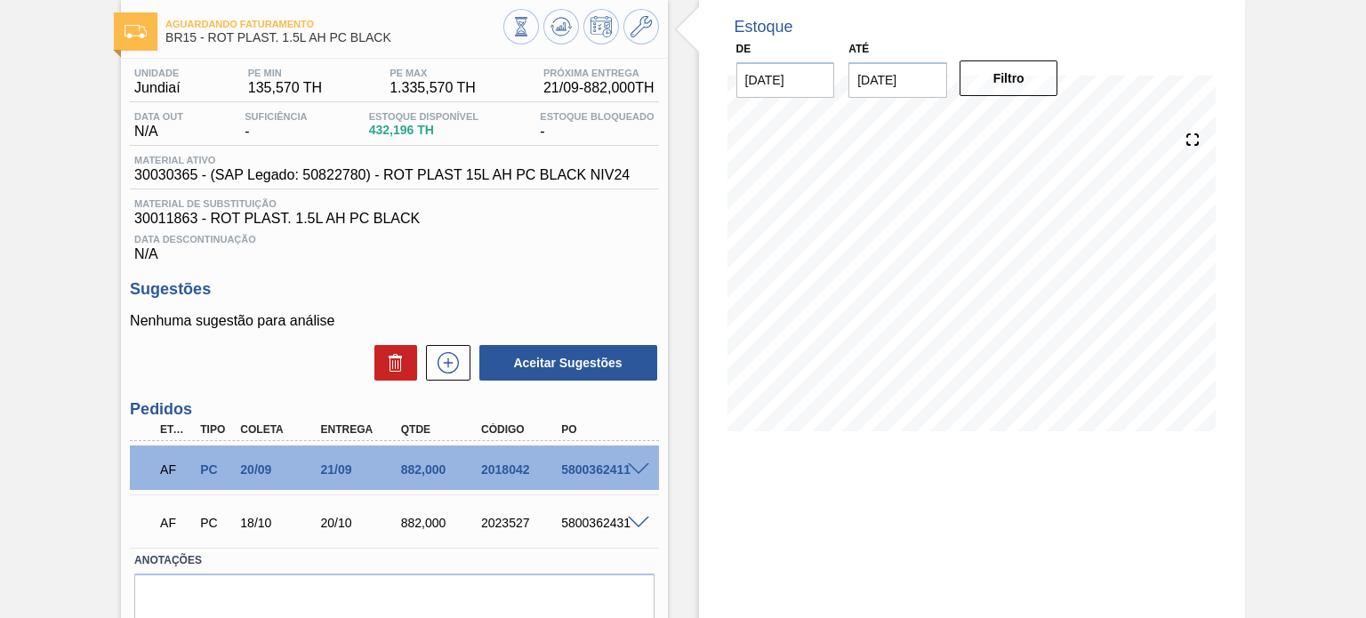
click at [509, 469] on div "2018042" at bounding box center [521, 469] width 88 height 14
copy div "2018042"
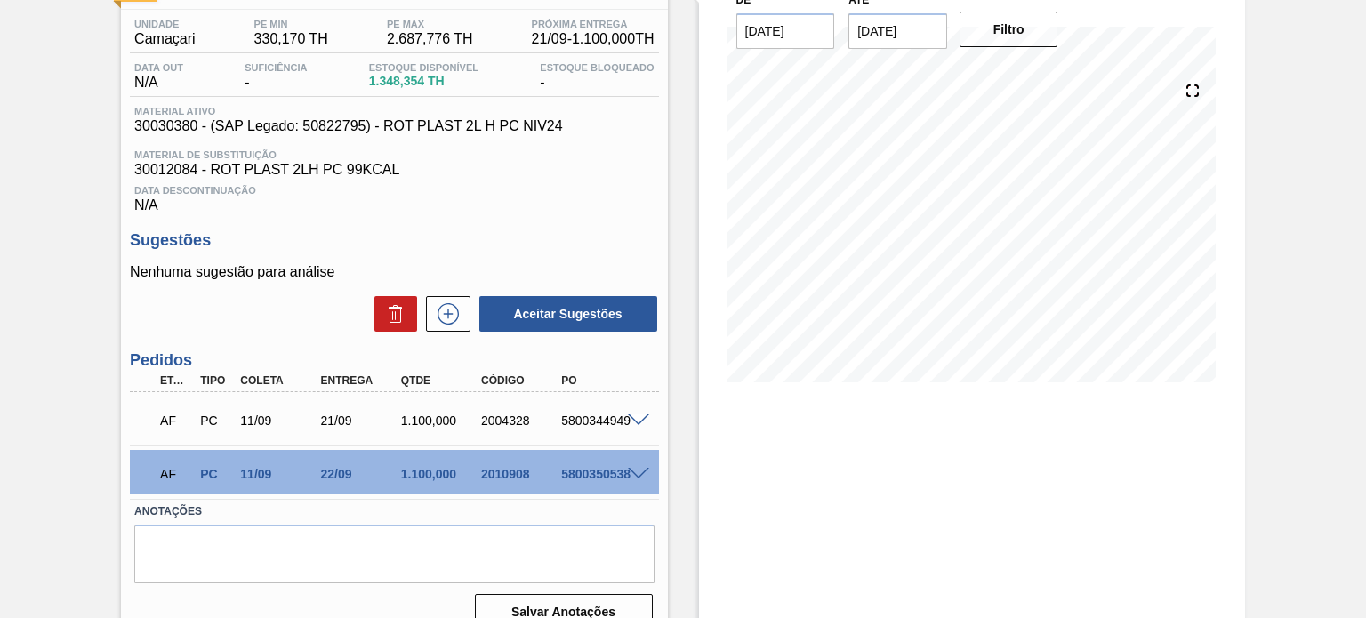
scroll to position [164, 0]
